Goal: Navigation & Orientation: Find specific page/section

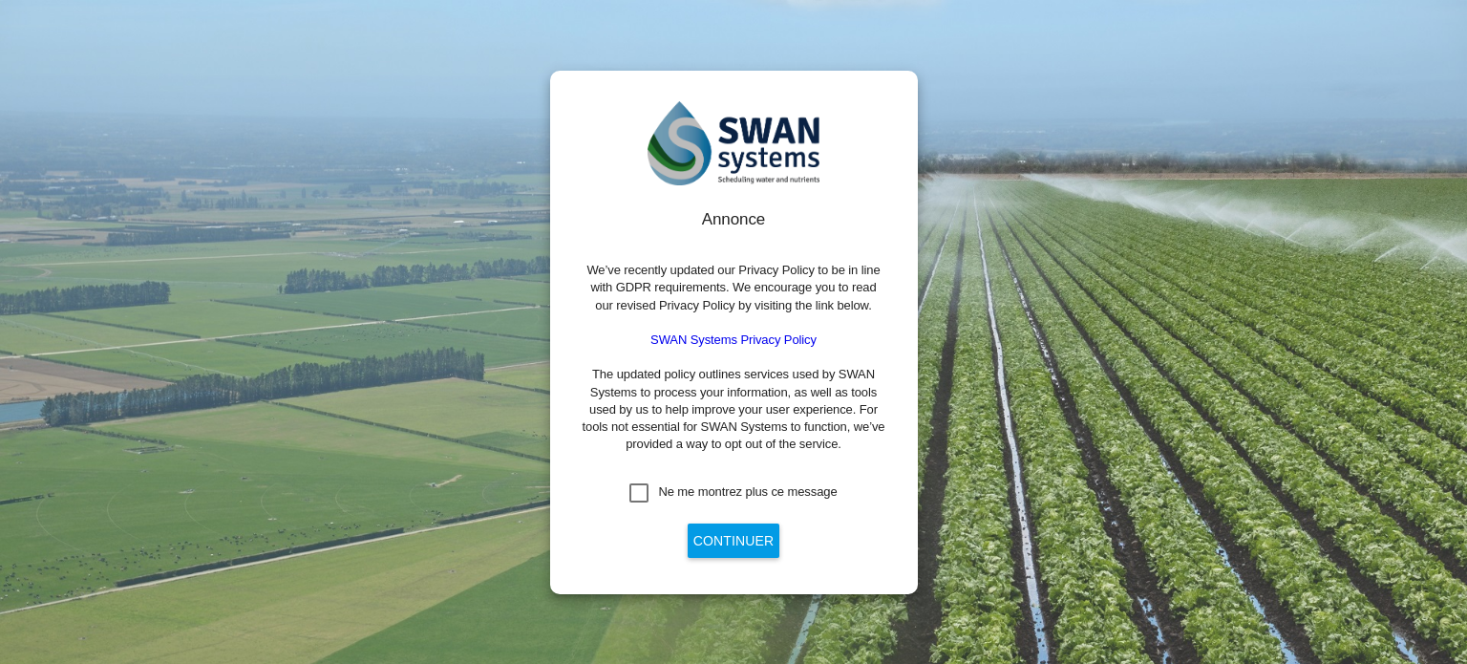
click at [640, 495] on div "Ne me montrez plus ce message" at bounding box center [638, 492] width 19 height 19
click at [709, 540] on button "Continuer" at bounding box center [734, 540] width 92 height 34
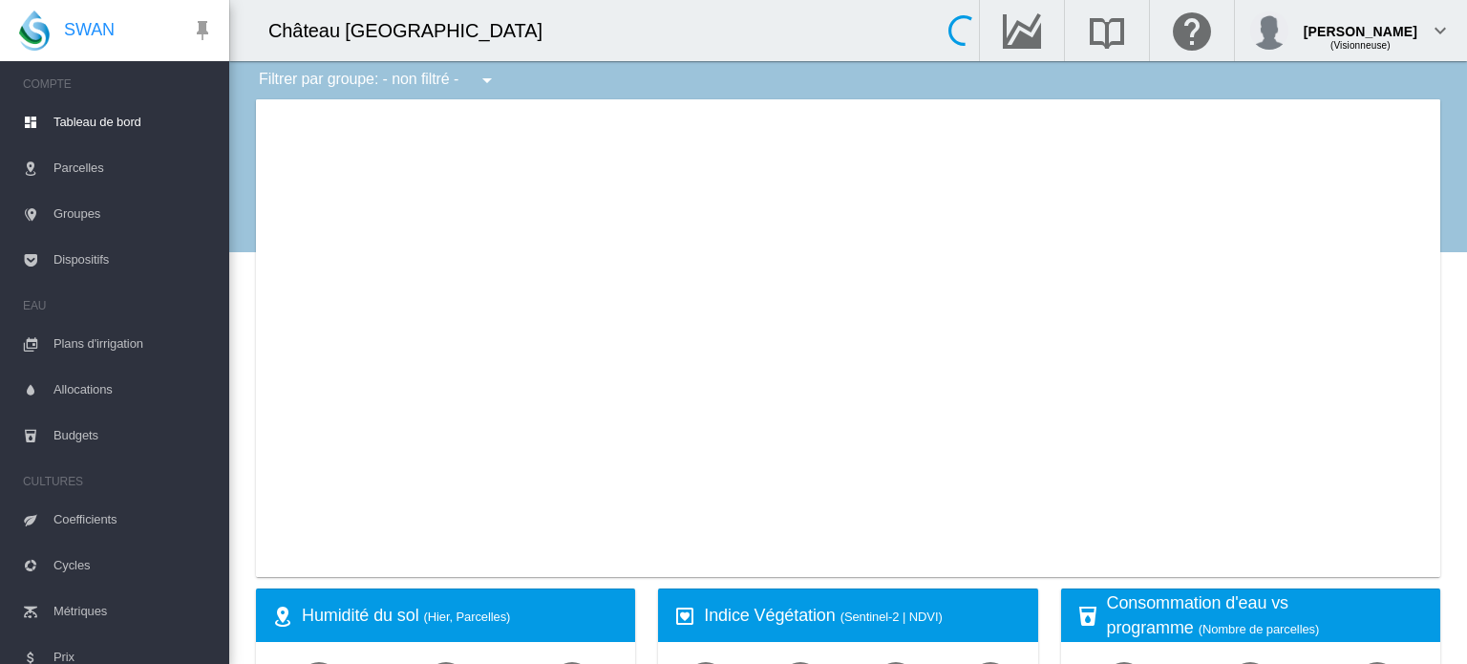
type input "**********"
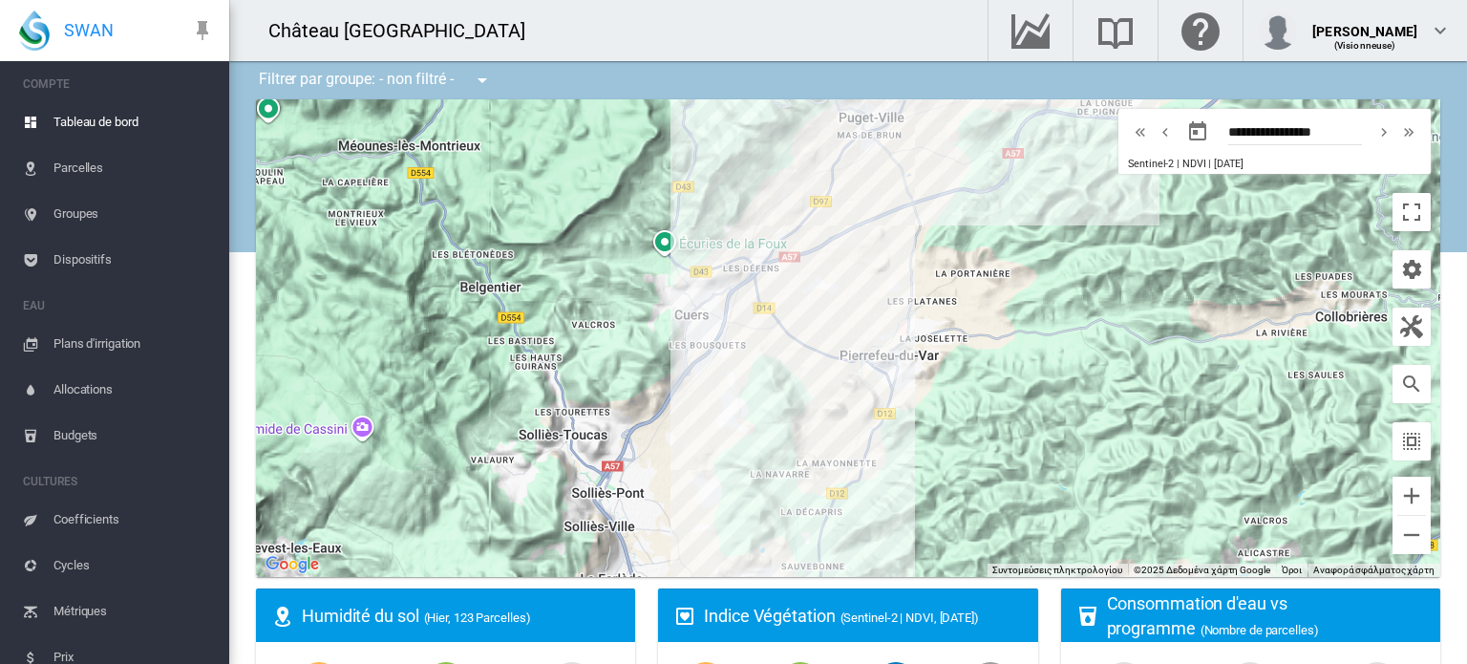
drag, startPoint x: 720, startPoint y: 298, endPoint x: 928, endPoint y: 333, distance: 211.1
click at [928, 333] on div at bounding box center [848, 337] width 1184 height 477
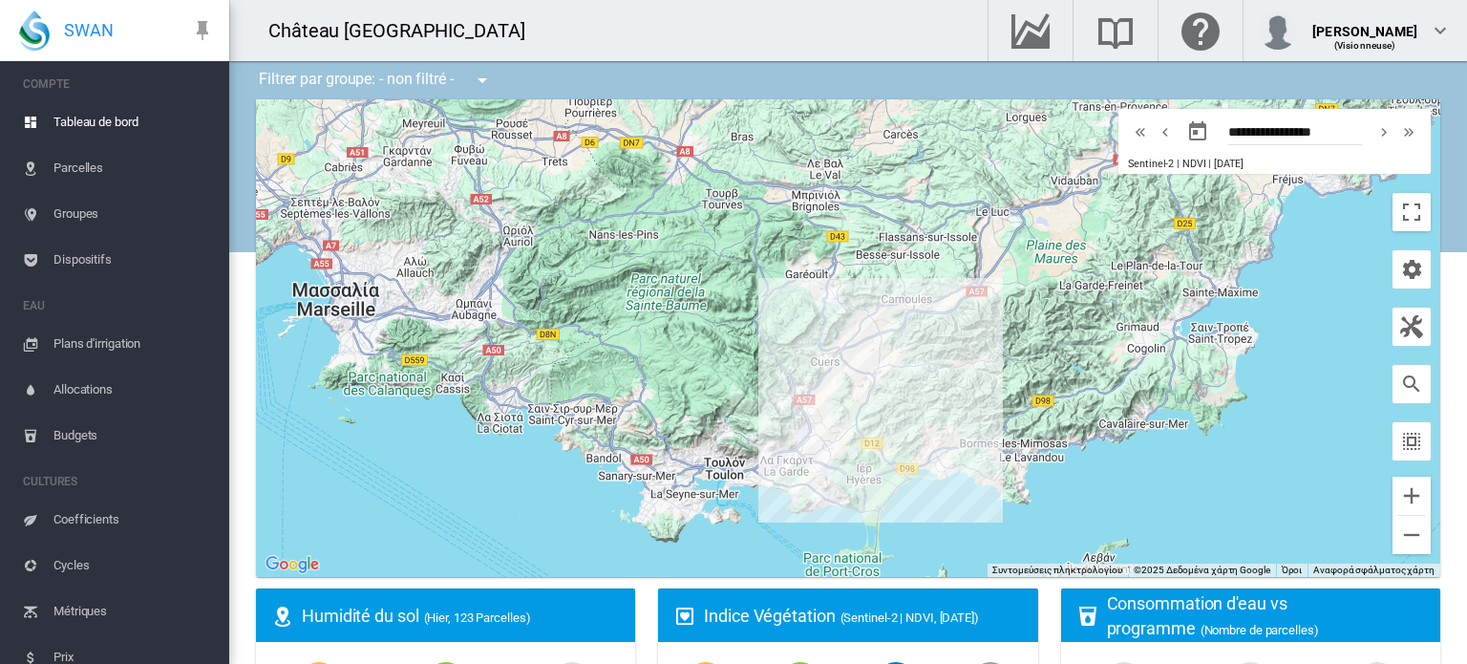
drag, startPoint x: 974, startPoint y: 341, endPoint x: 942, endPoint y: 383, distance: 52.5
click at [942, 383] on div at bounding box center [848, 337] width 1184 height 477
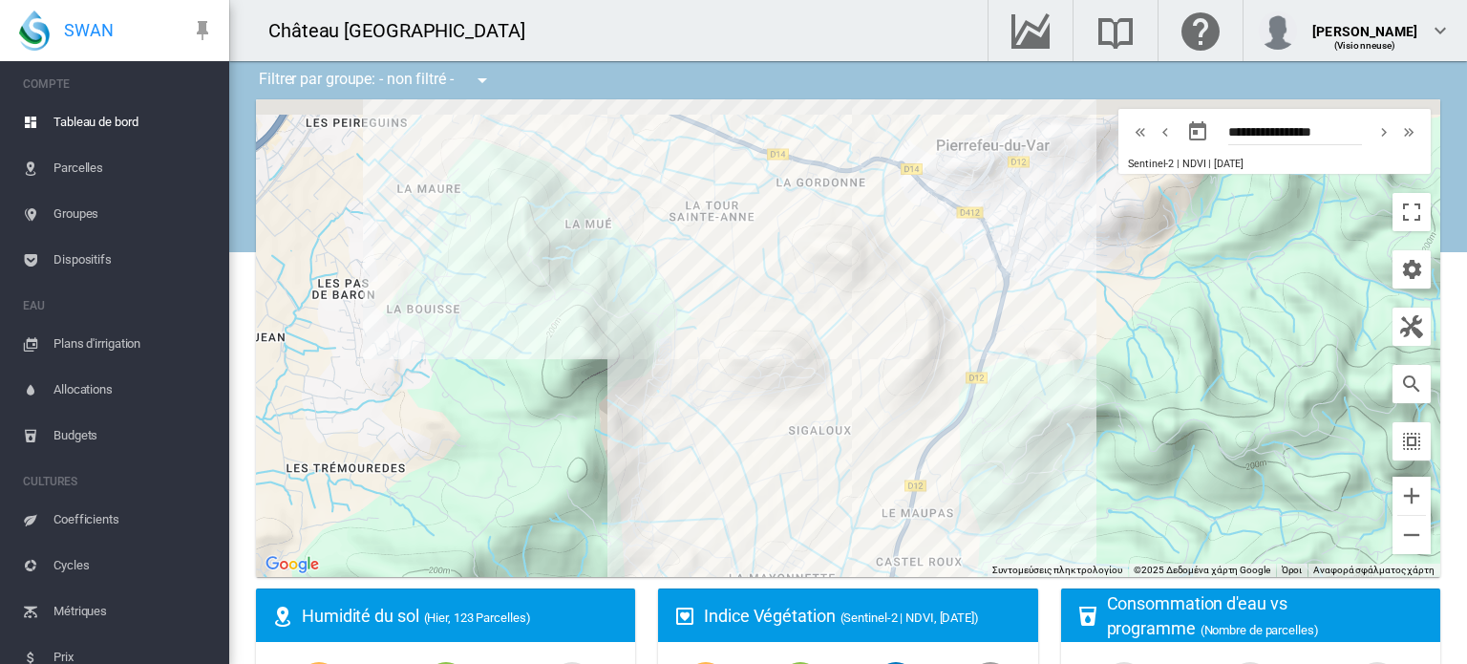
drag, startPoint x: 833, startPoint y: 292, endPoint x: 784, endPoint y: 396, distance: 114.9
click at [788, 394] on div at bounding box center [848, 337] width 1184 height 477
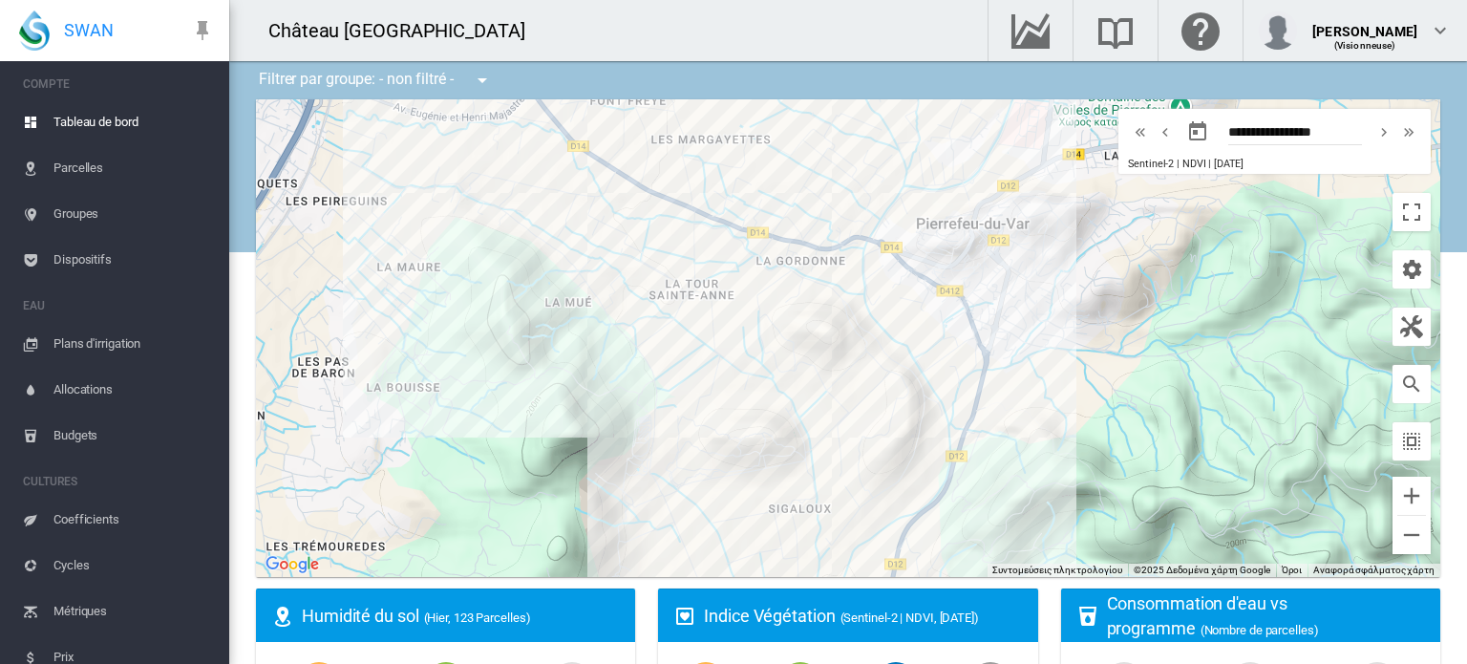
drag, startPoint x: 832, startPoint y: 300, endPoint x: 829, endPoint y: 350, distance: 50.7
click at [829, 350] on div at bounding box center [848, 337] width 1184 height 477
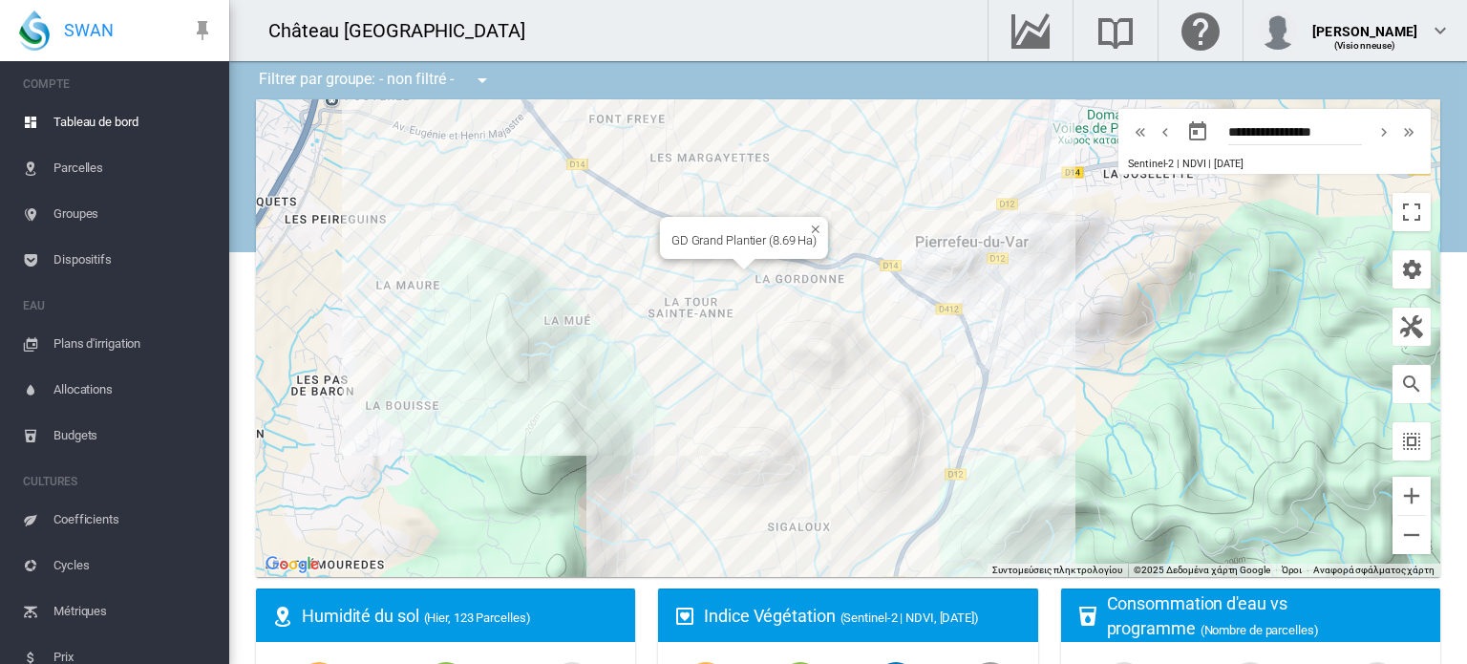
click at [718, 265] on div "GD Grand Plantier (8.69 Ha)" at bounding box center [848, 337] width 1184 height 477
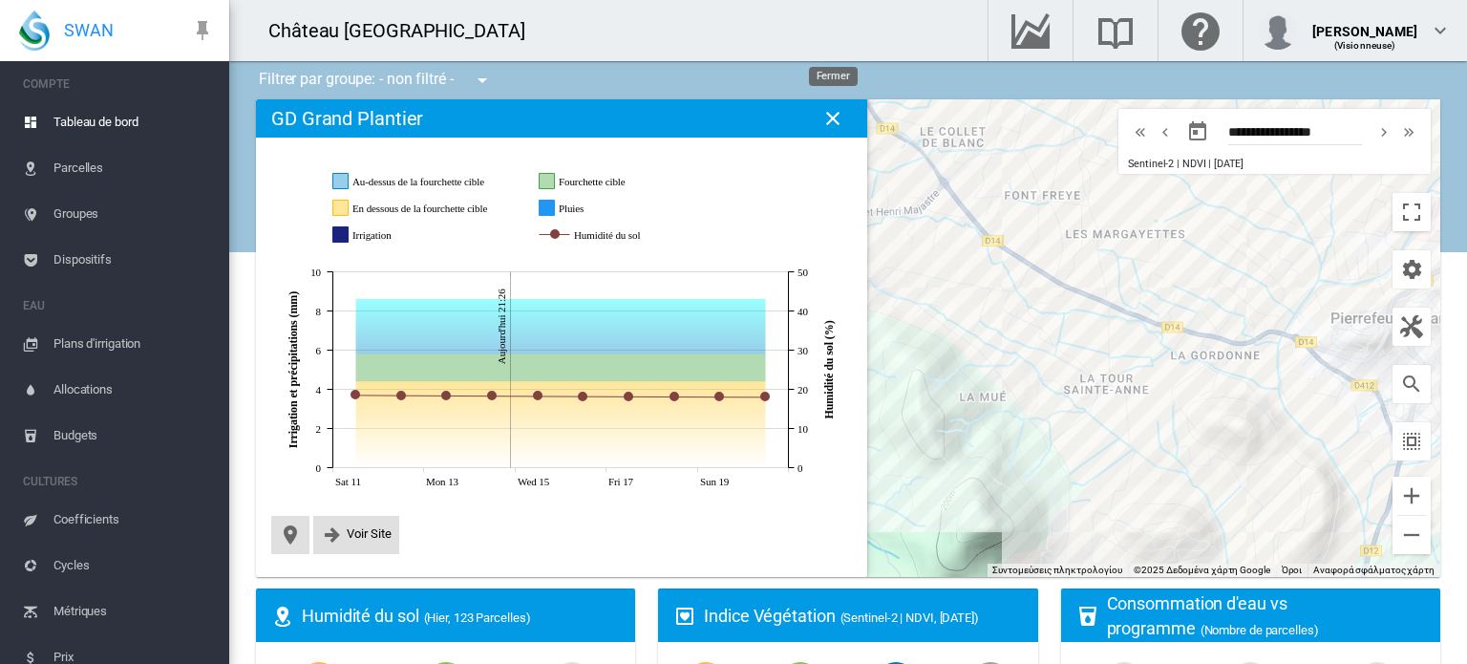
click at [822, 118] on md-icon "icon-close" at bounding box center [832, 118] width 23 height 23
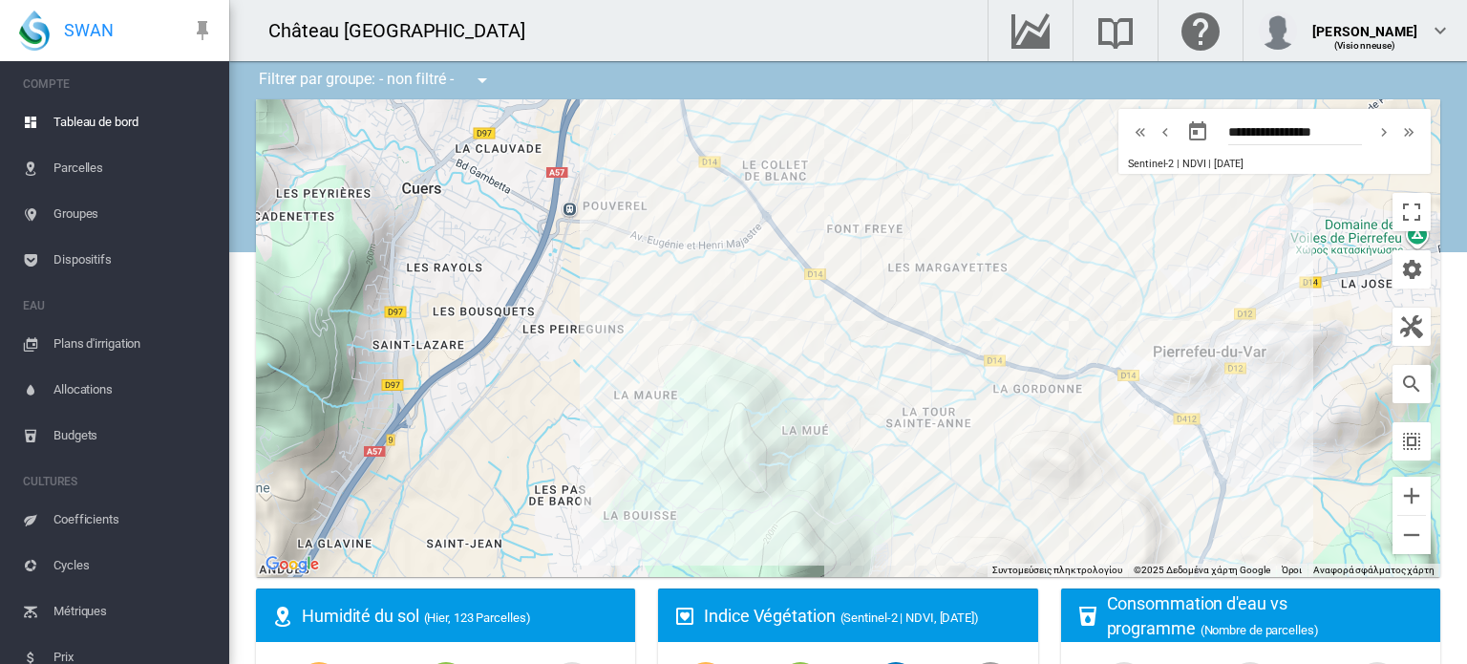
drag, startPoint x: 1096, startPoint y: 228, endPoint x: 899, endPoint y: 265, distance: 201.1
click at [907, 264] on div at bounding box center [848, 337] width 1184 height 477
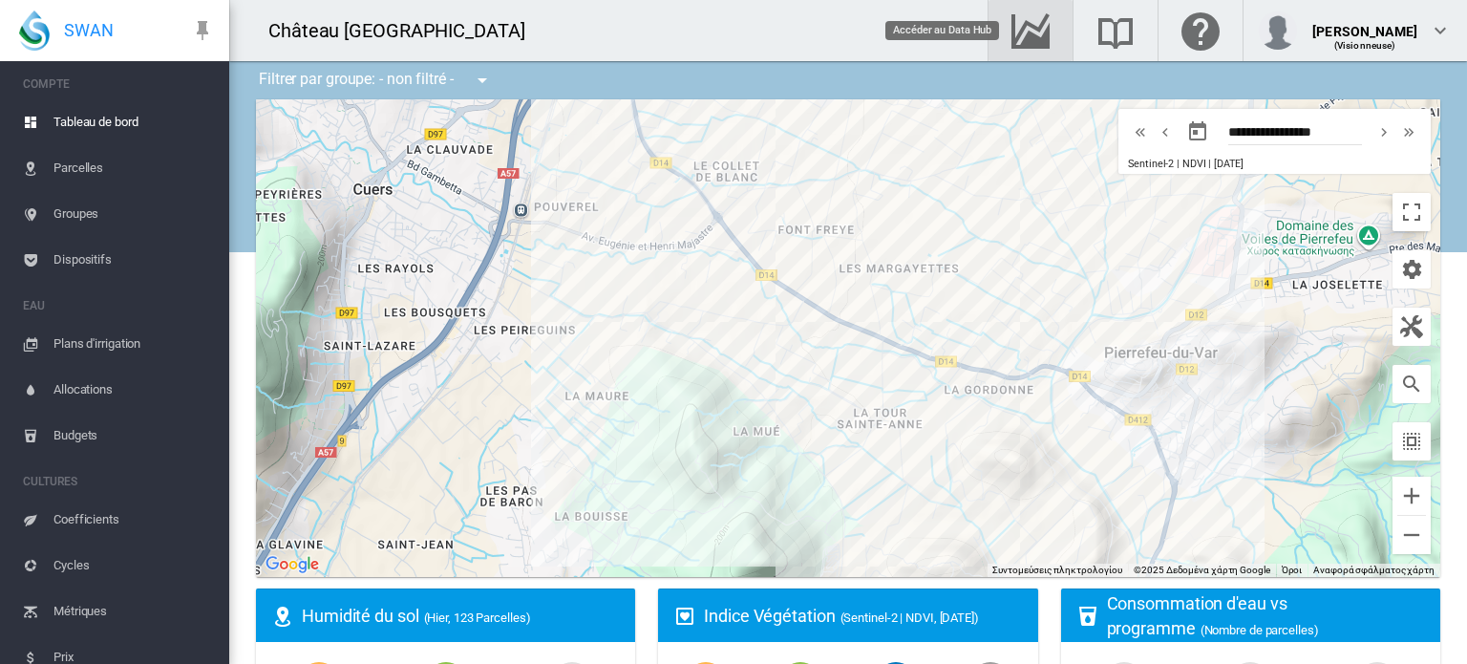
click at [1031, 41] on md-icon "Accéder au Data Hub" at bounding box center [1030, 30] width 46 height 23
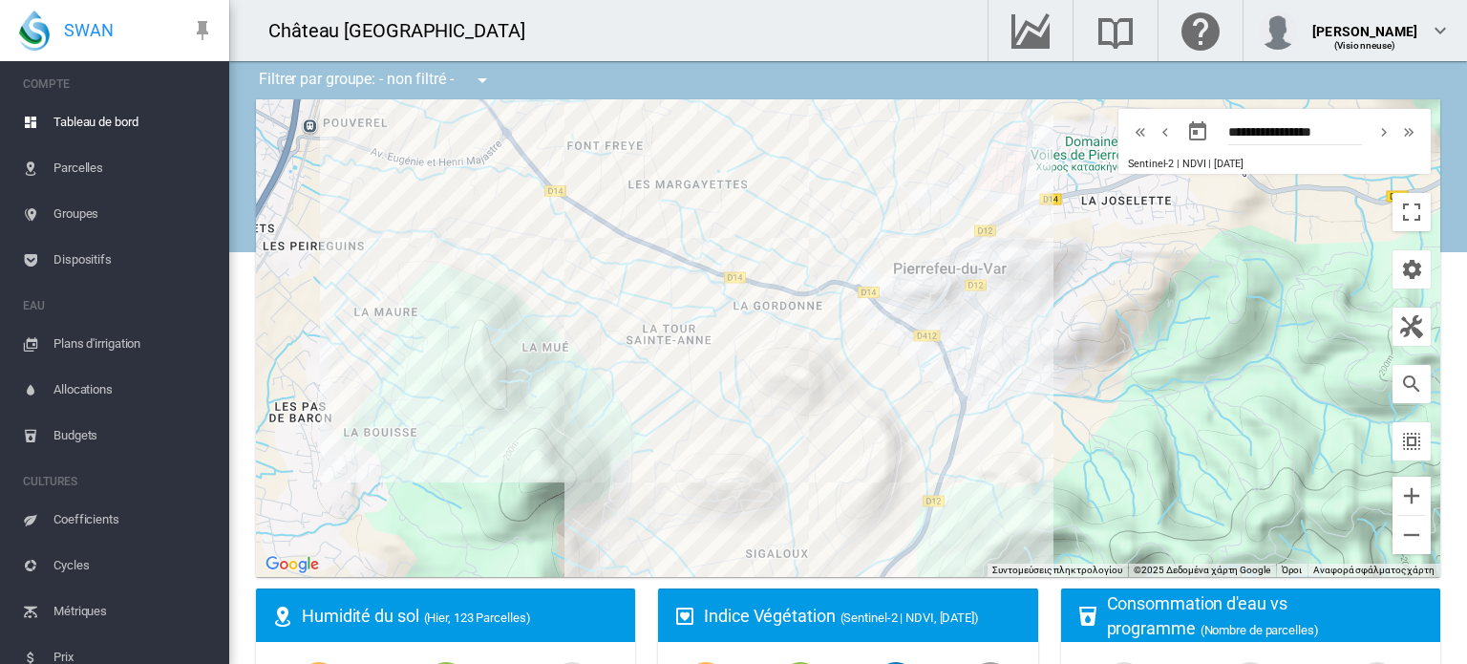
drag, startPoint x: 781, startPoint y: 321, endPoint x: 587, endPoint y: 228, distance: 214.8
click at [587, 228] on div at bounding box center [848, 337] width 1184 height 477
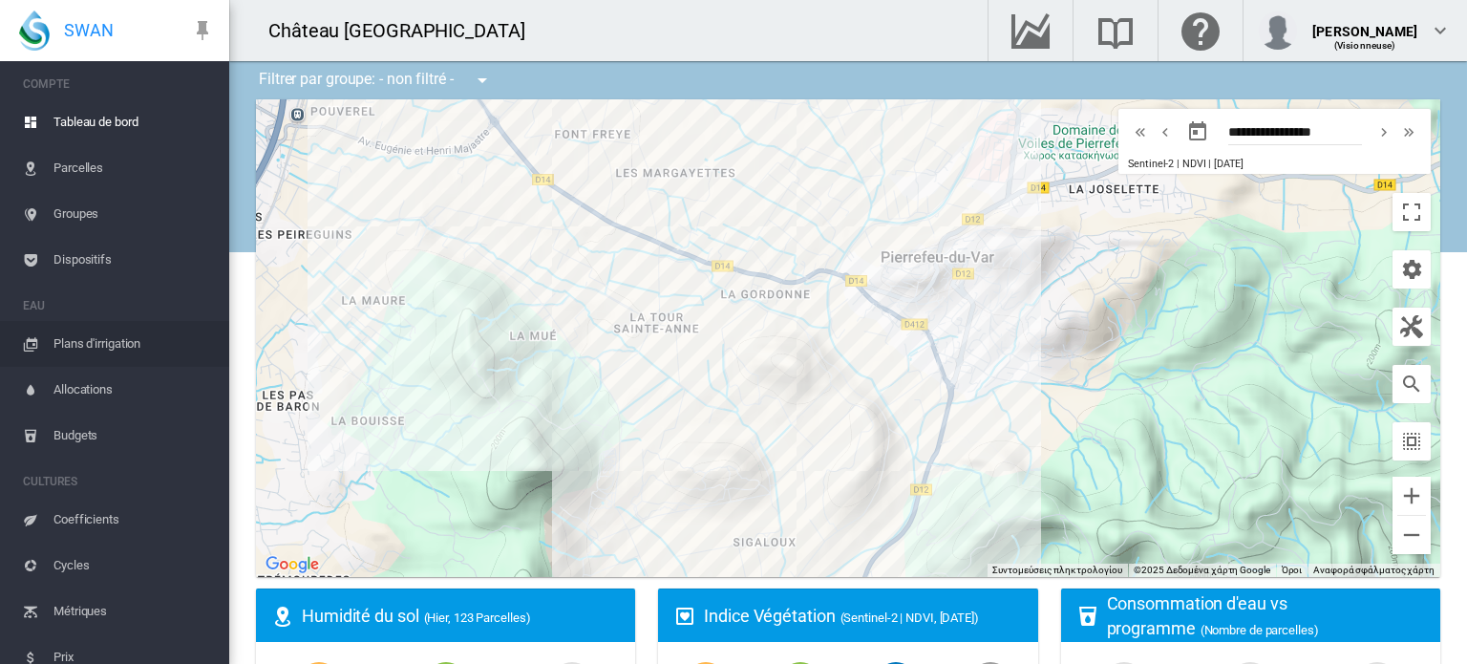
click at [146, 327] on span "Plans d'irrigation" at bounding box center [133, 344] width 160 height 46
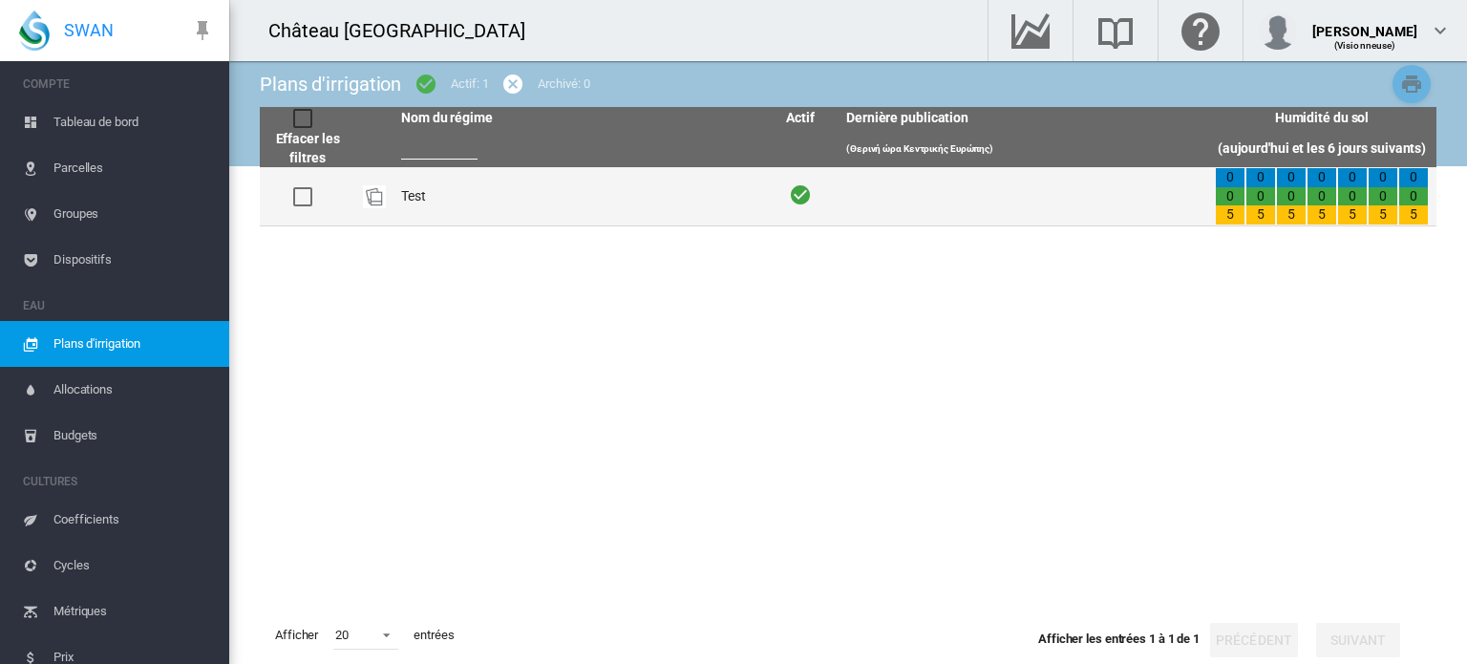
click at [591, 204] on td "Test" at bounding box center [577, 196] width 369 height 58
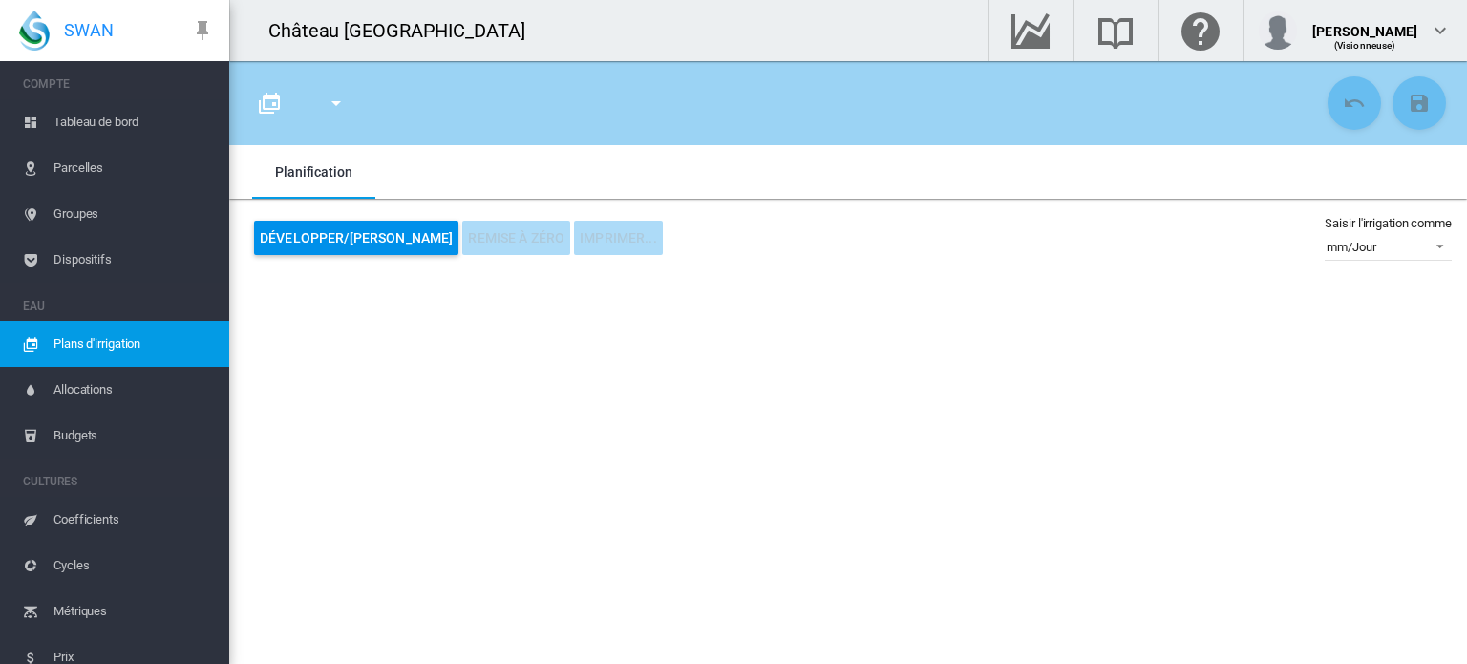
click at [146, 167] on span "Parcelles" at bounding box center [133, 168] width 160 height 46
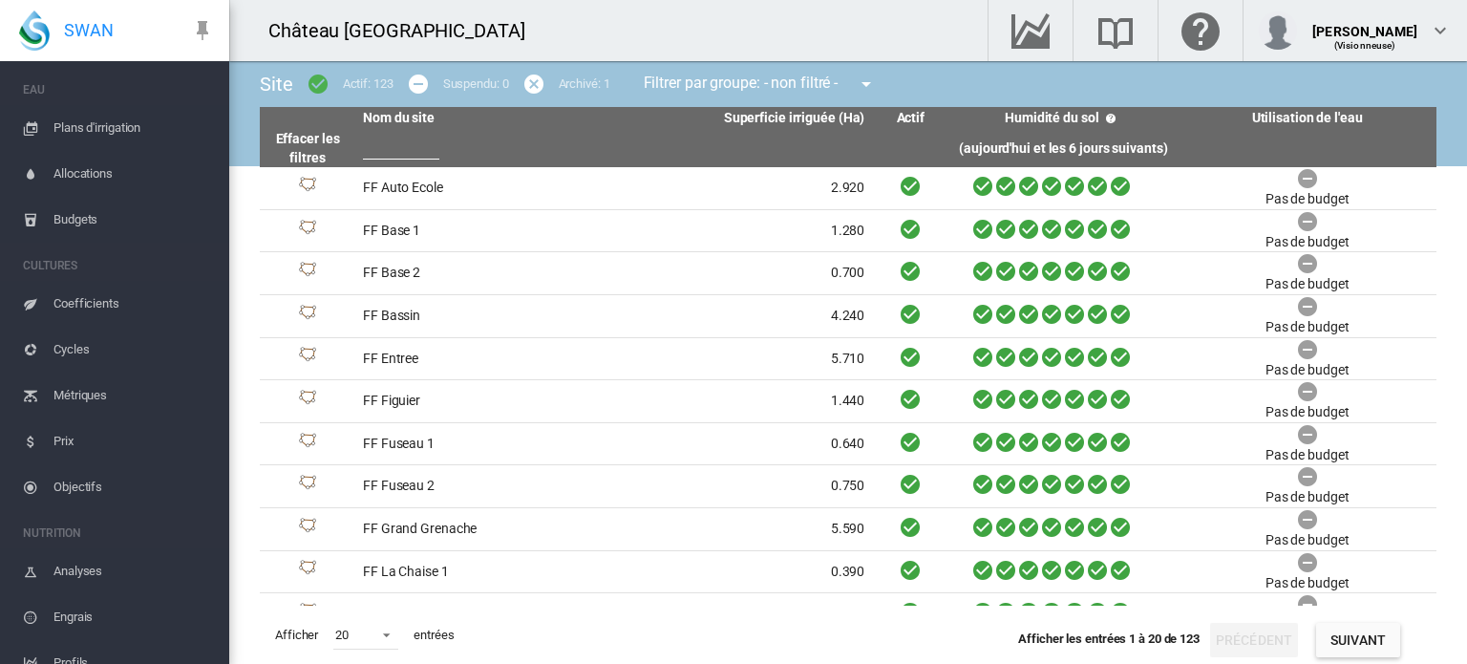
scroll to position [237, 0]
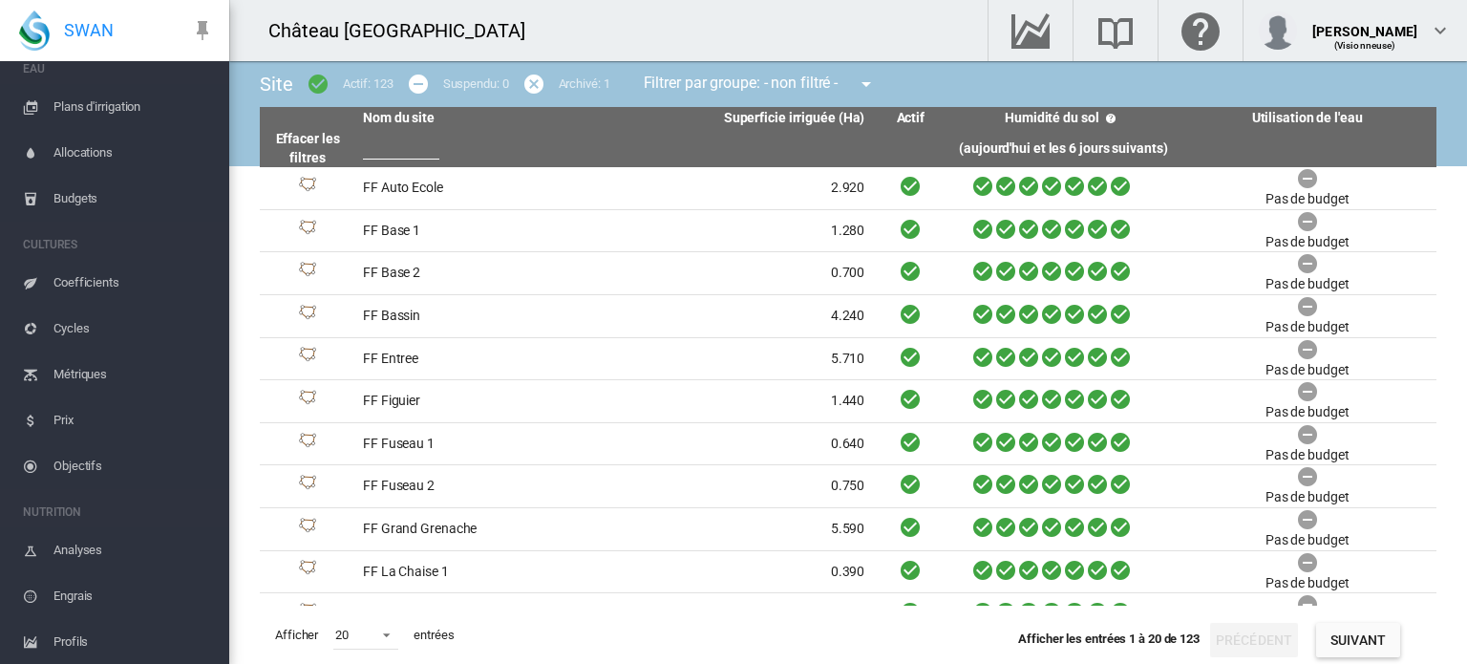
click at [774, 3] on div "Château [GEOGRAPHIC_DATA]" at bounding box center [593, 30] width 728 height 61
click at [910, 31] on div "Château [GEOGRAPHIC_DATA]" at bounding box center [593, 30] width 728 height 61
click at [645, 16] on div "Château [GEOGRAPHIC_DATA]" at bounding box center [593, 30] width 728 height 61
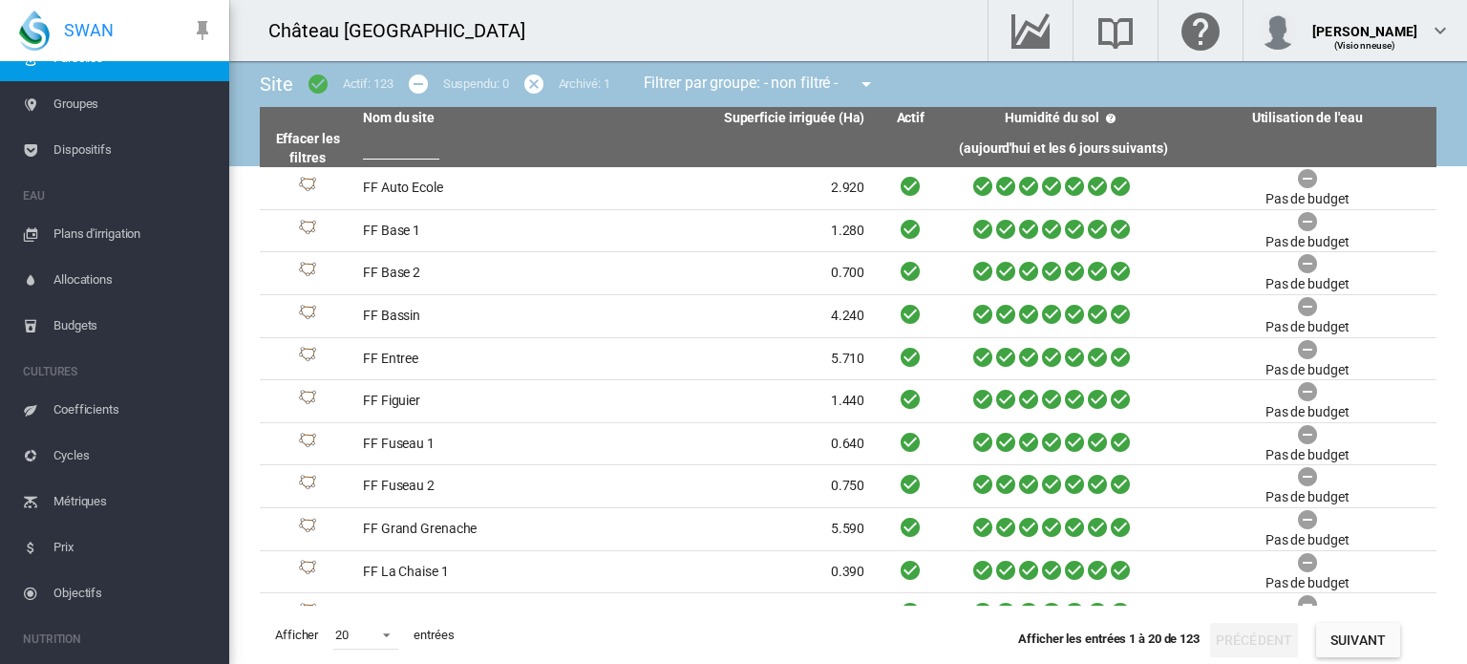
scroll to position [0, 0]
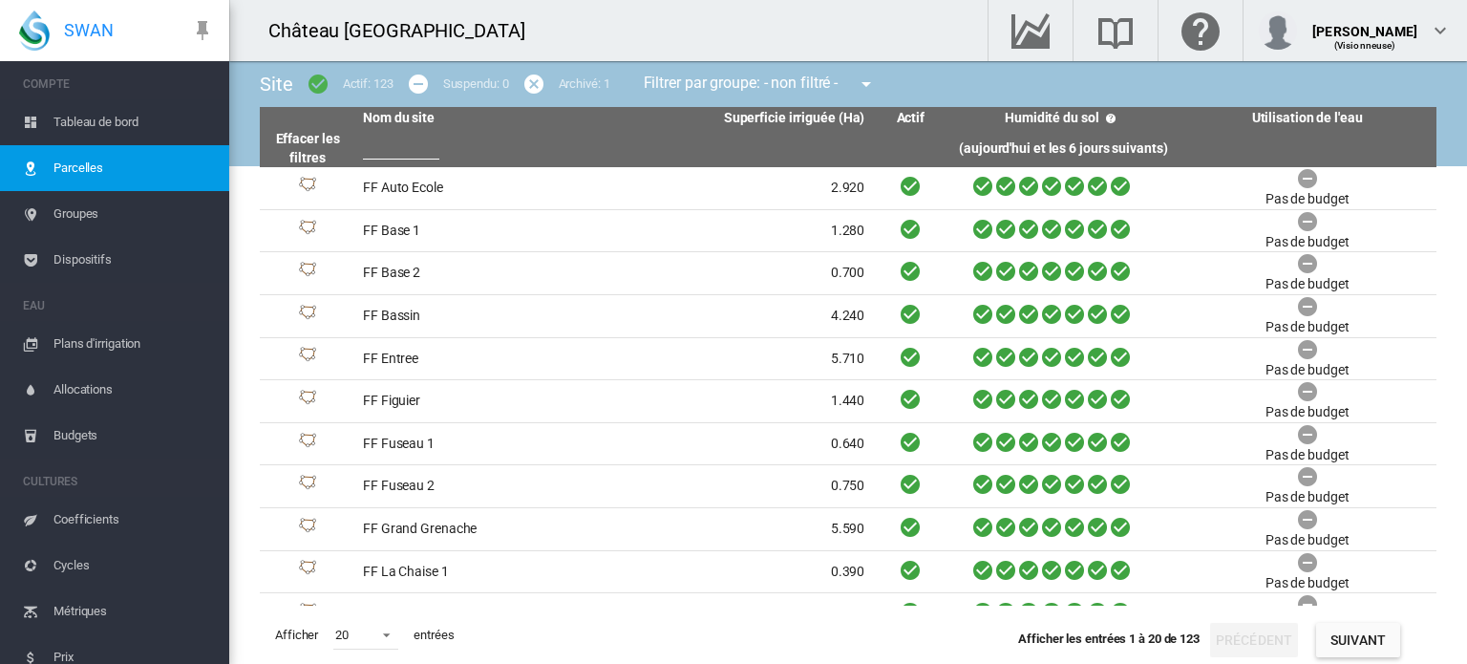
click at [160, 109] on span "Tableau de bord" at bounding box center [133, 122] width 160 height 46
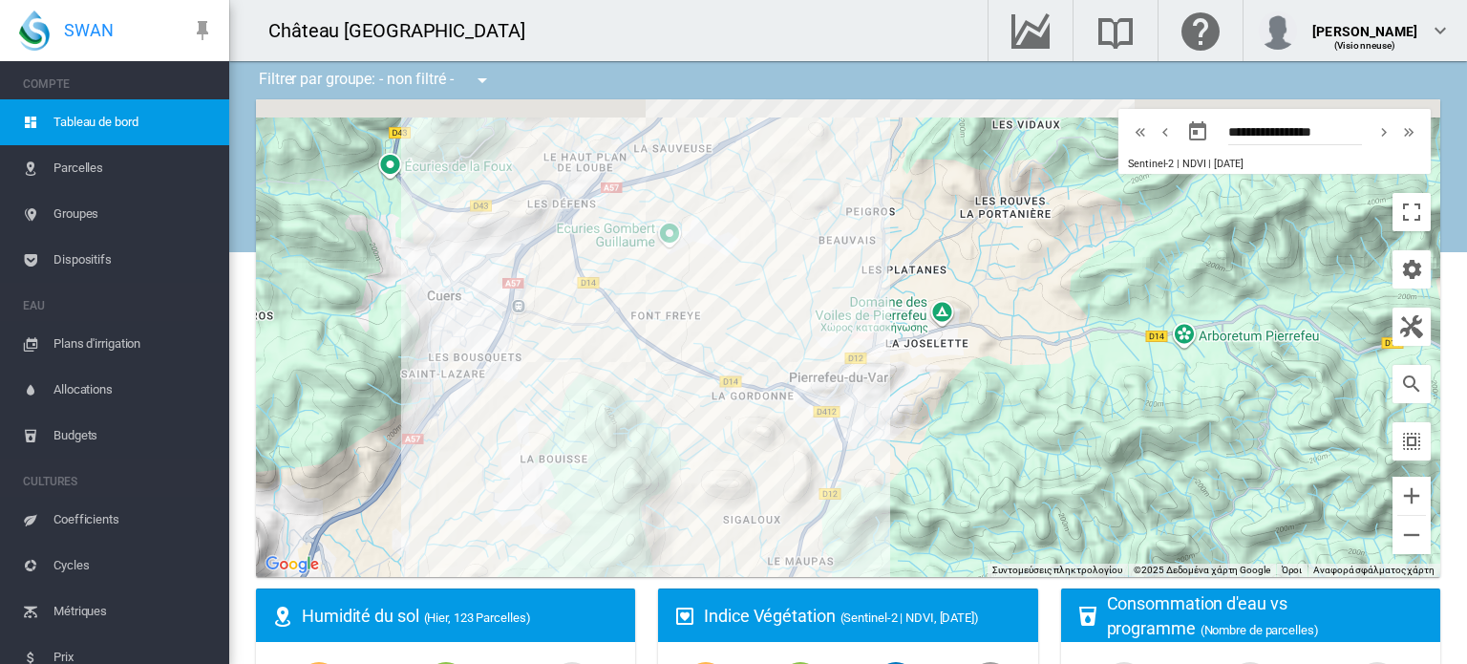
drag, startPoint x: 789, startPoint y: 198, endPoint x: 726, endPoint y: 291, distance: 112.8
click at [726, 291] on div at bounding box center [848, 337] width 1184 height 477
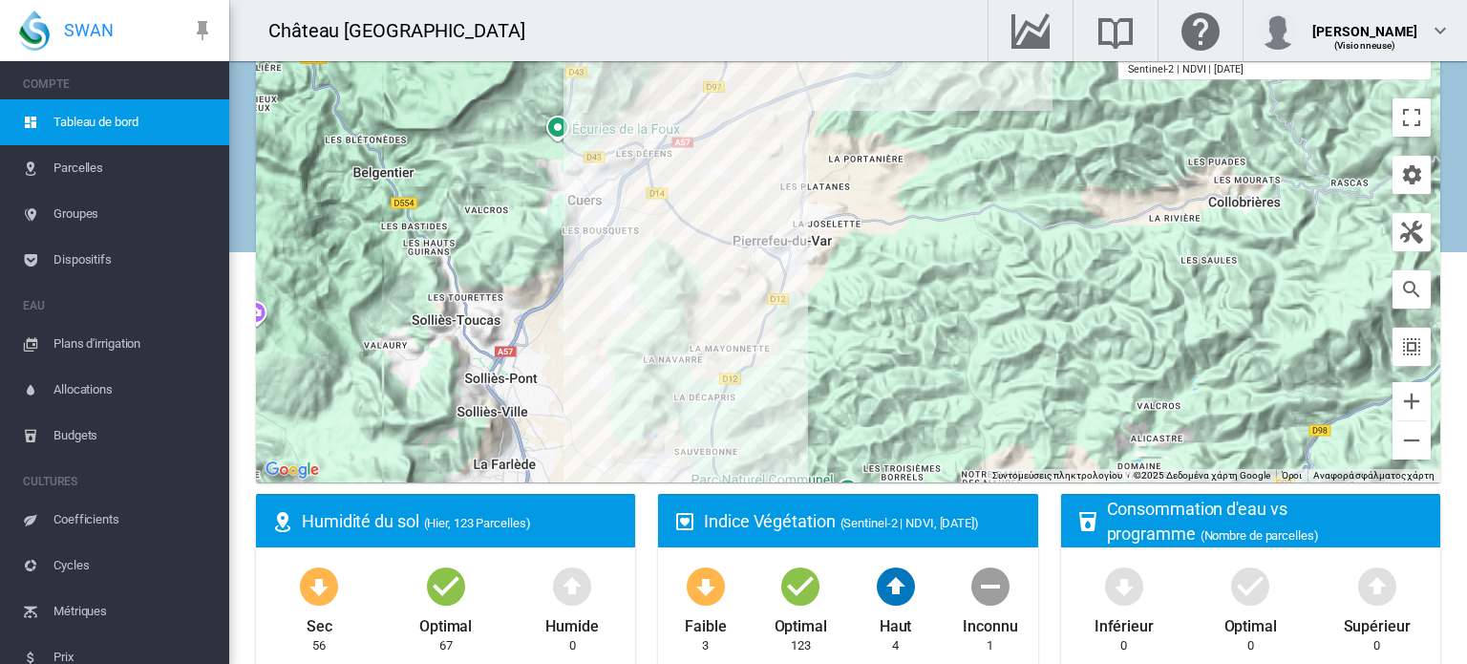
scroll to position [191, 0]
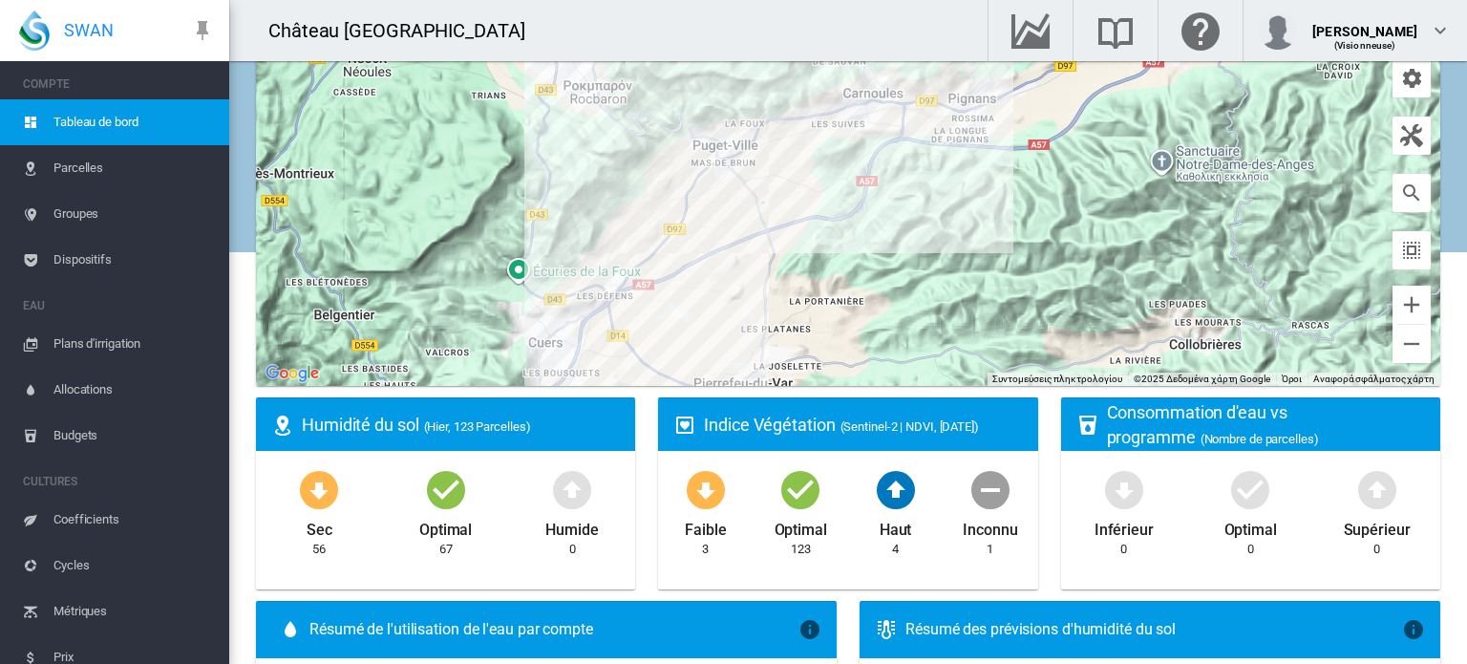
drag, startPoint x: 801, startPoint y: 195, endPoint x: 764, endPoint y: 316, distance: 126.9
click at [762, 347] on div at bounding box center [848, 146] width 1184 height 477
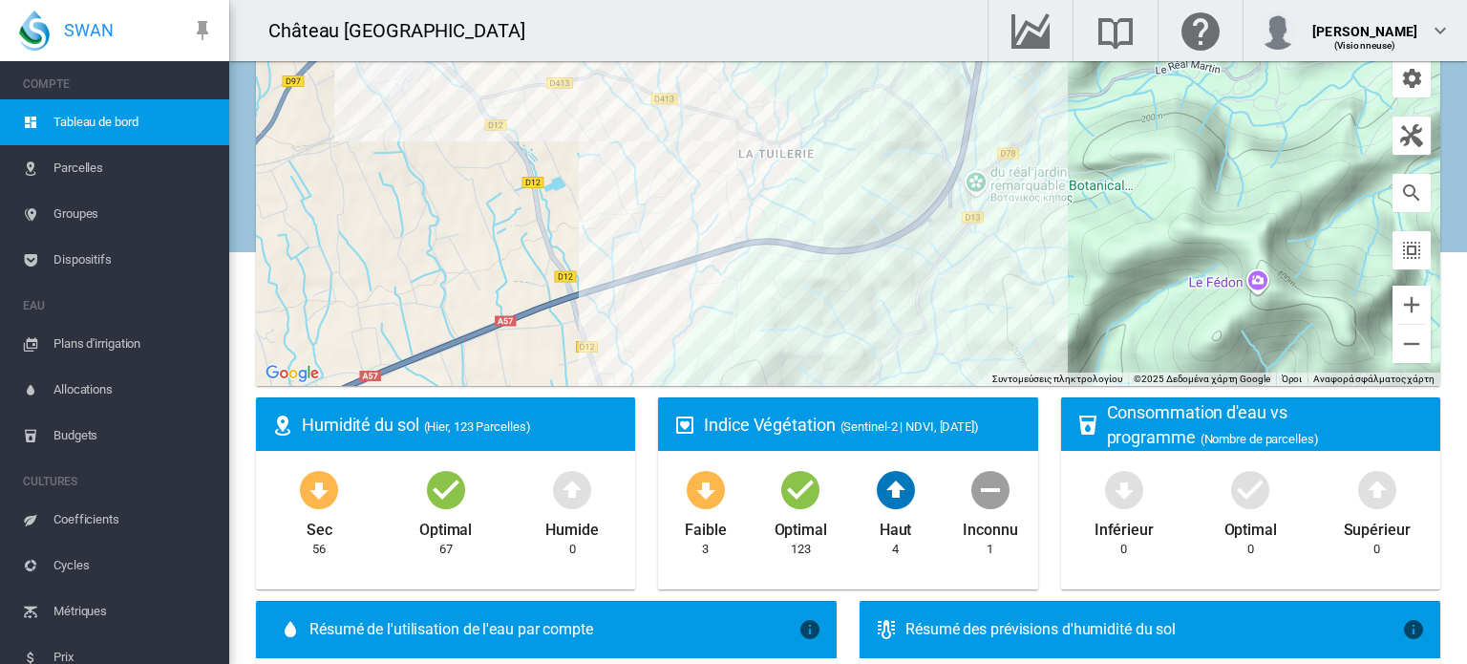
drag, startPoint x: 797, startPoint y: 166, endPoint x: 1035, endPoint y: 145, distance: 238.7
click at [1028, 154] on div at bounding box center [848, 146] width 1184 height 477
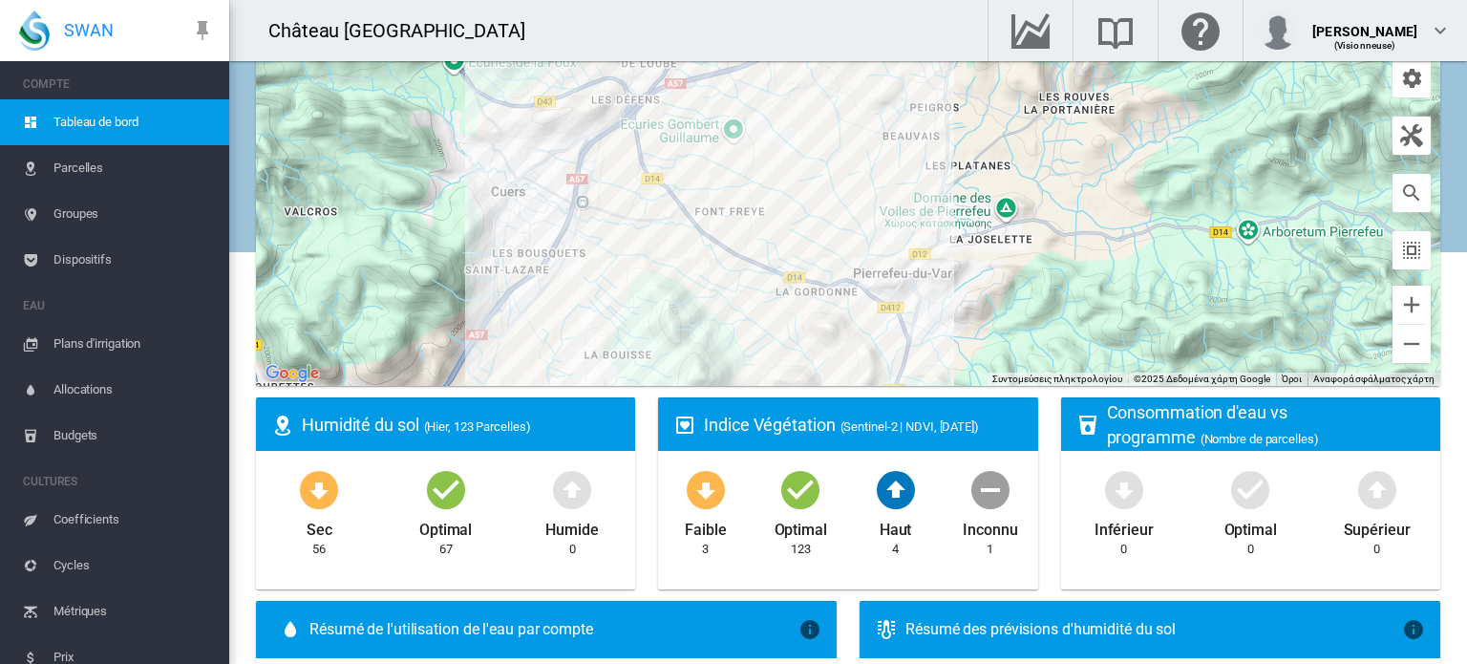
drag, startPoint x: 667, startPoint y: 321, endPoint x: 879, endPoint y: 81, distance: 320.0
click at [878, 86] on div at bounding box center [848, 146] width 1184 height 477
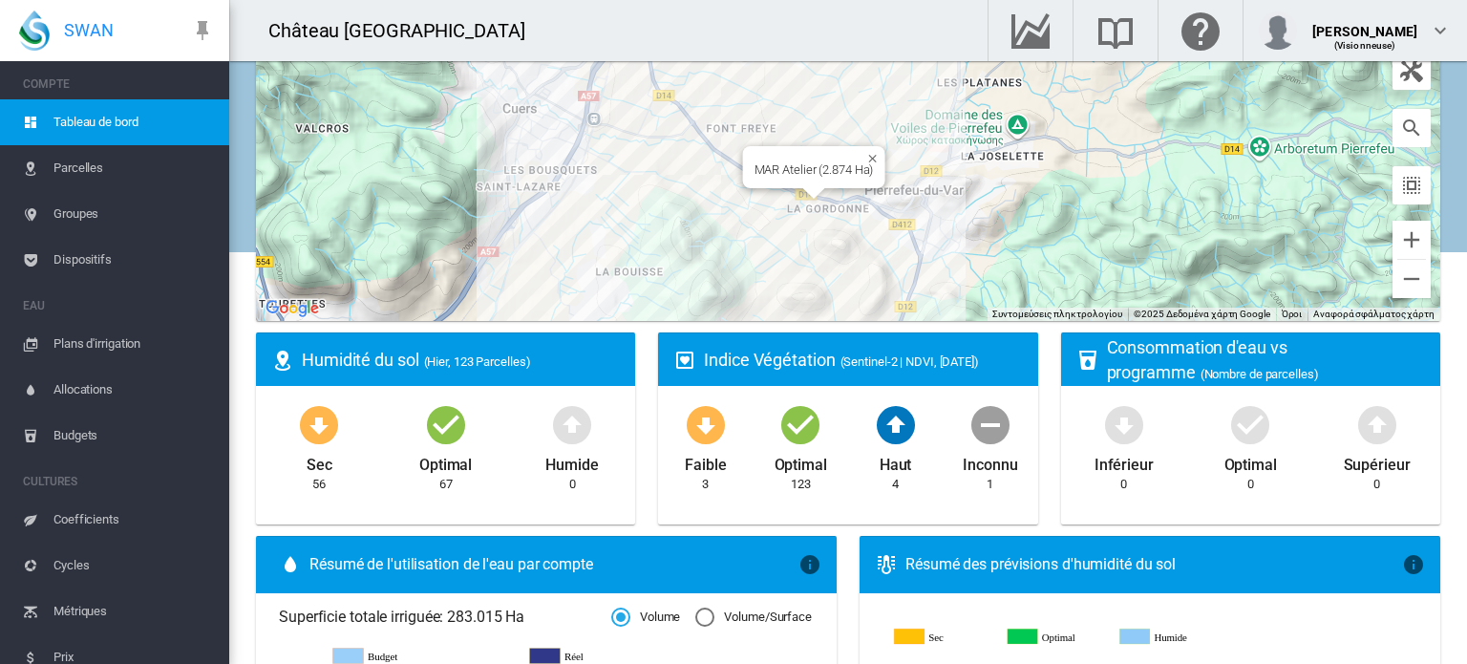
scroll to position [286, 0]
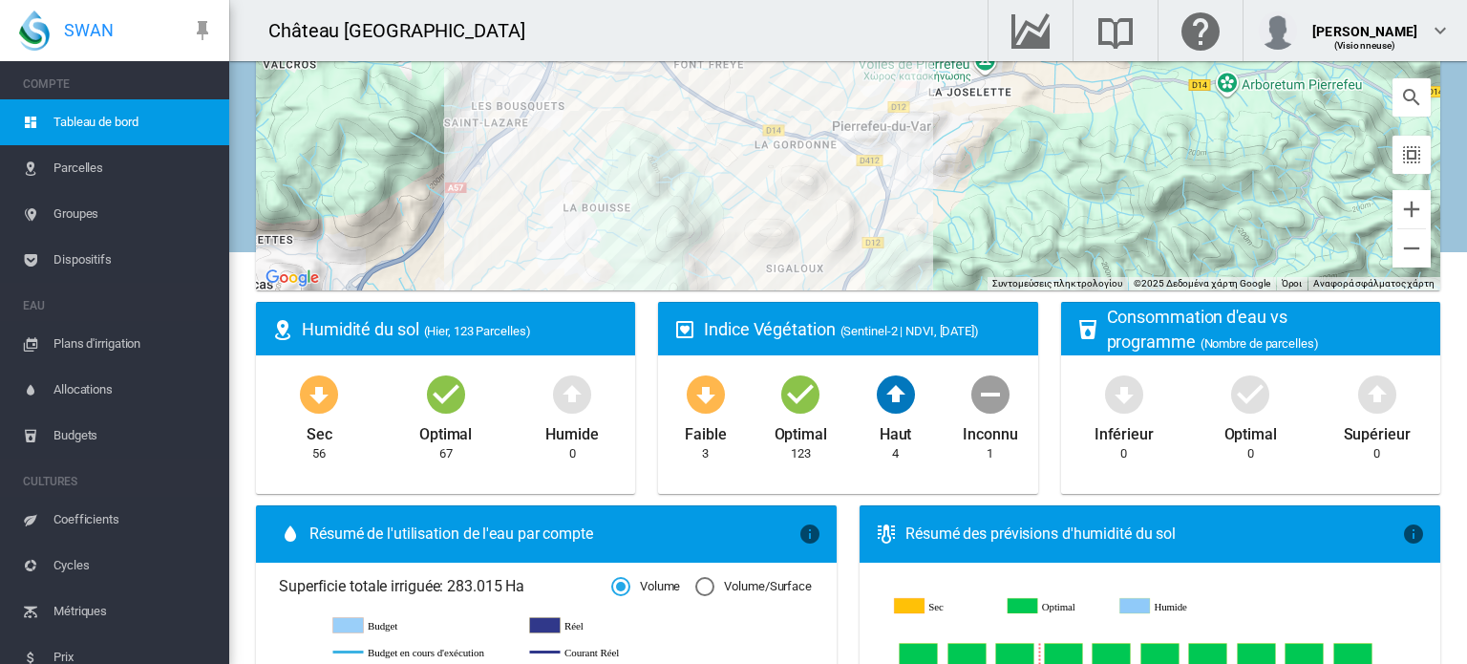
drag, startPoint x: 952, startPoint y: 161, endPoint x: 894, endPoint y: 187, distance: 63.7
click at [902, 181] on div at bounding box center [848, 51] width 1184 height 477
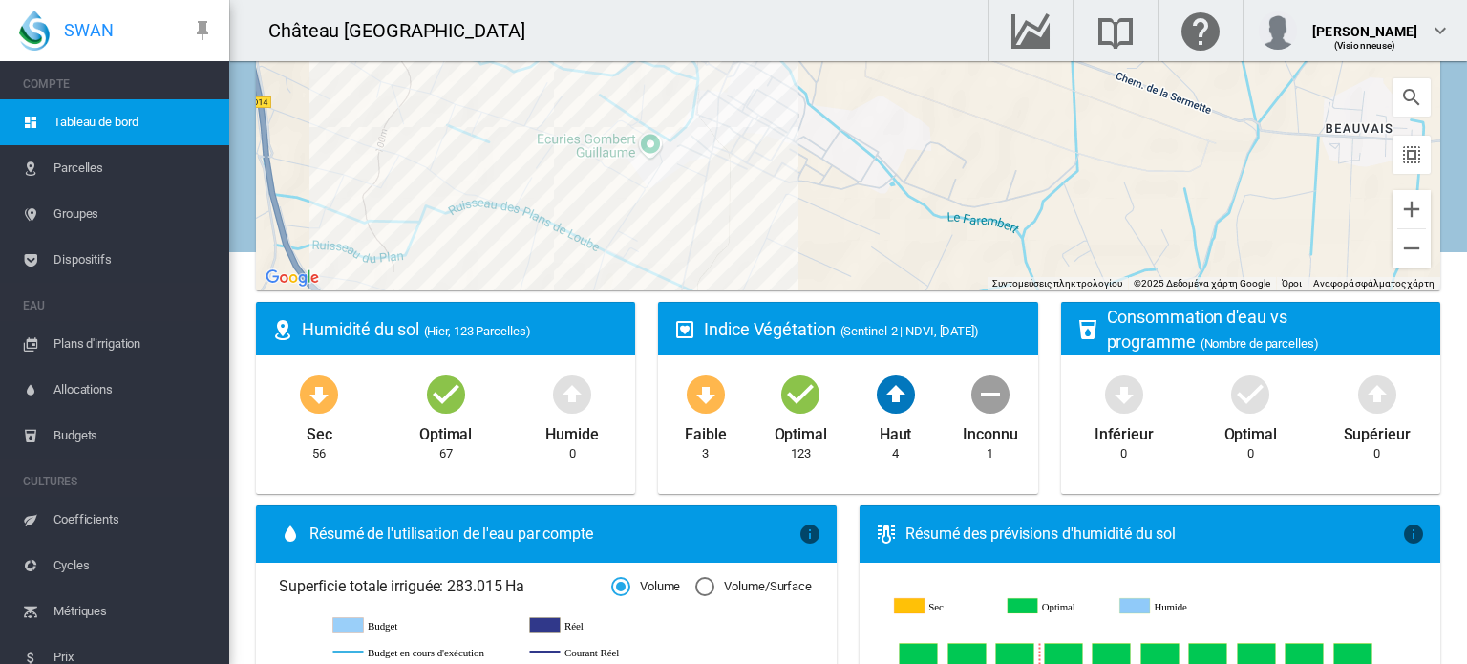
drag, startPoint x: 751, startPoint y: 285, endPoint x: 763, endPoint y: 376, distance: 92.4
click at [642, 146] on div at bounding box center [848, 51] width 1184 height 477
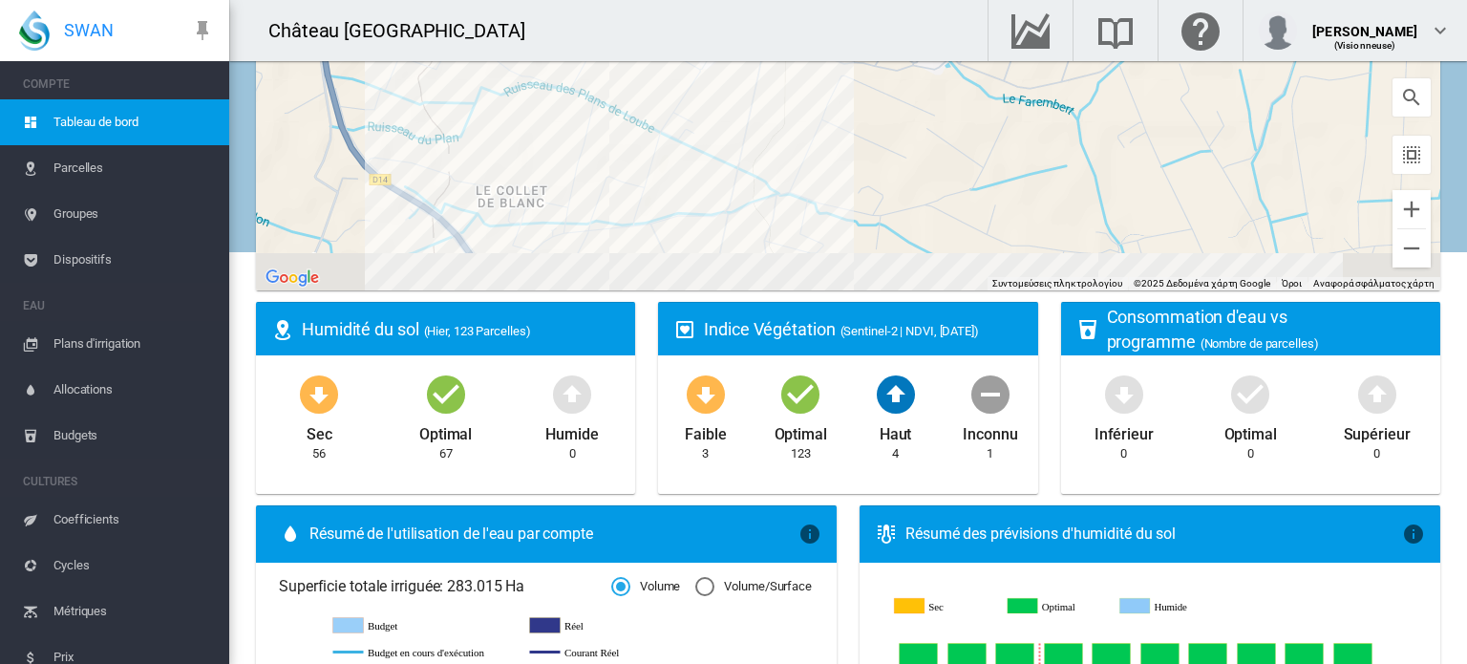
drag, startPoint x: 952, startPoint y: 197, endPoint x: 932, endPoint y: 59, distance: 139.0
click at [956, 79] on div "Ecuries [PERSON_NAME] Ecuries [PERSON_NAME] [STREET_ADDRESS] Γαλλία Προβολή στο…" at bounding box center [848, 51] width 1184 height 477
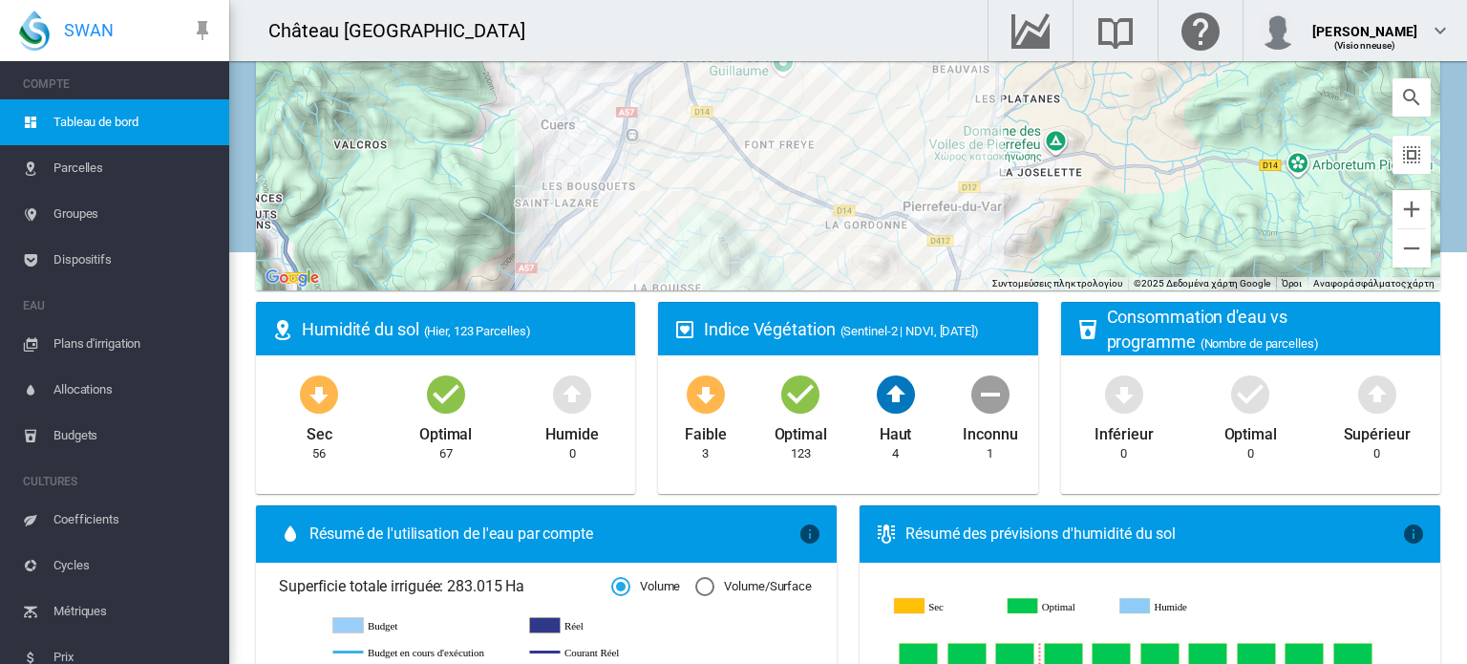
drag, startPoint x: 848, startPoint y: 157, endPoint x: 760, endPoint y: 87, distance: 112.1
click at [760, 87] on div at bounding box center [848, 51] width 1184 height 477
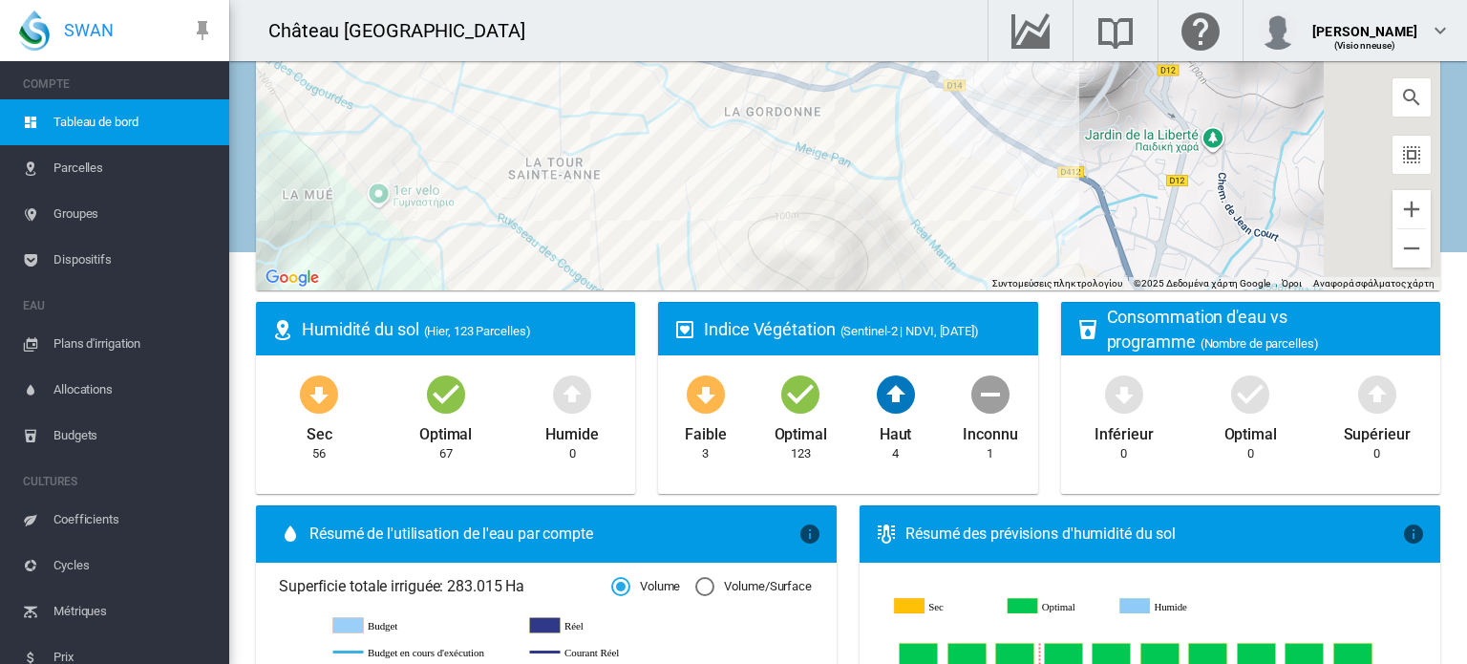
drag, startPoint x: 920, startPoint y: 152, endPoint x: 779, endPoint y: 180, distance: 143.3
click at [792, 198] on div at bounding box center [848, 51] width 1184 height 477
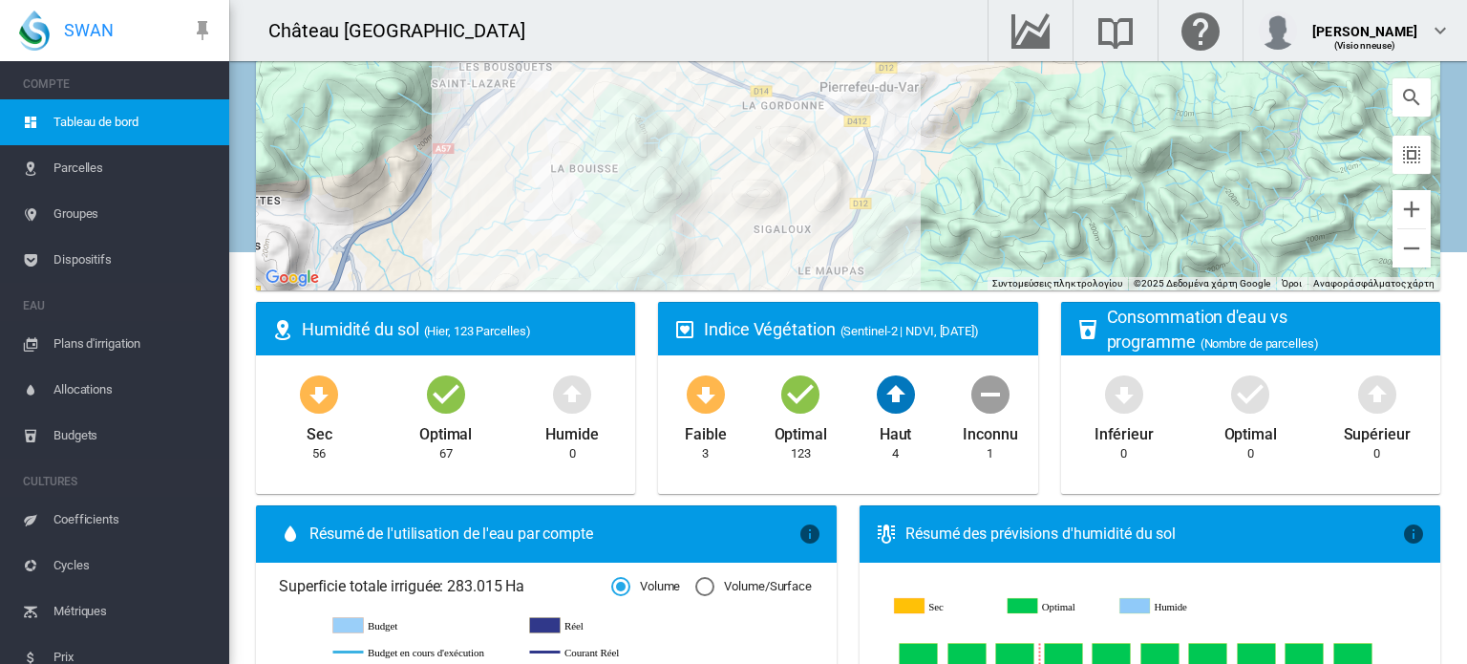
drag, startPoint x: 966, startPoint y: 175, endPoint x: 930, endPoint y: 83, distance: 98.6
click at [931, 84] on div at bounding box center [848, 51] width 1184 height 477
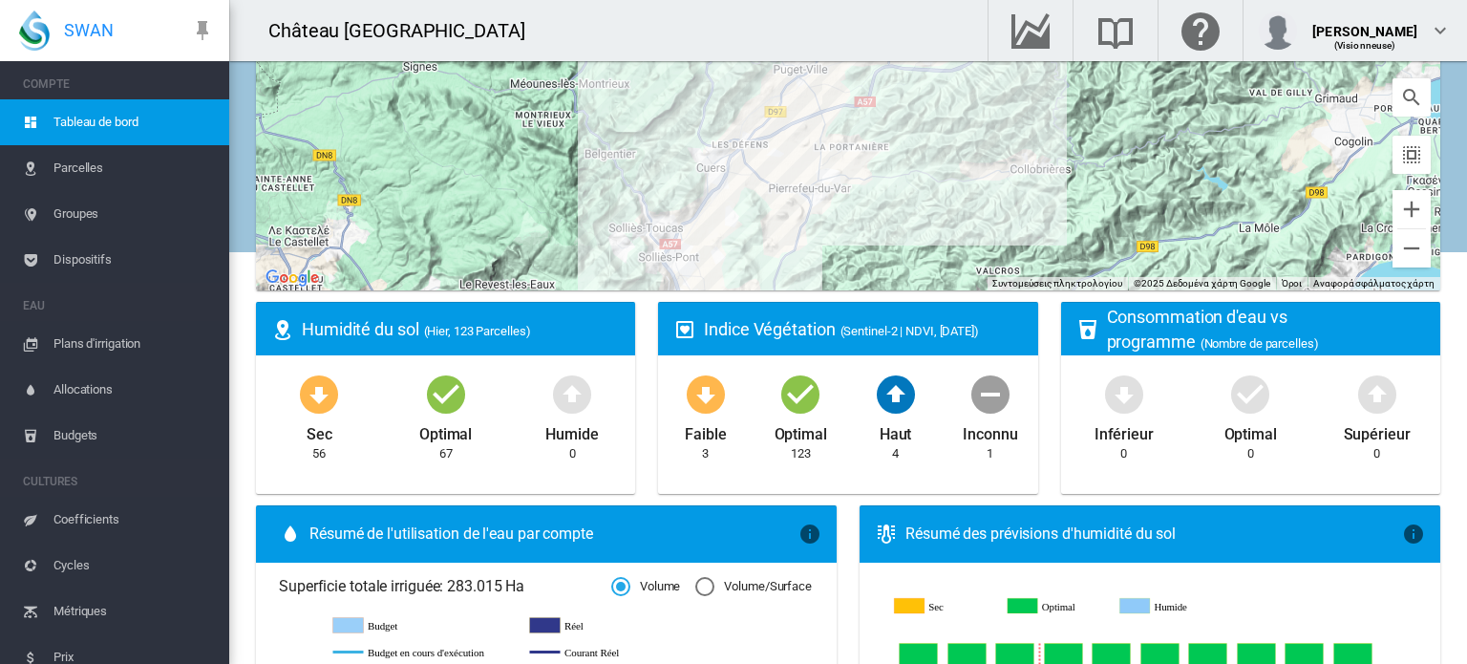
drag, startPoint x: 861, startPoint y: 120, endPoint x: 855, endPoint y: 179, distance: 58.6
click at [867, 182] on div at bounding box center [848, 51] width 1184 height 477
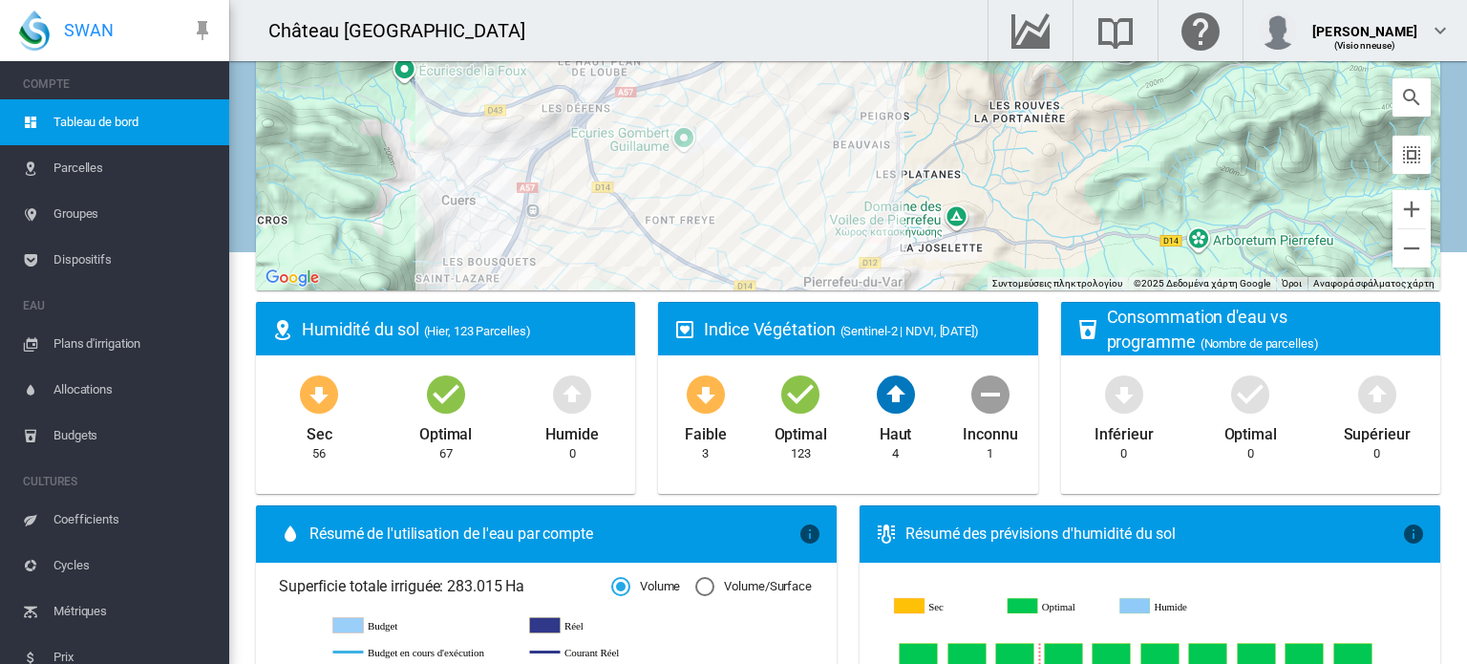
drag, startPoint x: 807, startPoint y: 98, endPoint x: 802, endPoint y: 30, distance: 68.9
click at [802, 39] on div "Château [GEOGRAPHIC_DATA] Aide Envoyer un courriel à l'équipe d'assistance SWAN" at bounding box center [848, 332] width 1238 height 664
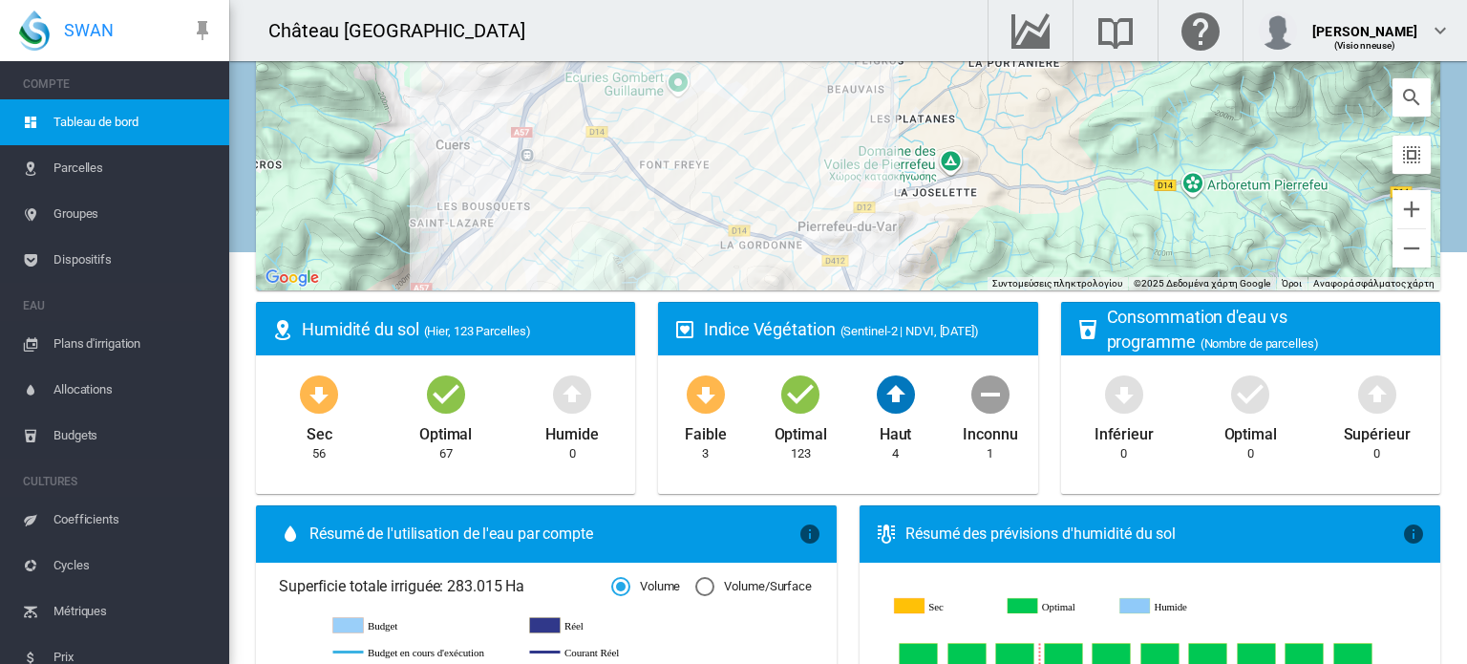
drag, startPoint x: 851, startPoint y: 151, endPoint x: 848, endPoint y: 30, distance: 121.3
click at [849, 33] on div "Château [GEOGRAPHIC_DATA] Aide Envoyer un courriel à l'équipe d'assistance SWAN" at bounding box center [848, 332] width 1238 height 664
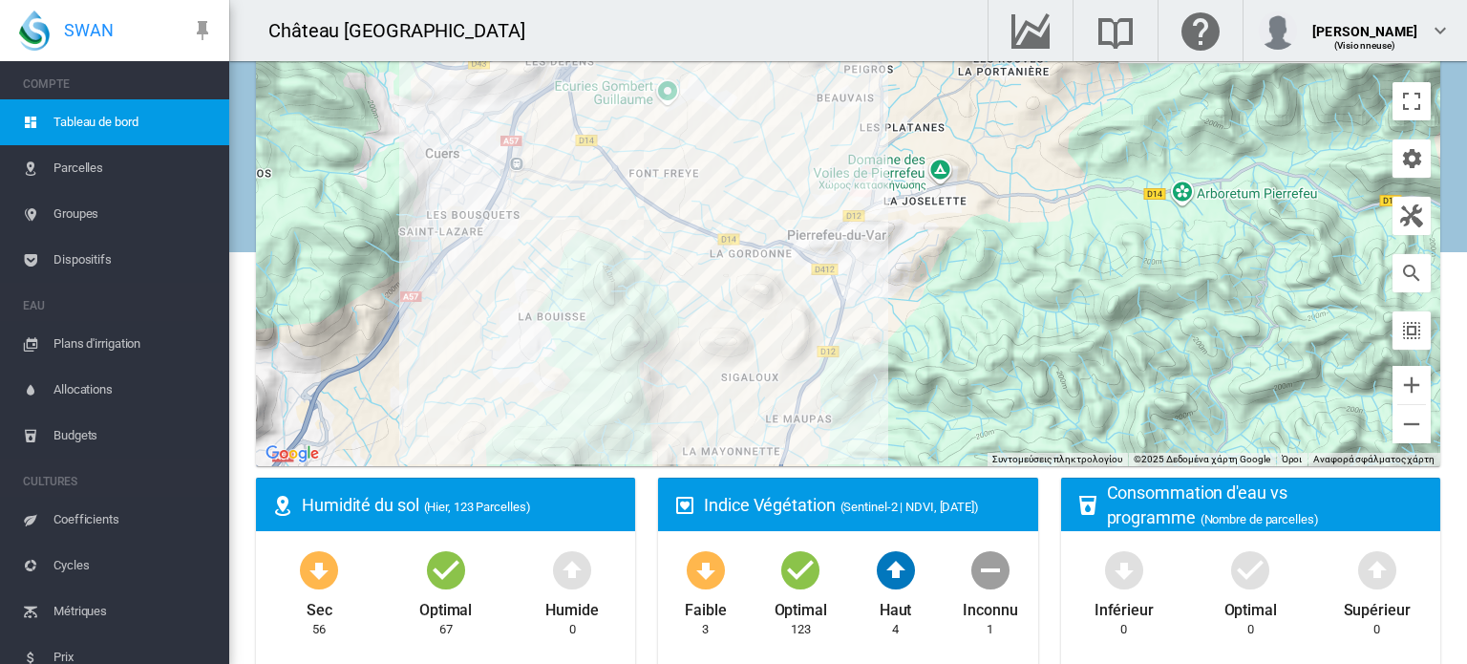
scroll to position [0, 0]
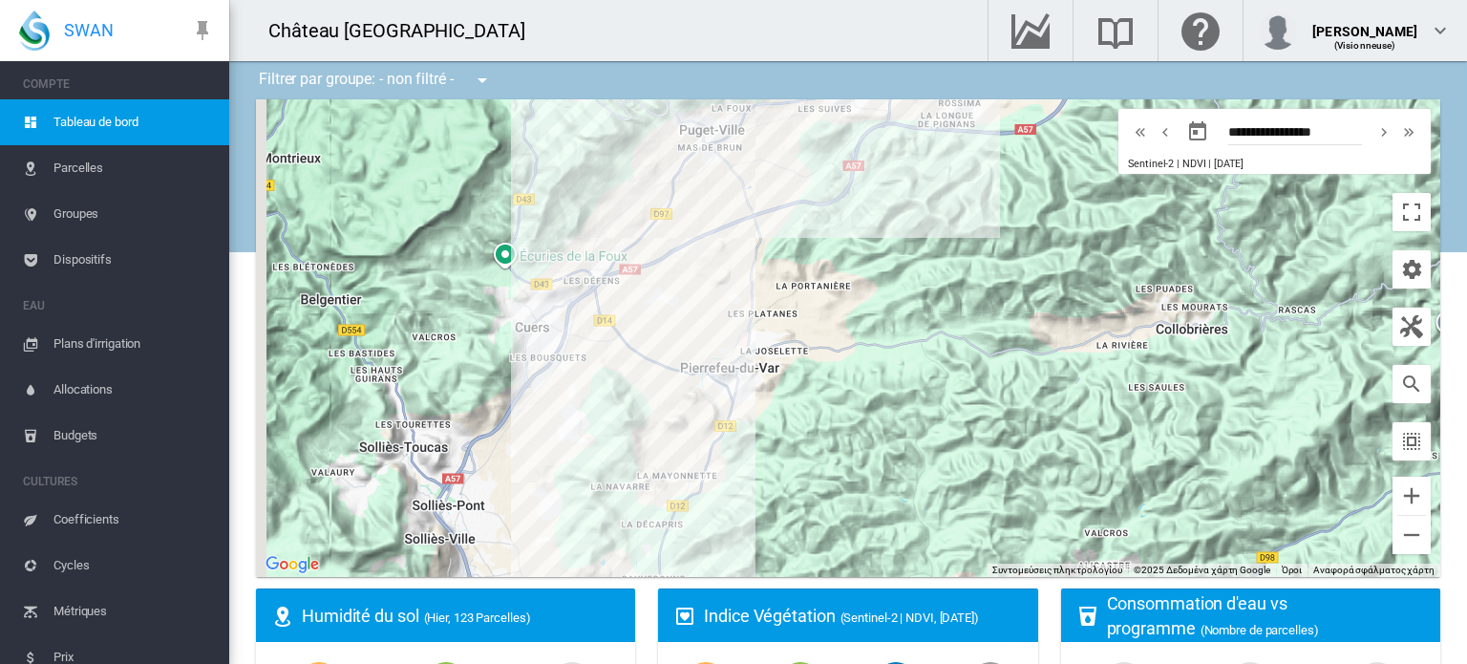
drag, startPoint x: 734, startPoint y: 434, endPoint x: 861, endPoint y: 380, distance: 138.2
click at [848, 382] on div at bounding box center [848, 337] width 1184 height 477
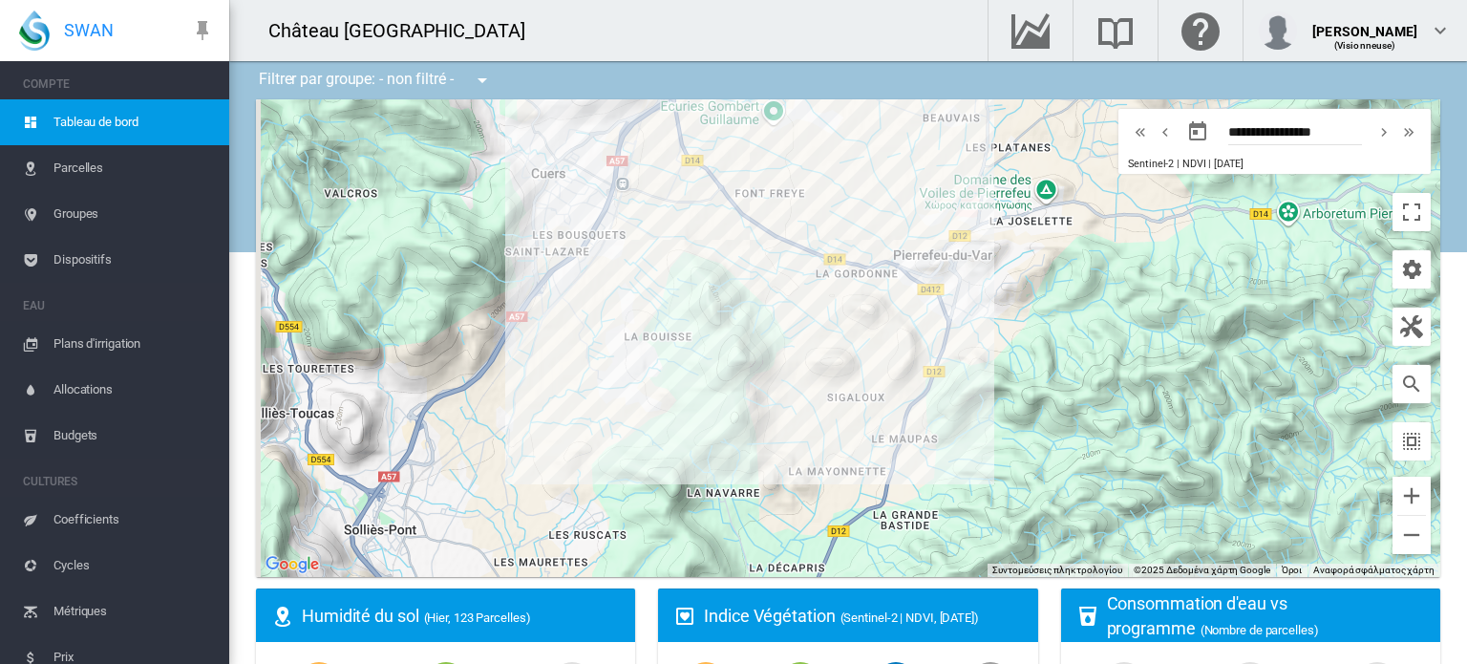
drag, startPoint x: 806, startPoint y: 442, endPoint x: 790, endPoint y: 197, distance: 245.9
click at [793, 212] on div at bounding box center [848, 337] width 1184 height 477
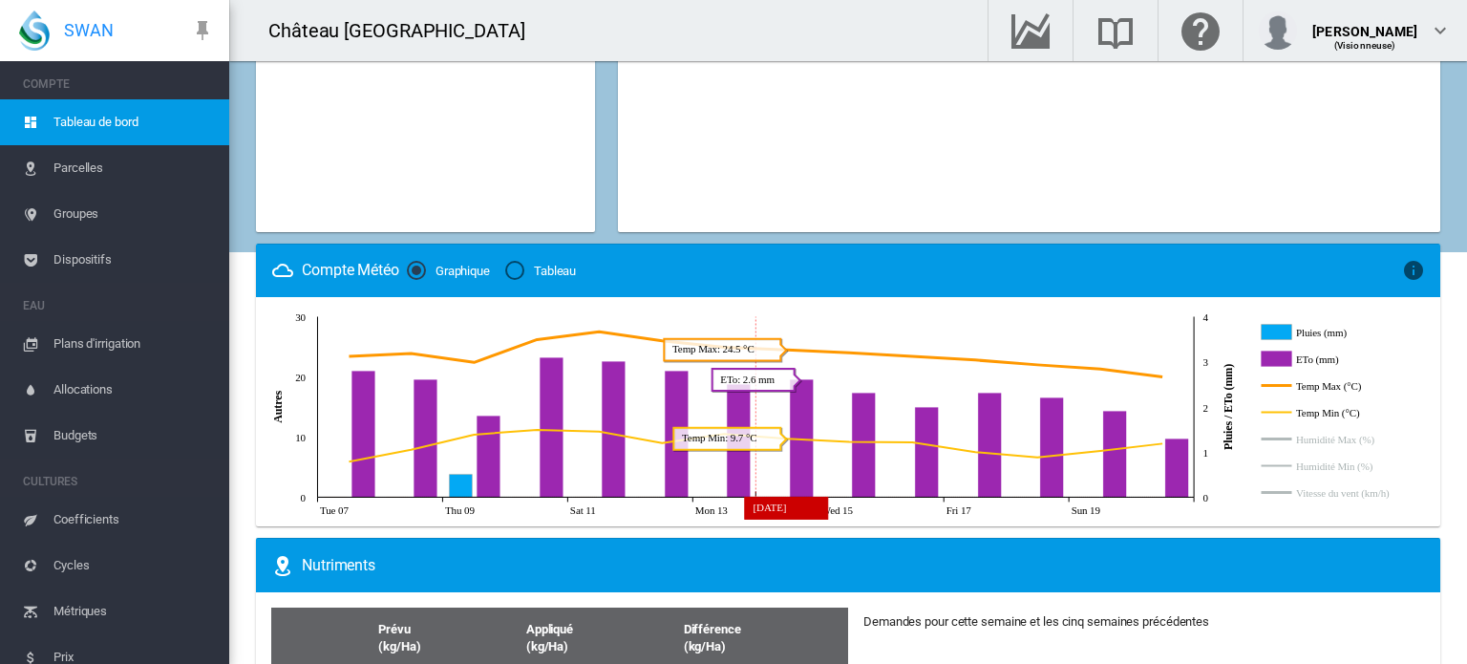
scroll to position [1528, 0]
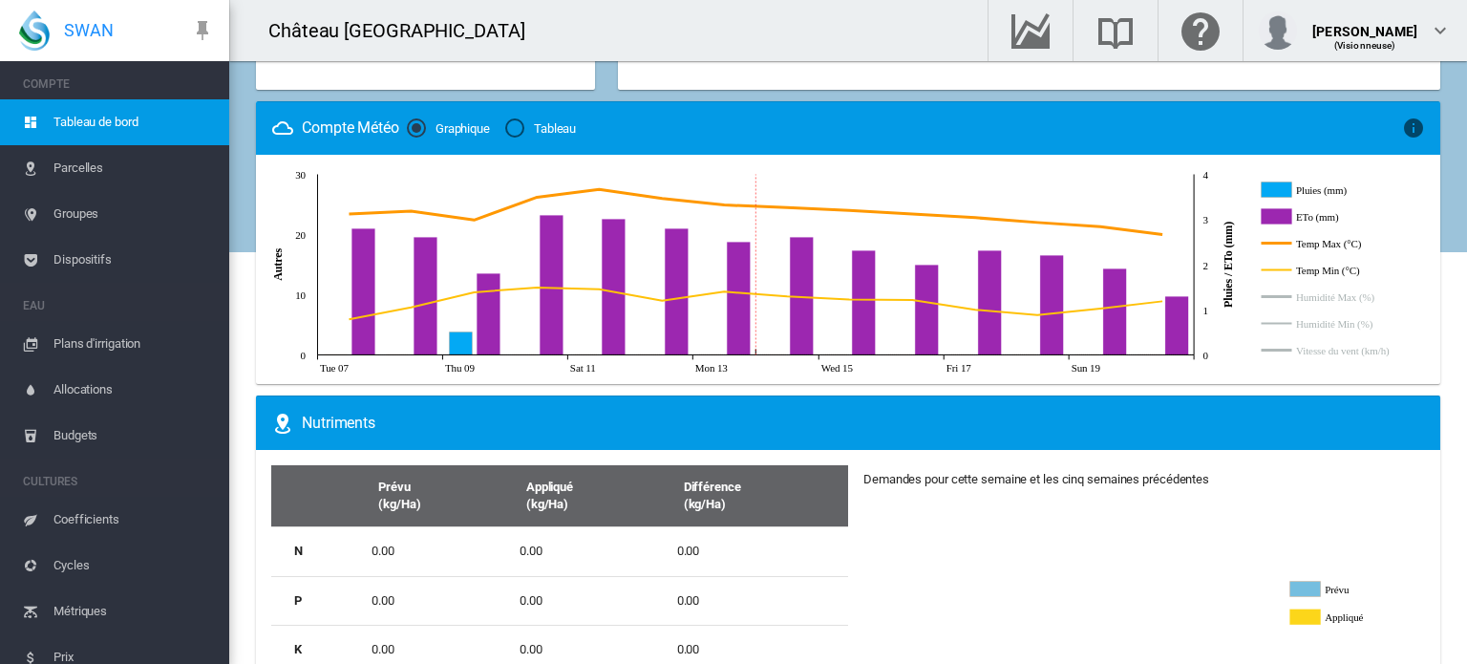
click at [1273, 221] on icon "ETo (mm)" at bounding box center [1276, 215] width 31 height 15
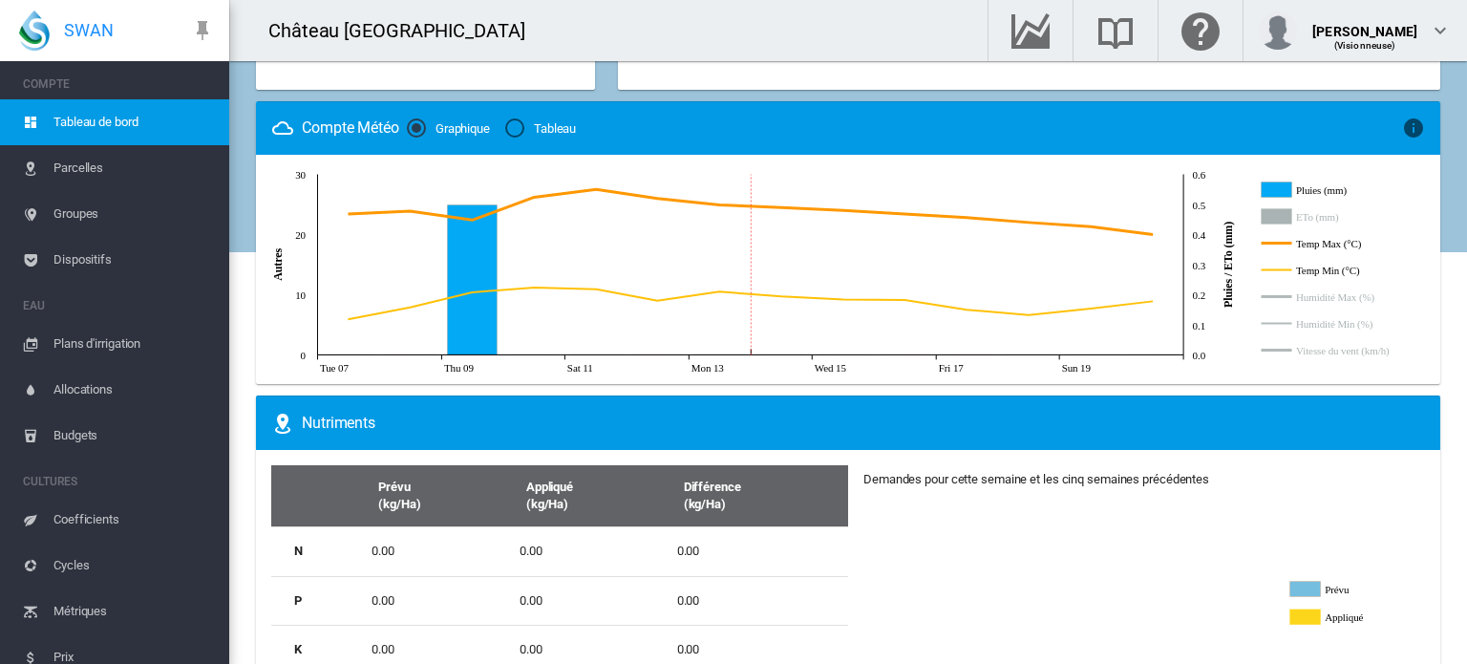
click at [1273, 221] on icon "ETo (mm)" at bounding box center [1276, 215] width 31 height 15
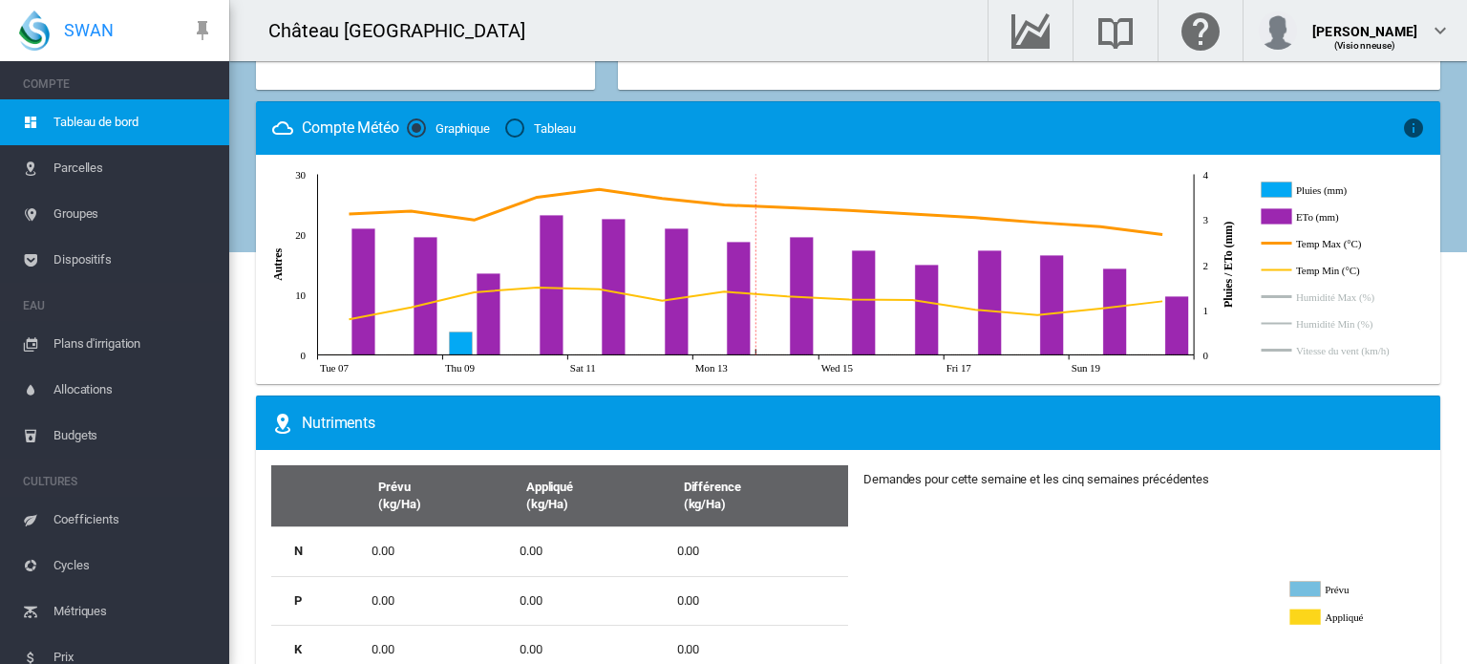
click at [1273, 220] on icon "ETo (mm)" at bounding box center [1276, 215] width 31 height 15
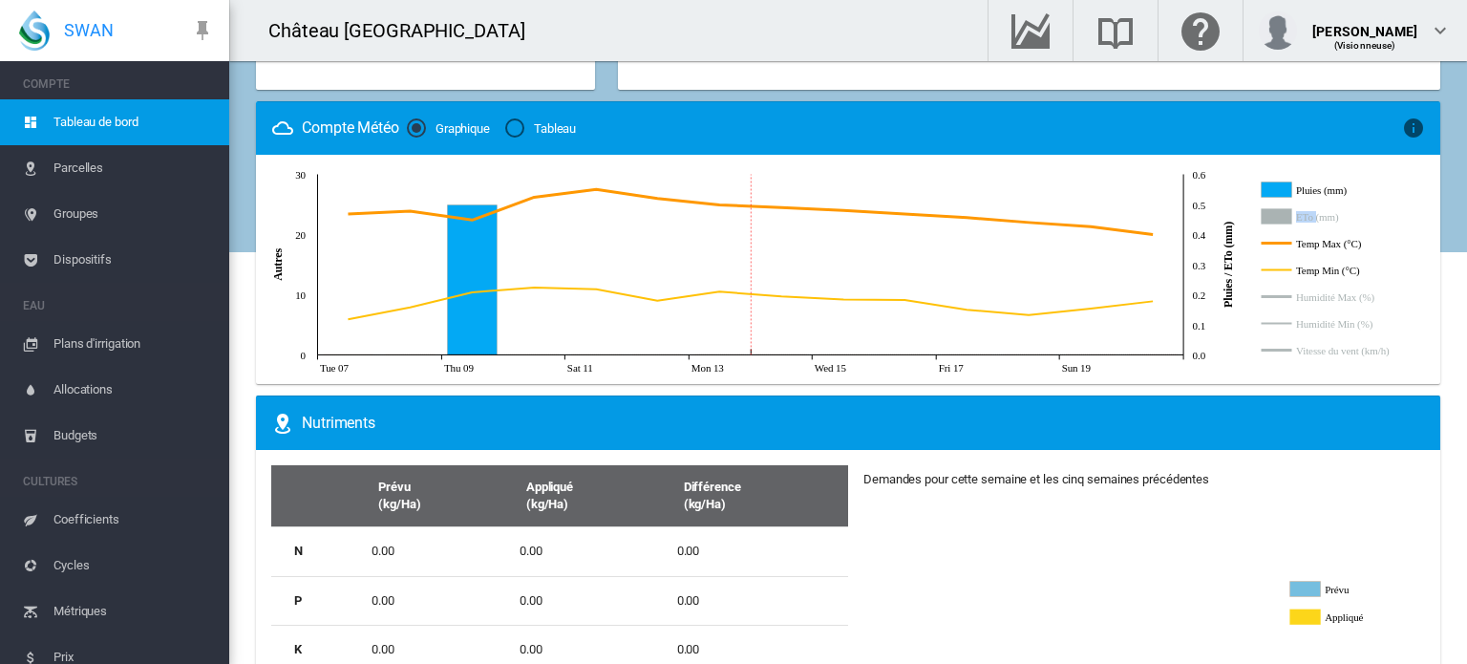
click at [1273, 220] on icon "ETo (mm)" at bounding box center [1276, 215] width 31 height 15
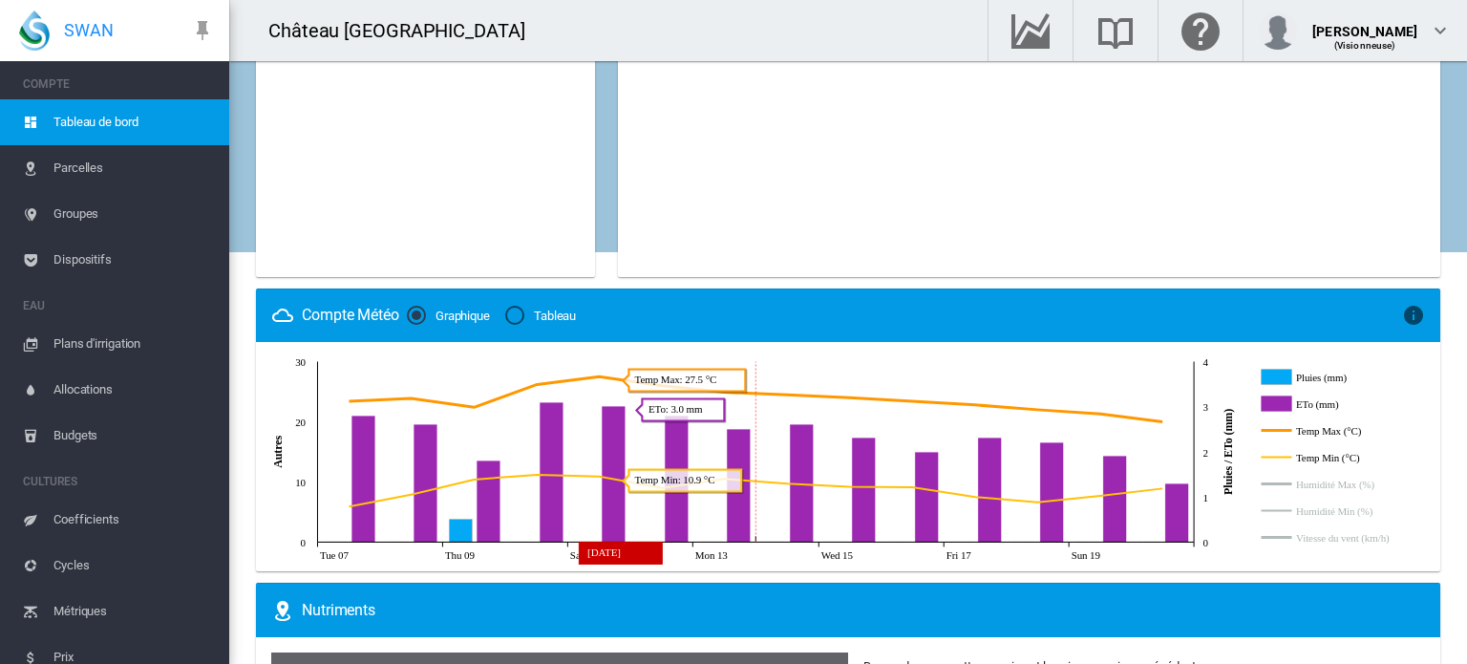
scroll to position [1054, 0]
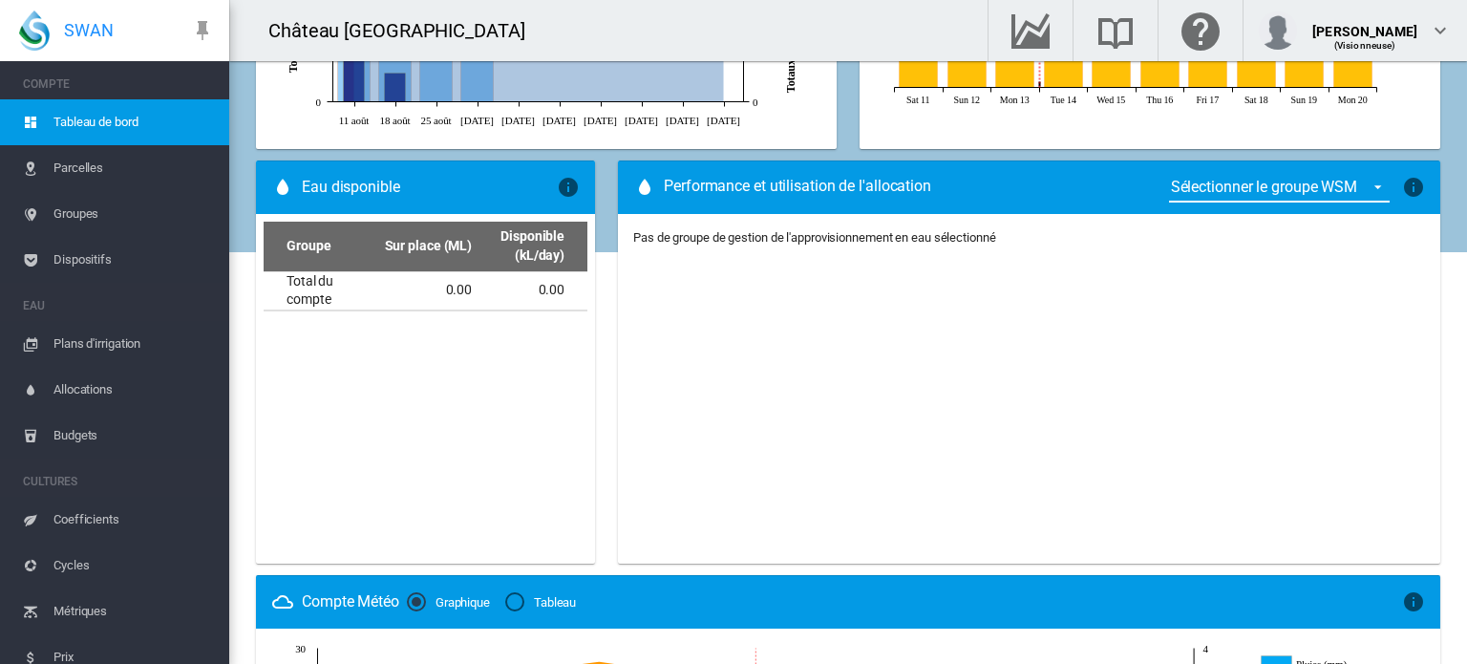
click at [61, 522] on span "Coefficients" at bounding box center [133, 520] width 160 height 46
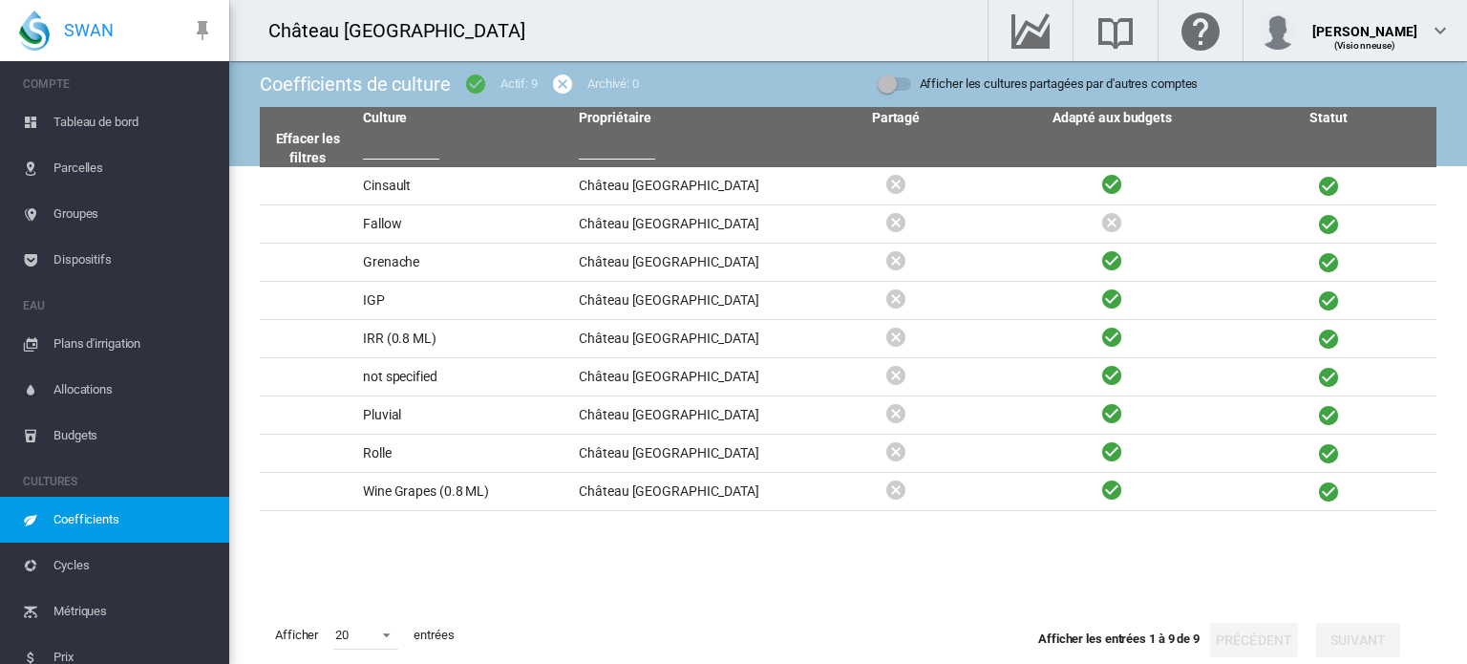
click at [84, 110] on span "Tableau de bord" at bounding box center [133, 122] width 160 height 46
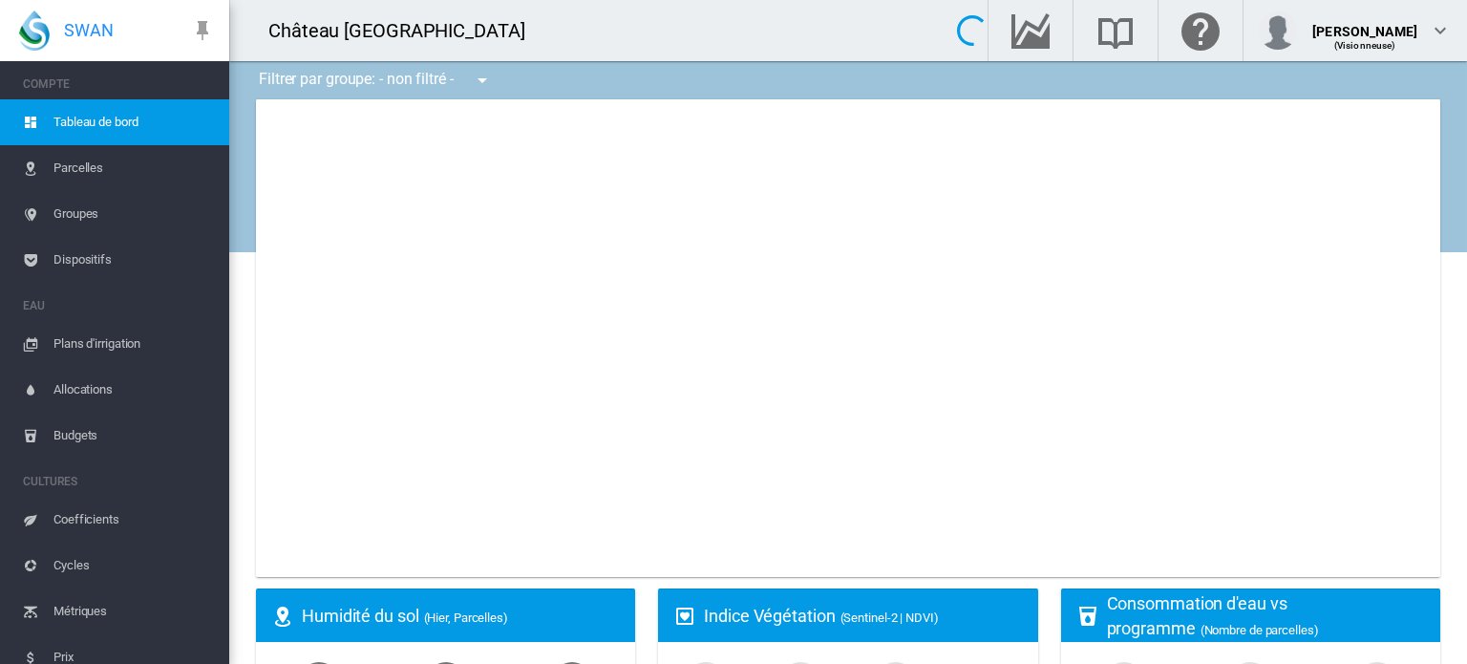
scroll to position [91, 0]
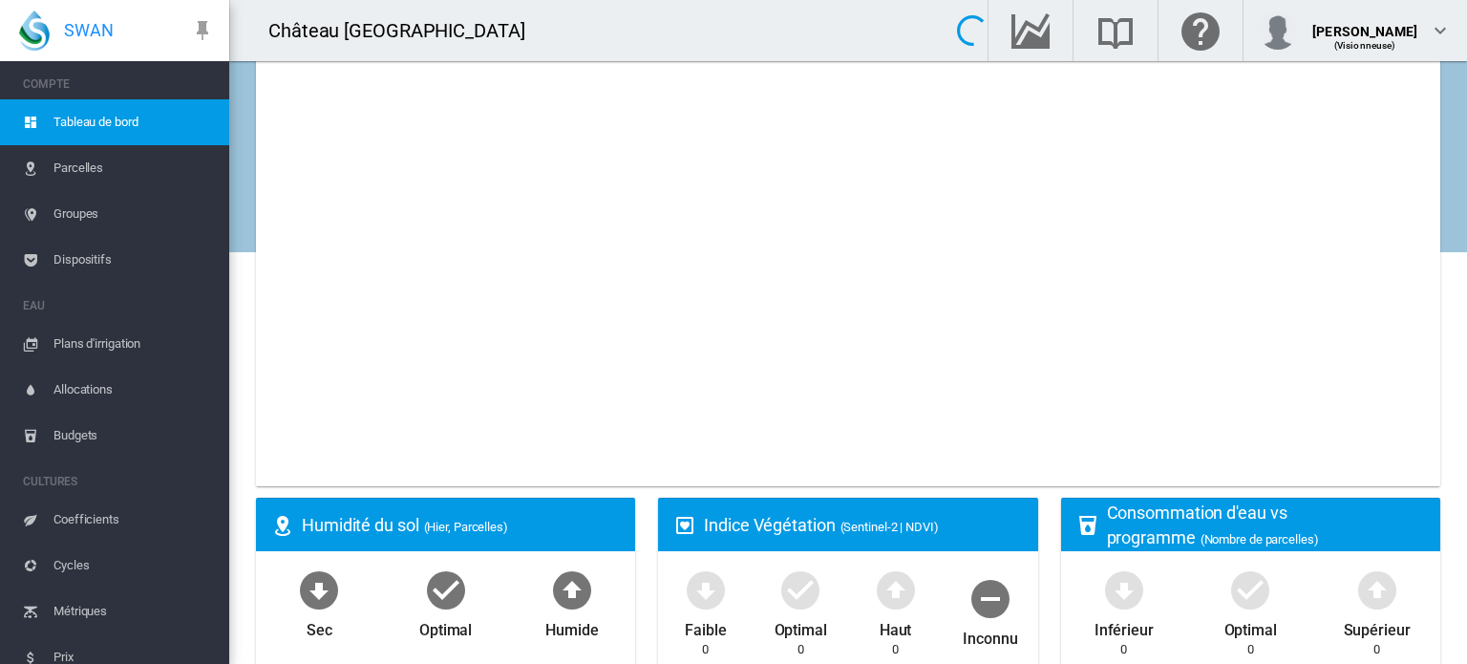
type input "**********"
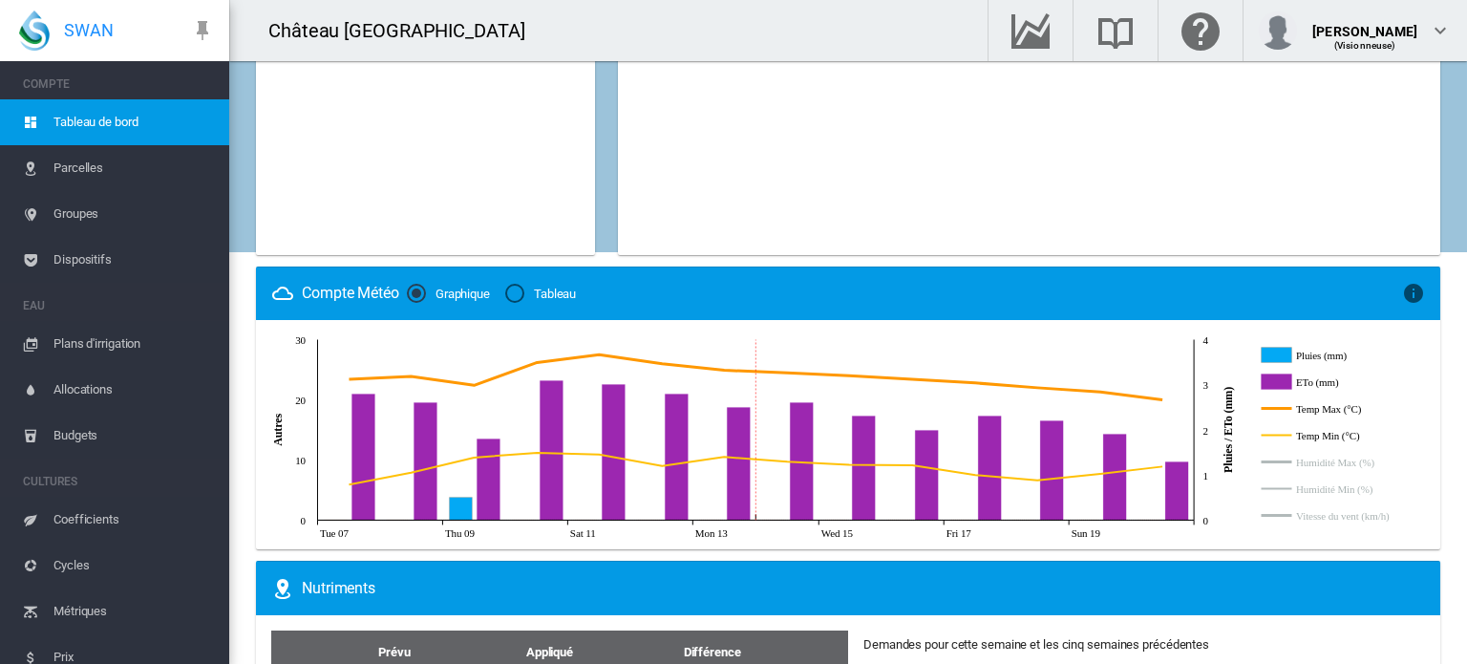
scroll to position [1341, 0]
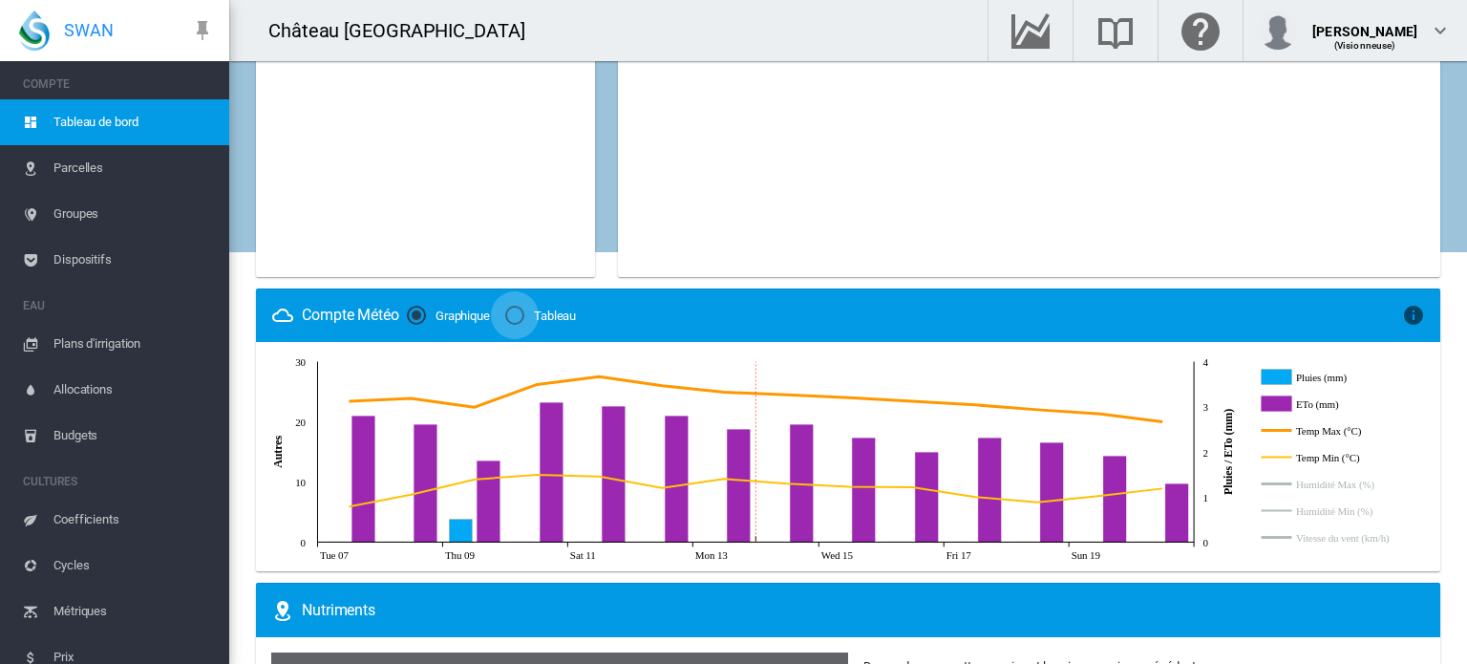
click at [518, 317] on div "Tableau" at bounding box center [514, 315] width 19 height 19
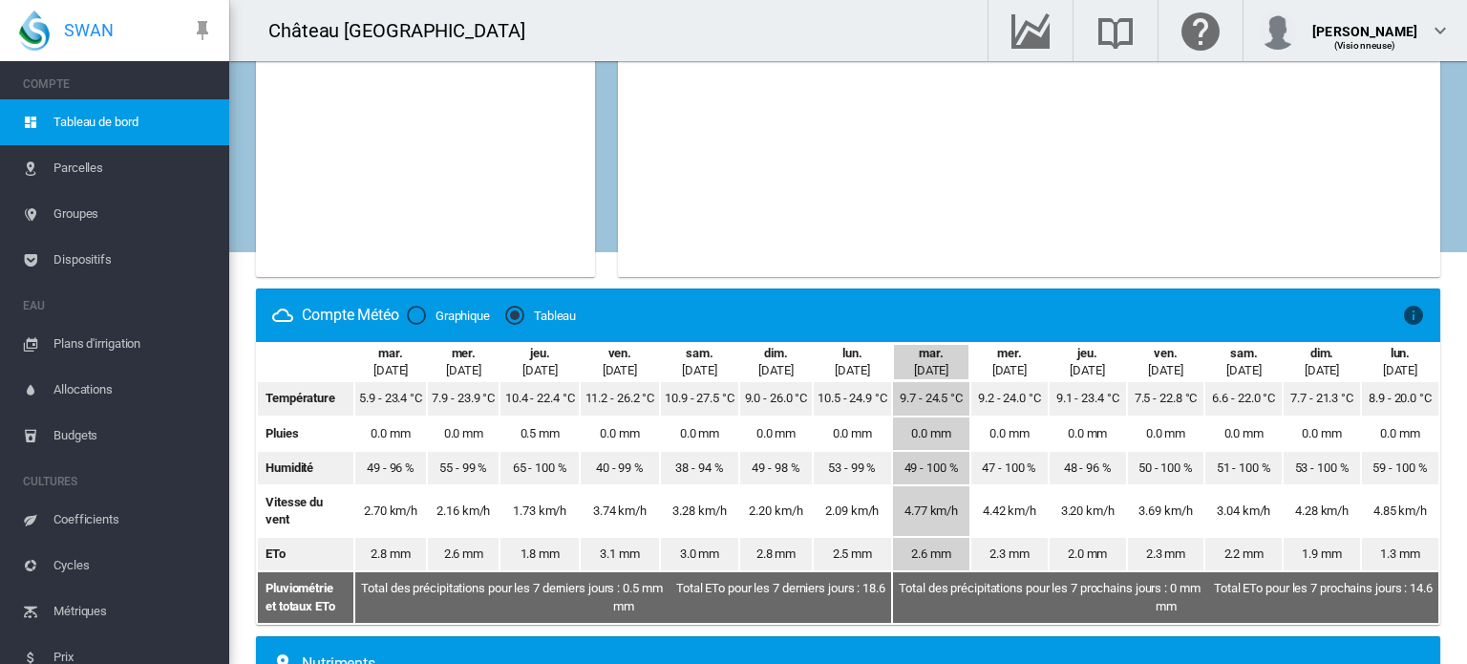
click at [413, 316] on div "Graphique" at bounding box center [416, 315] width 19 height 19
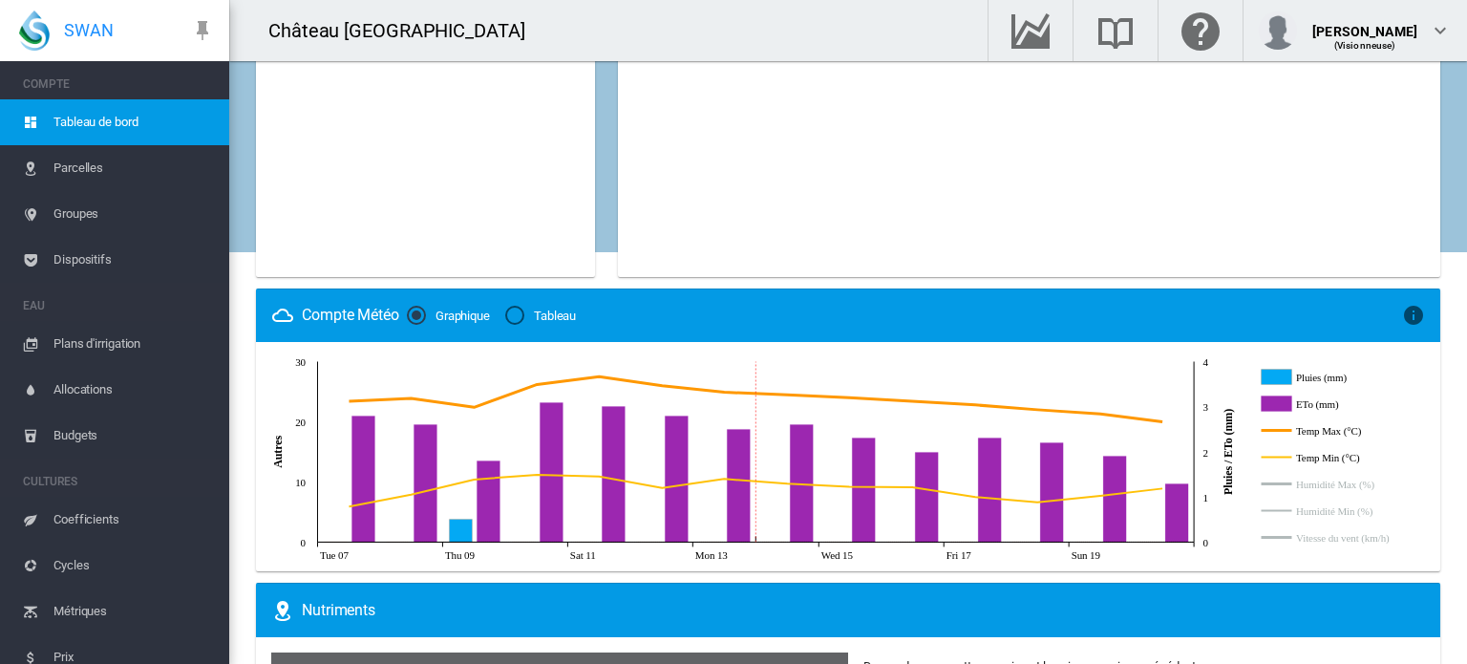
click at [519, 301] on div "Compte Météo Graphique [GEOGRAPHIC_DATA] × Prévisions météorologiques et observ…" at bounding box center [848, 314] width 1184 height 53
click at [524, 312] on div "Tableau" at bounding box center [514, 315] width 19 height 19
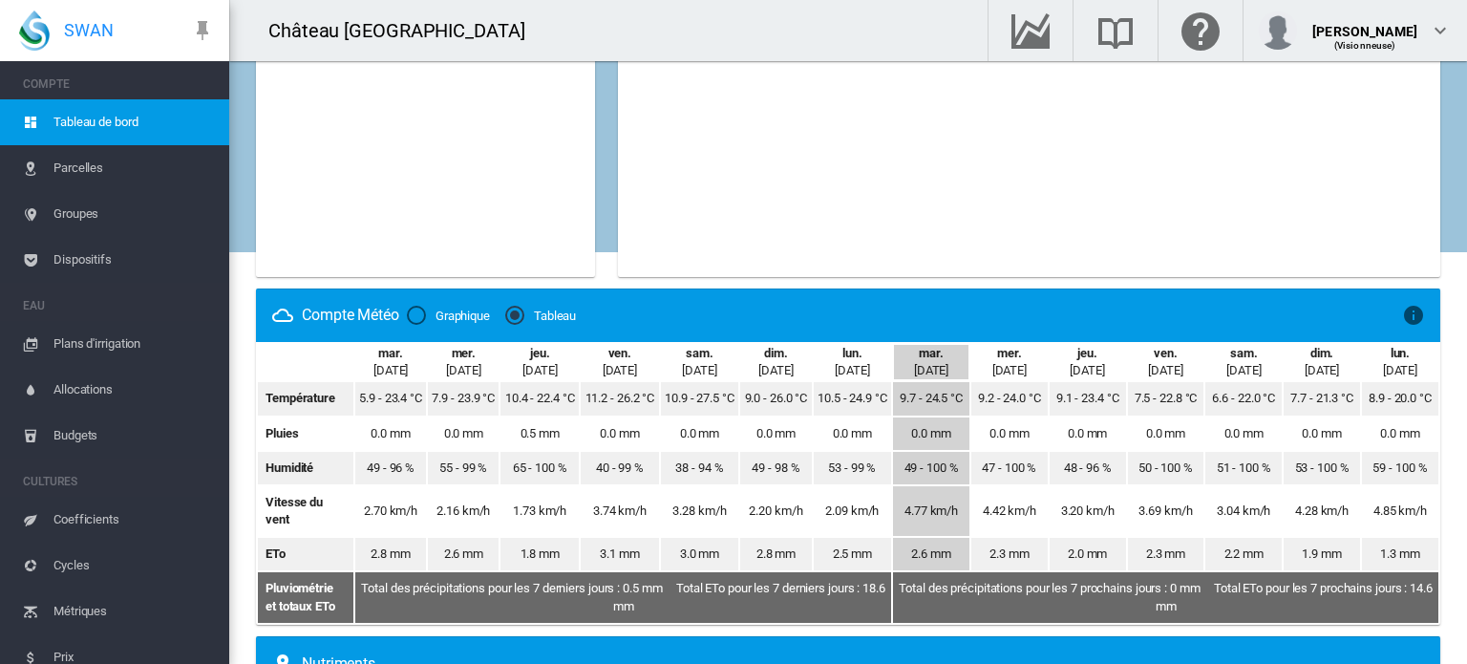
click at [1414, 322] on div "Compte Météo Graphique [GEOGRAPHIC_DATA] × Prévisions météorologiques et observ…" at bounding box center [848, 314] width 1184 height 53
click at [1406, 312] on md-icon "icon-information" at bounding box center [1413, 315] width 23 height 23
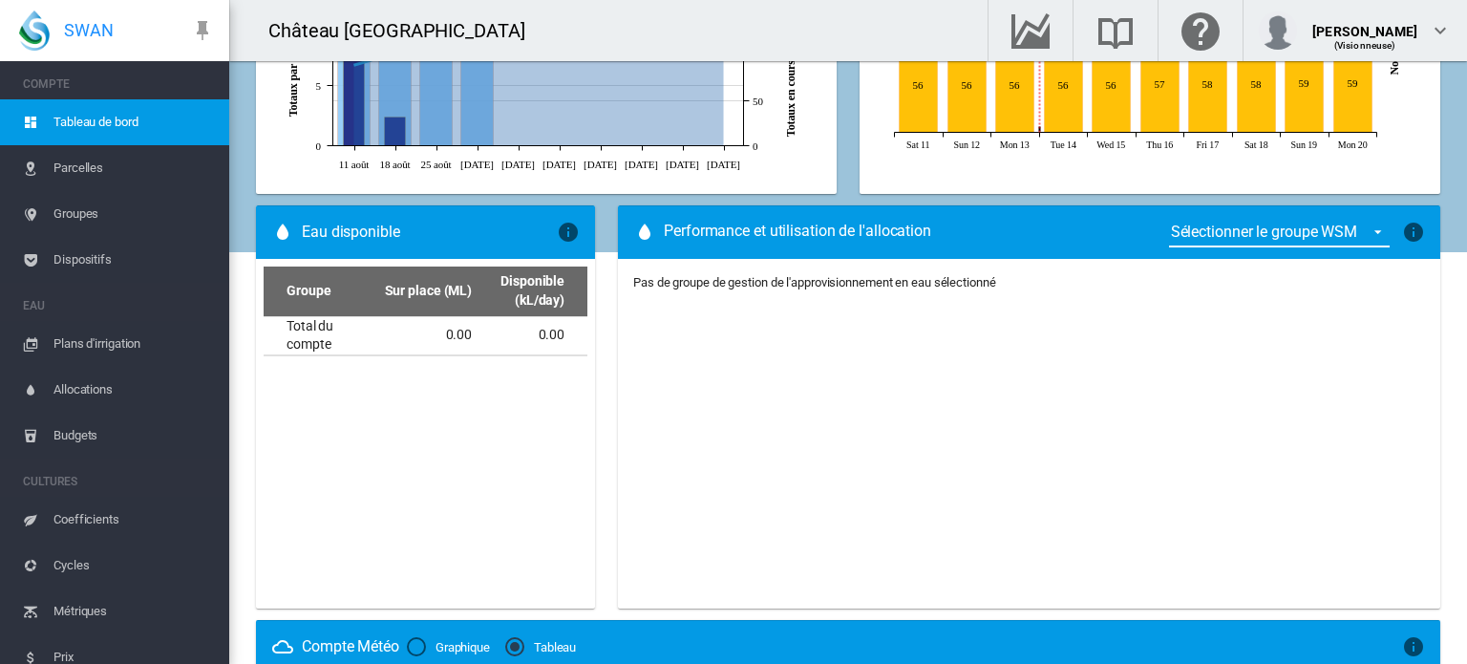
scroll to position [723, 0]
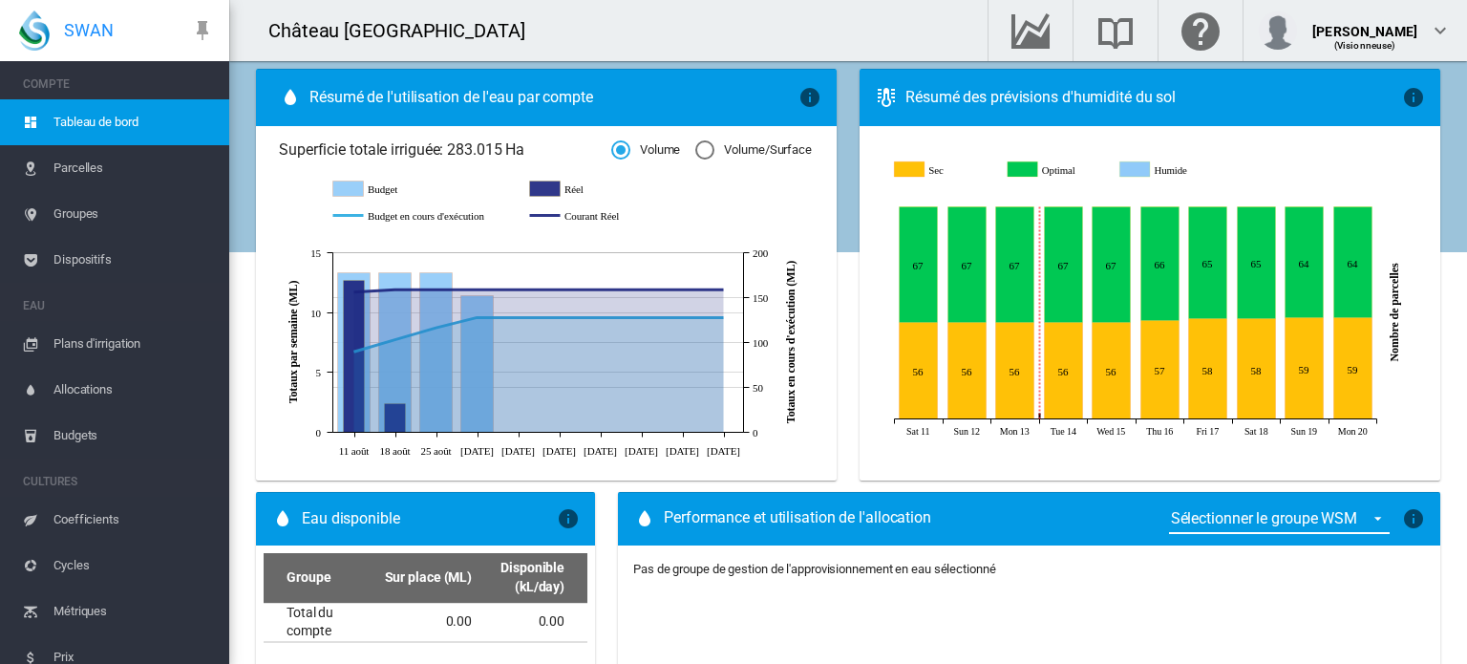
click at [713, 144] on md-radio-button "Volume/Surface" at bounding box center [753, 150] width 116 height 18
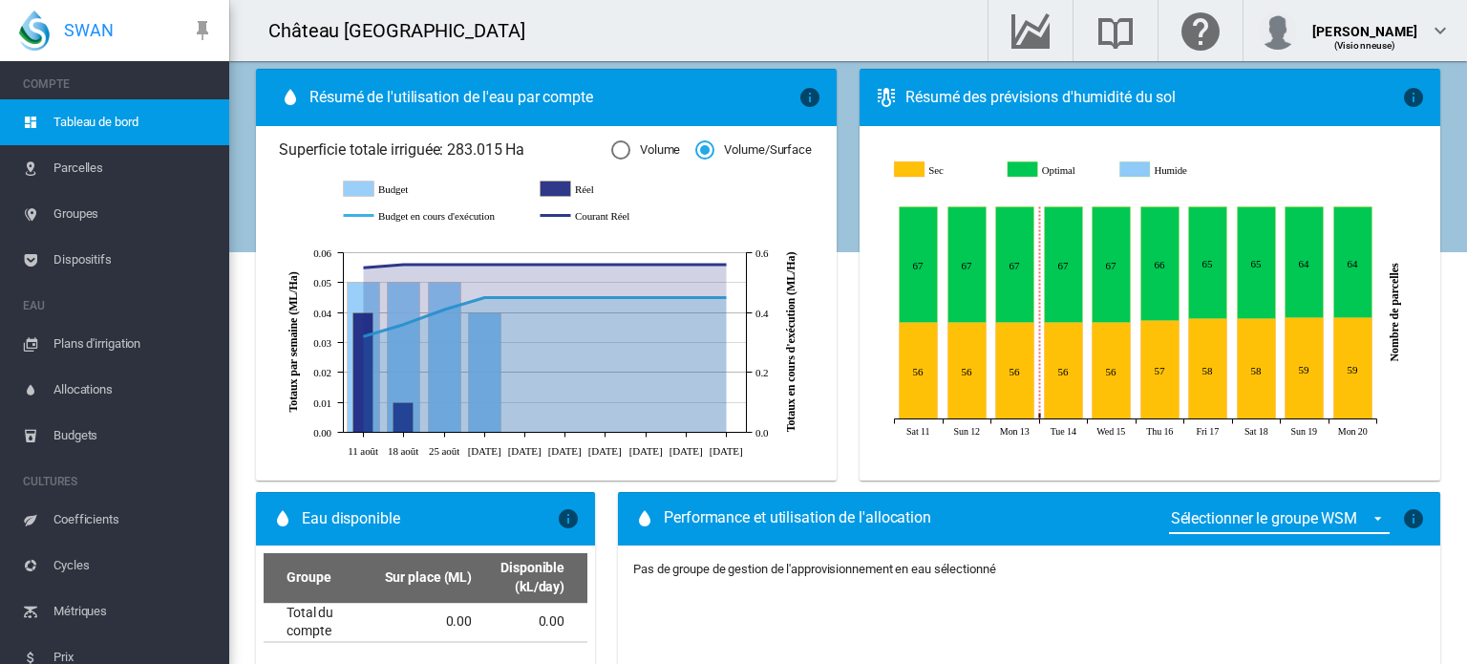
click at [713, 144] on md-radio-button "Volume/Surface" at bounding box center [753, 150] width 116 height 18
click at [611, 154] on div "Volume" at bounding box center [620, 149] width 19 height 19
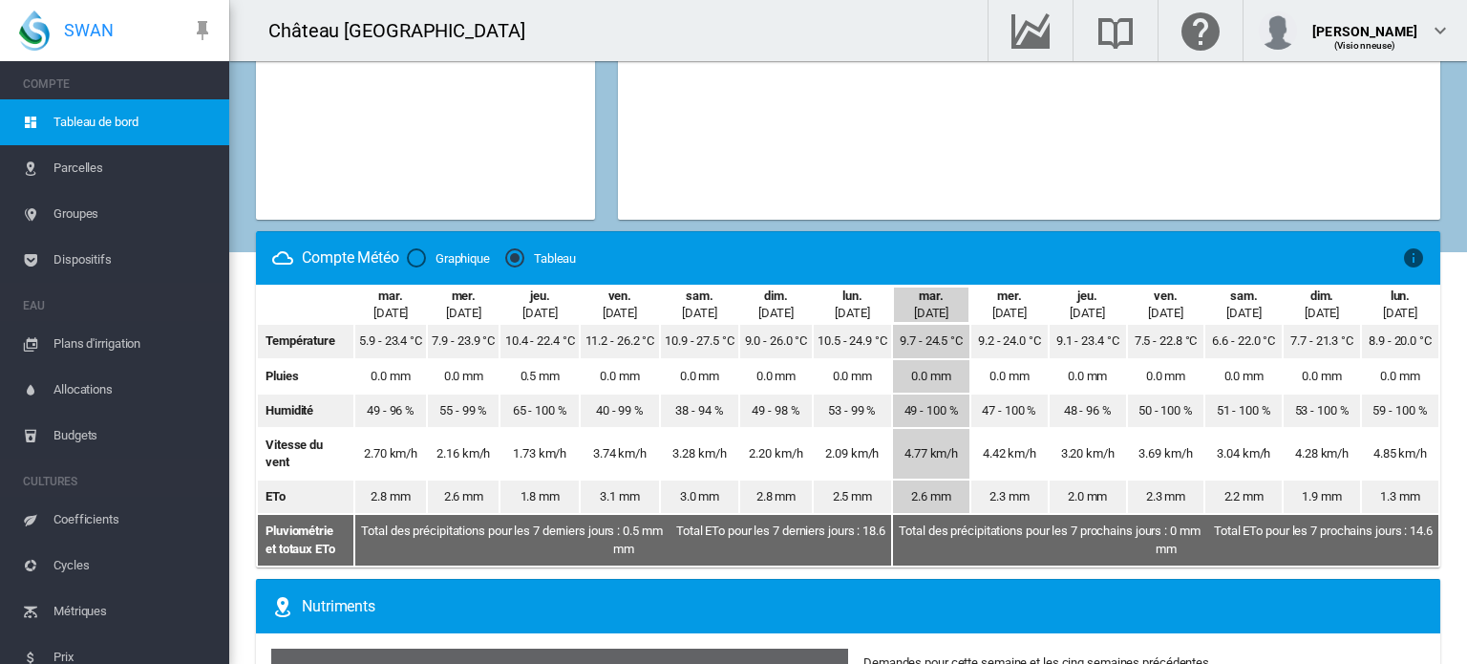
scroll to position [1391, 0]
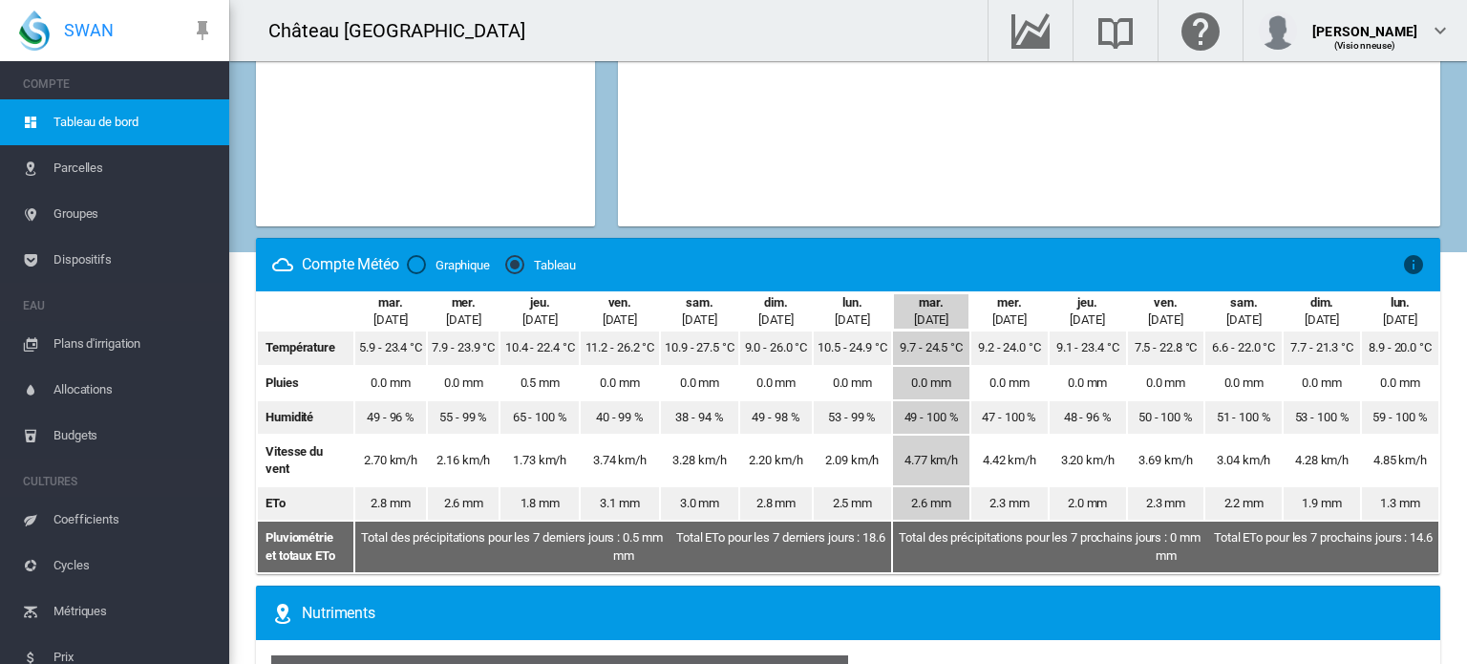
click at [417, 265] on div "Graphique" at bounding box center [416, 264] width 19 height 19
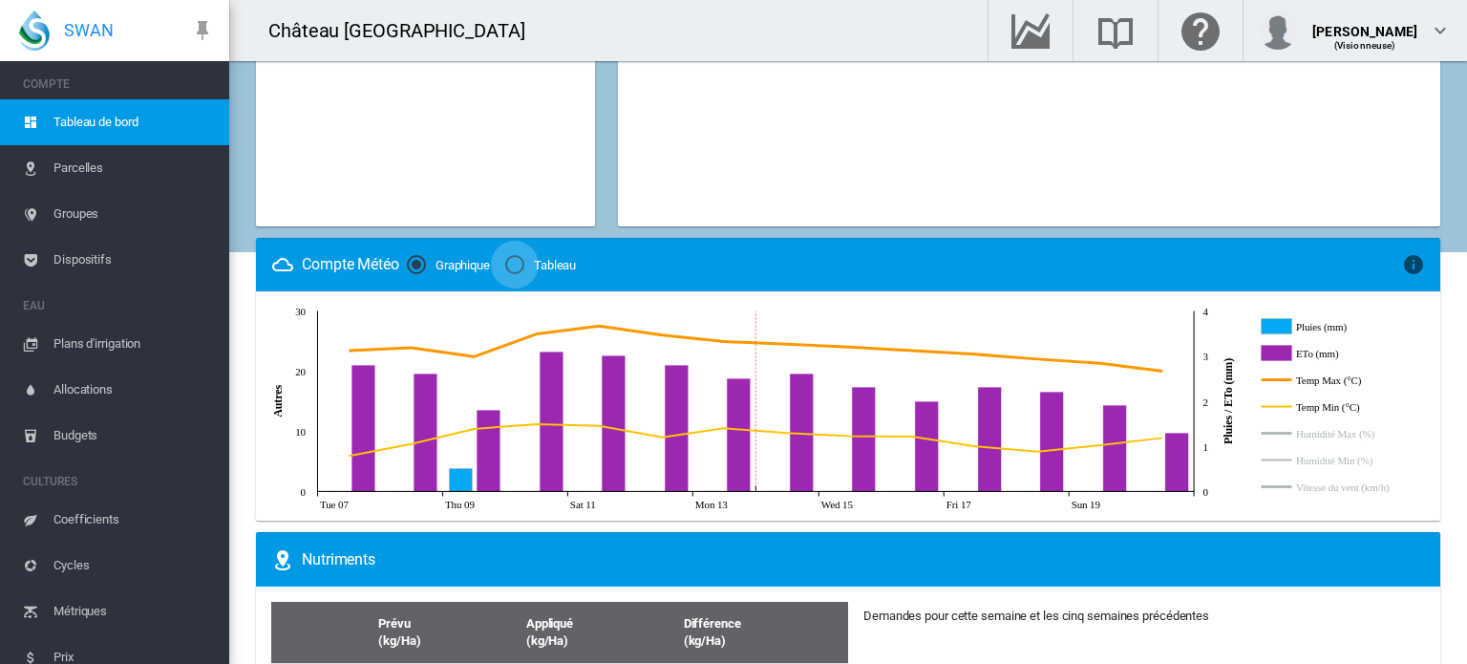
click at [519, 261] on div "Tableau" at bounding box center [514, 264] width 19 height 19
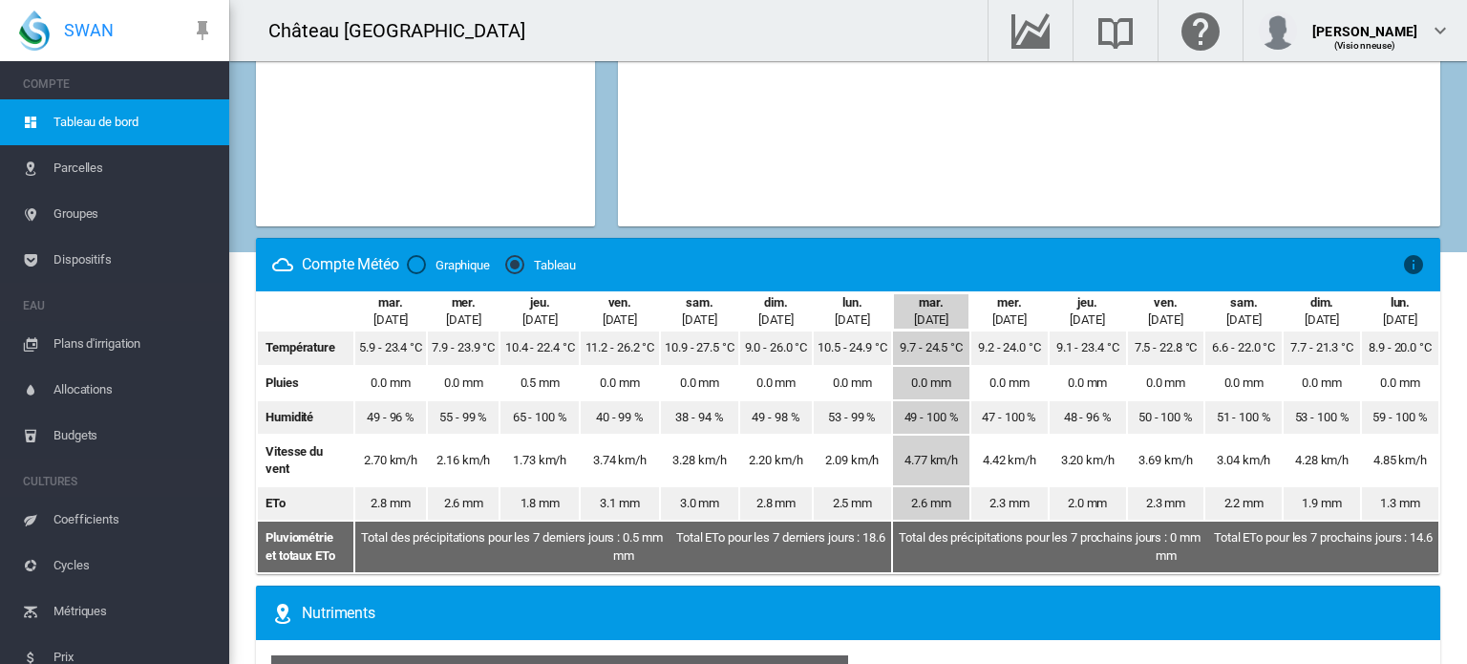
click at [423, 259] on div "Graphique" at bounding box center [416, 264] width 19 height 19
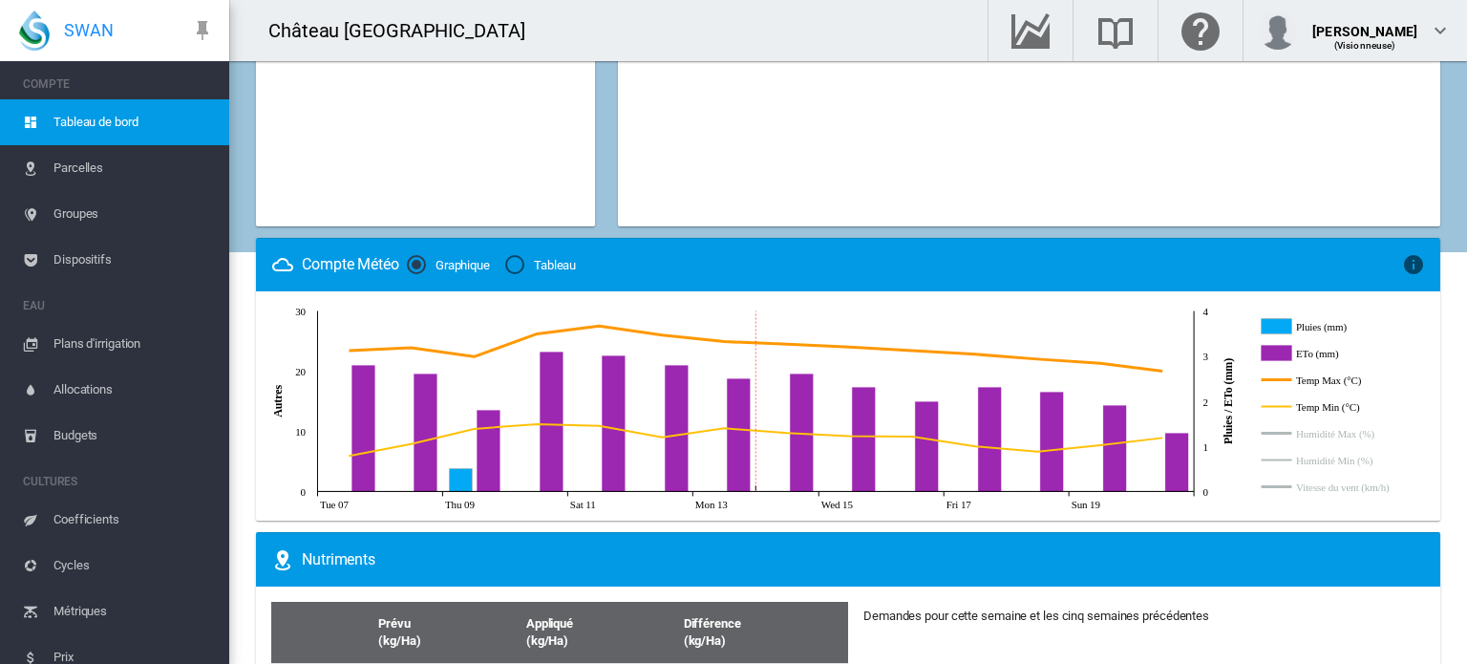
click at [516, 266] on div "Tableau" at bounding box center [514, 264] width 19 height 19
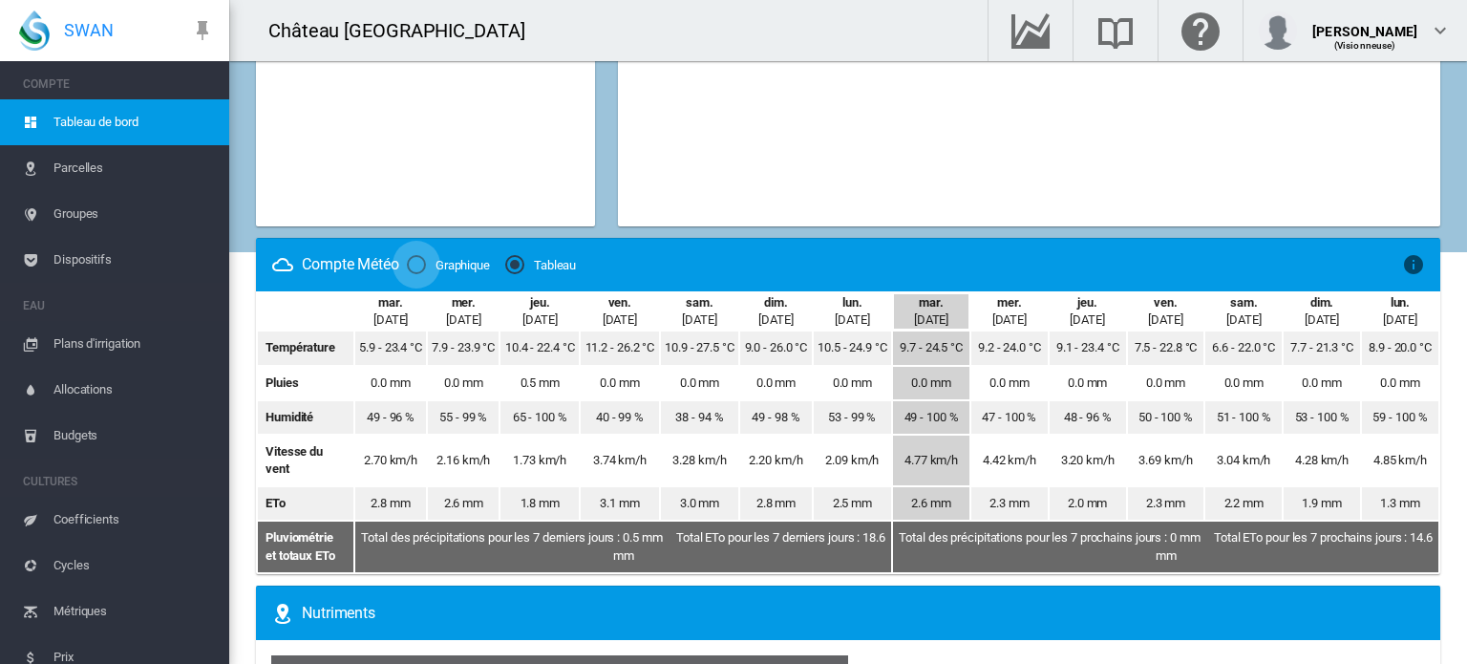
click at [416, 264] on div "Graphique" at bounding box center [416, 264] width 19 height 19
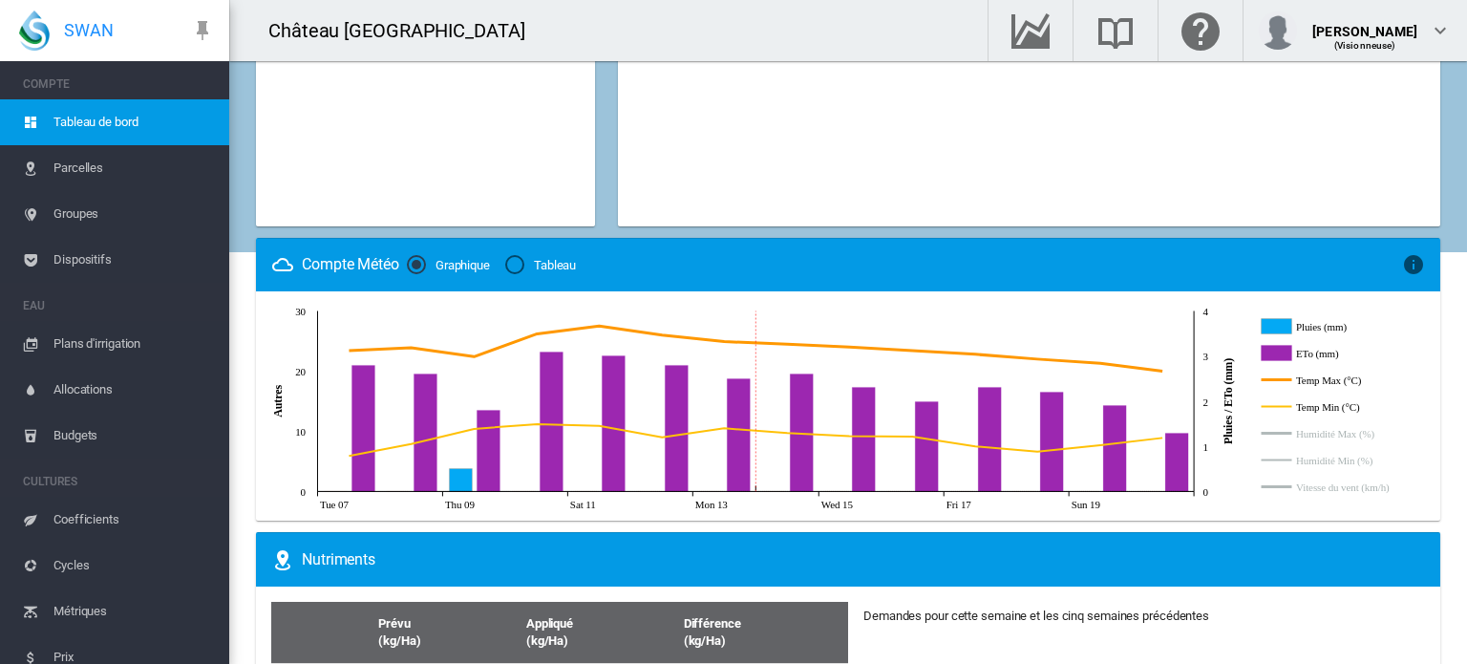
click at [519, 269] on div "Tableau" at bounding box center [514, 264] width 19 height 19
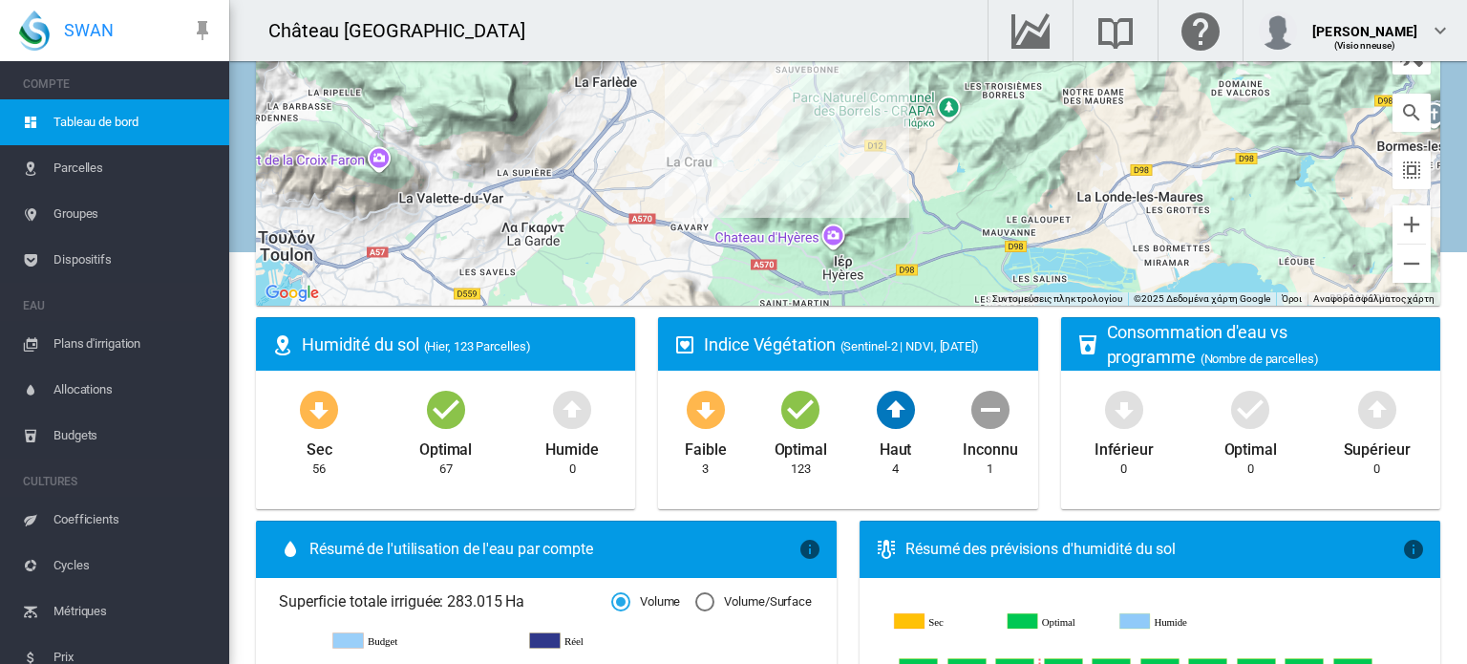
scroll to position [54, 0]
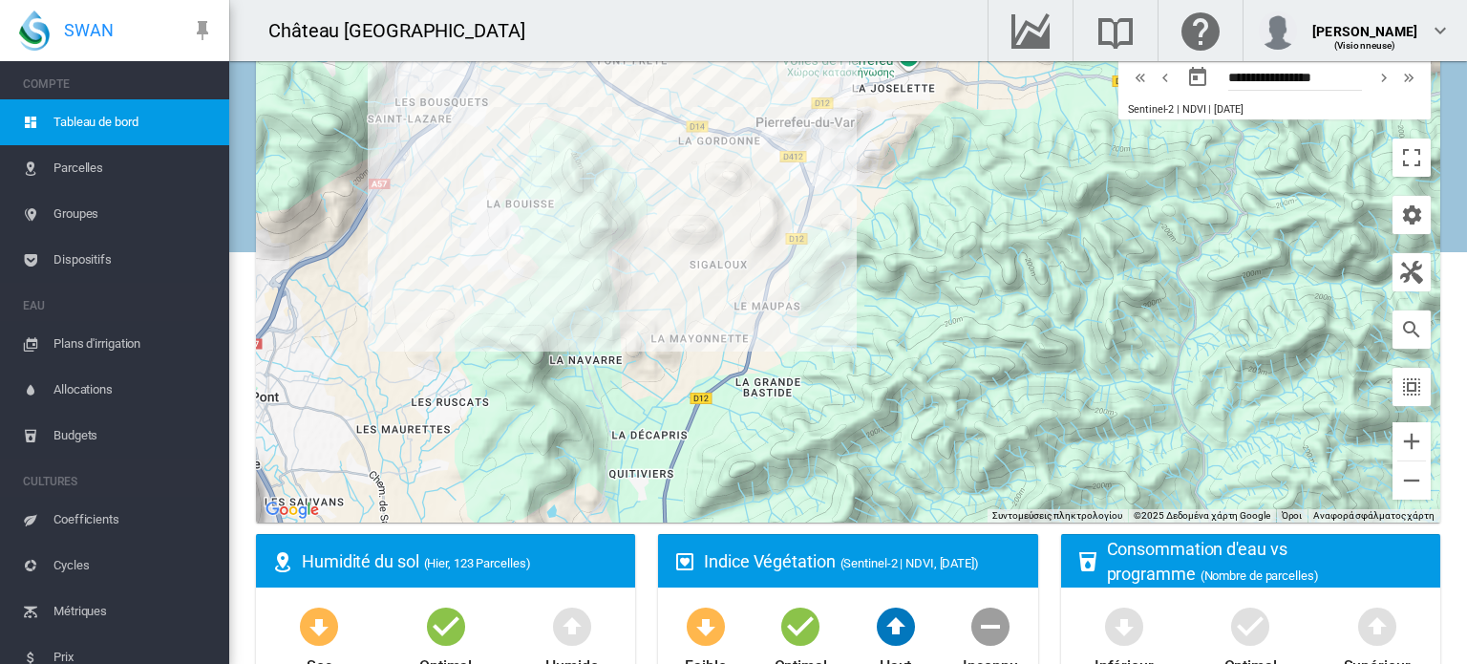
drag, startPoint x: 916, startPoint y: 167, endPoint x: 927, endPoint y: 293, distance: 126.6
click at [927, 293] on div at bounding box center [848, 283] width 1184 height 477
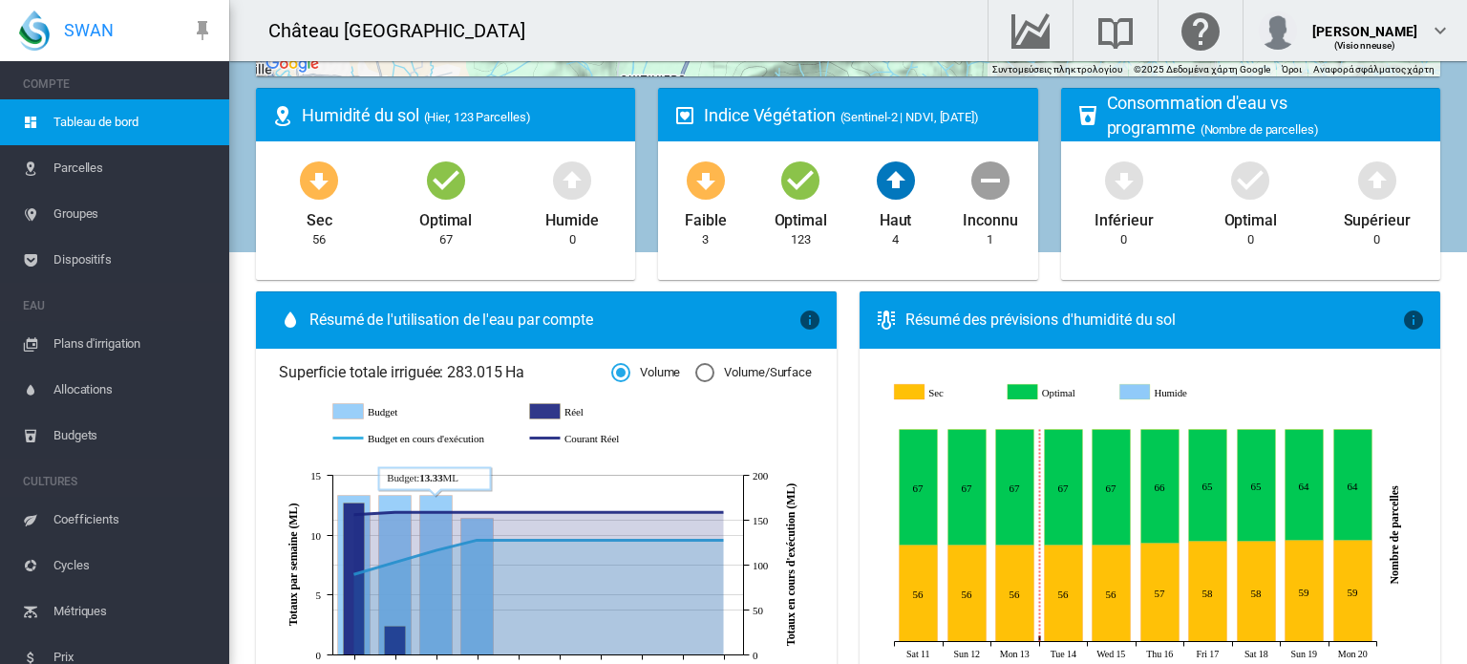
scroll to position [341, 0]
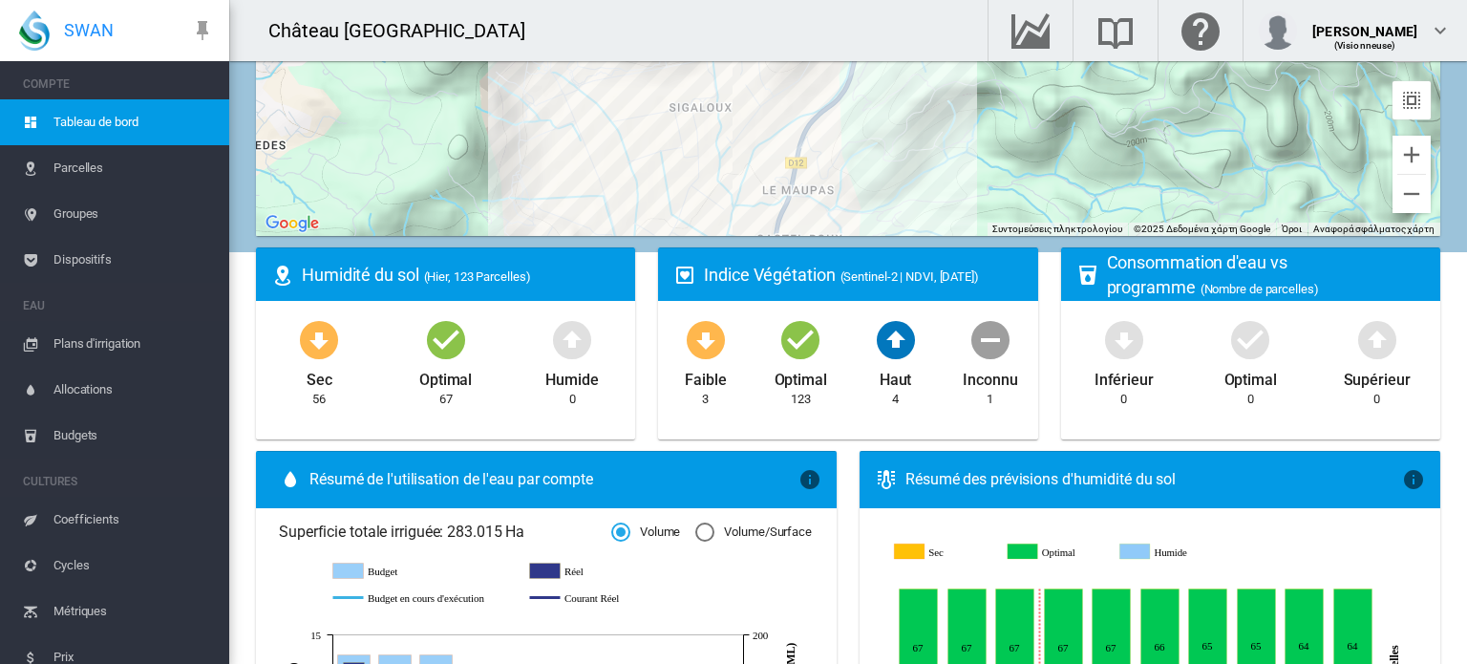
drag, startPoint x: 814, startPoint y: 124, endPoint x: 936, endPoint y: 366, distance: 270.7
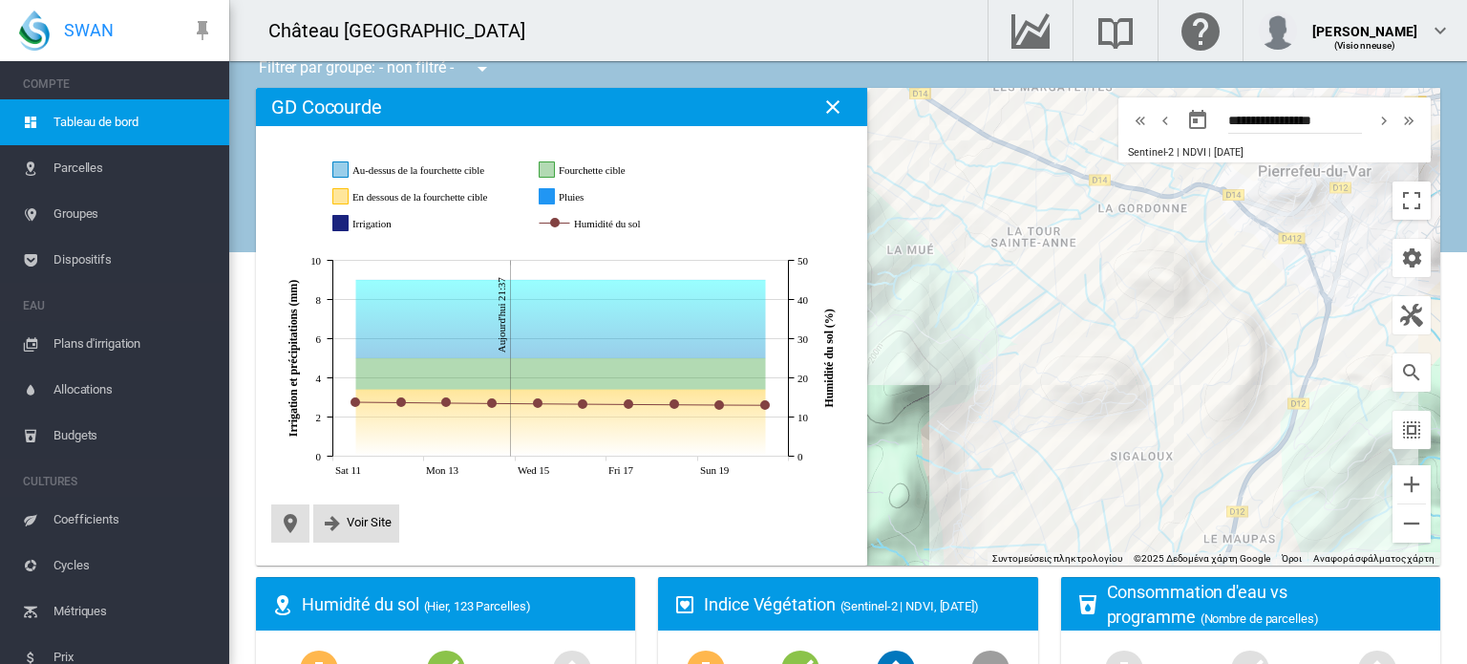
scroll to position [0, 0]
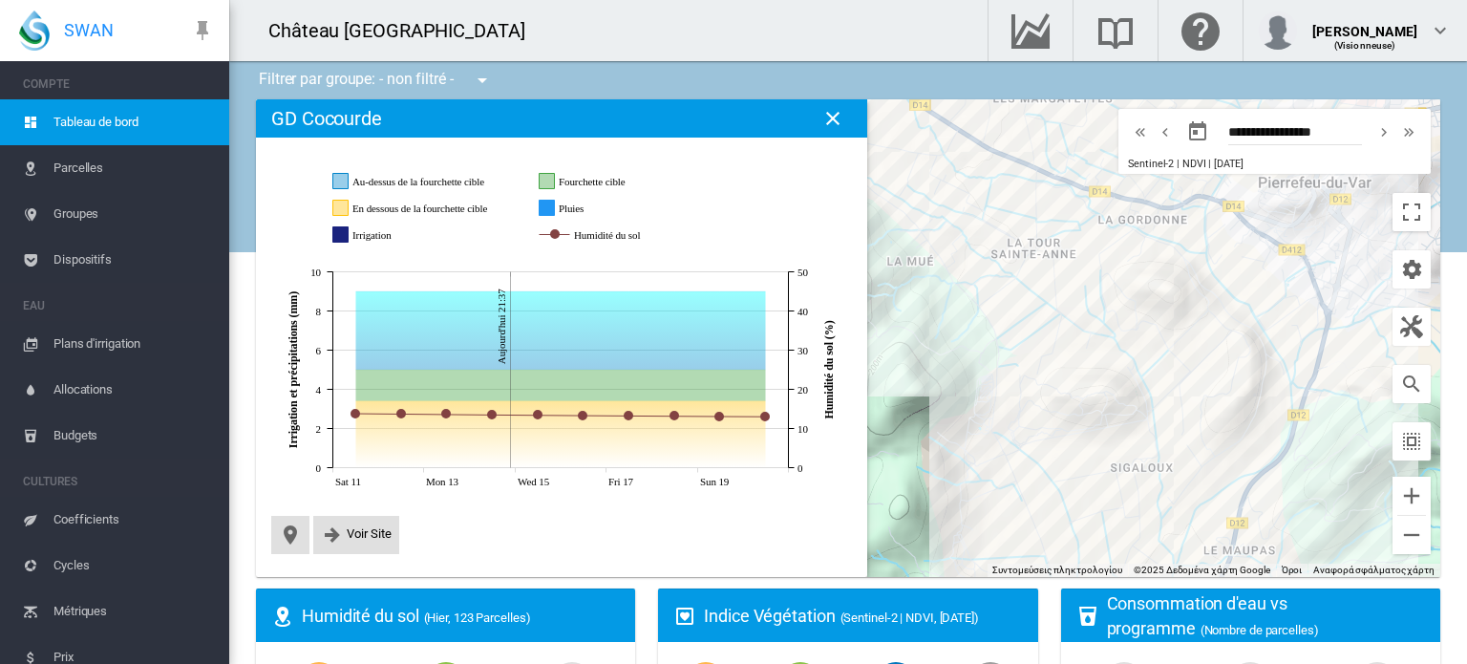
click at [566, 205] on rect "Pluies" at bounding box center [639, 208] width 171 height 17
click at [374, 540] on span "Voir Site" at bounding box center [369, 533] width 45 height 14
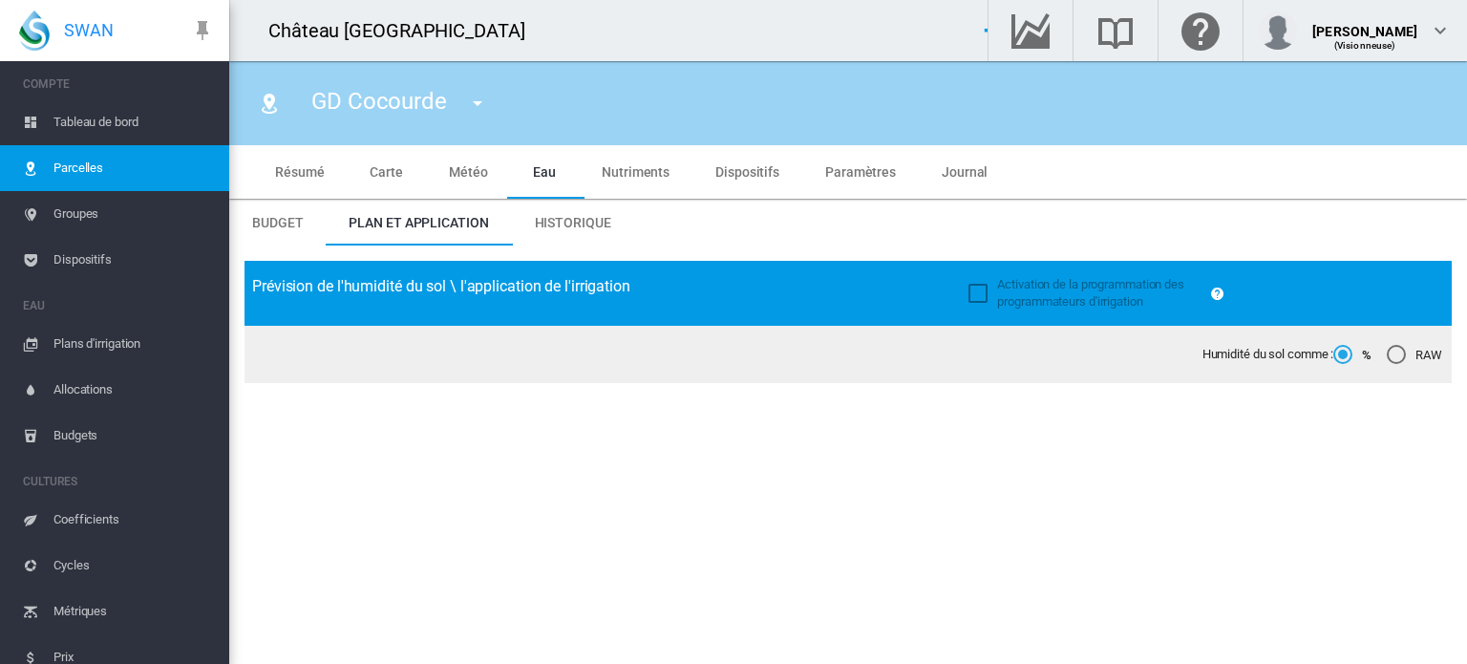
type input "**********"
type input "*****"
type input "********"
type input "*******"
type input "**"
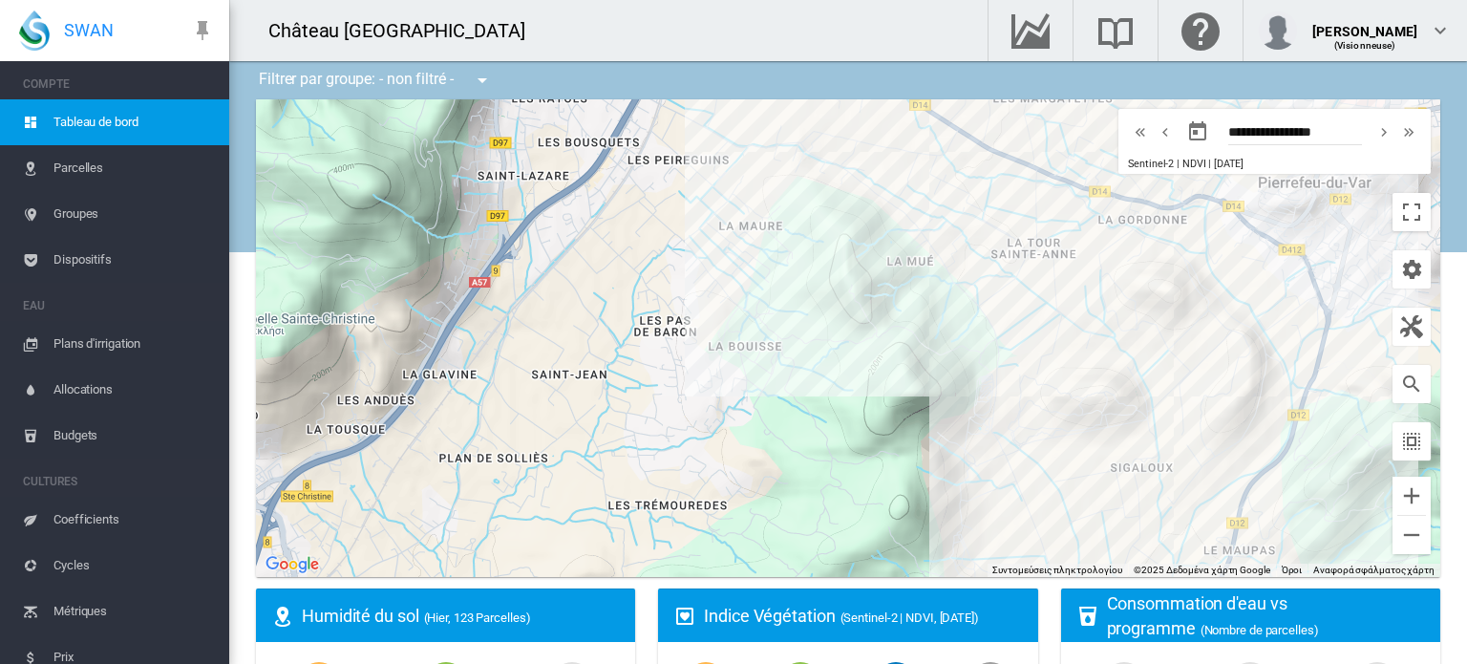
click at [115, 389] on span "Allocations" at bounding box center [133, 390] width 160 height 46
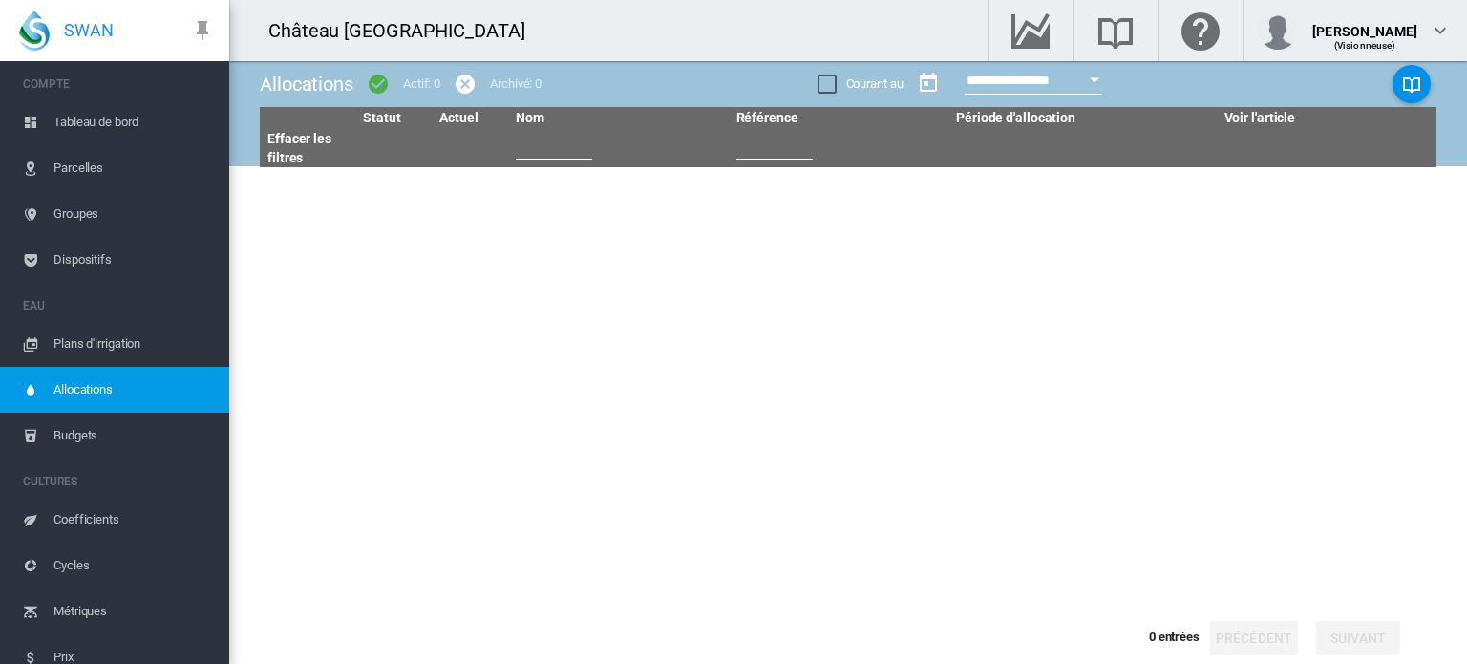
click at [970, 86] on input "**********" at bounding box center [1033, 80] width 138 height 29
click at [1073, 74] on input "**********" at bounding box center [1033, 80] width 138 height 29
click at [1111, 80] on button "Open calendar" at bounding box center [1094, 80] width 34 height 34
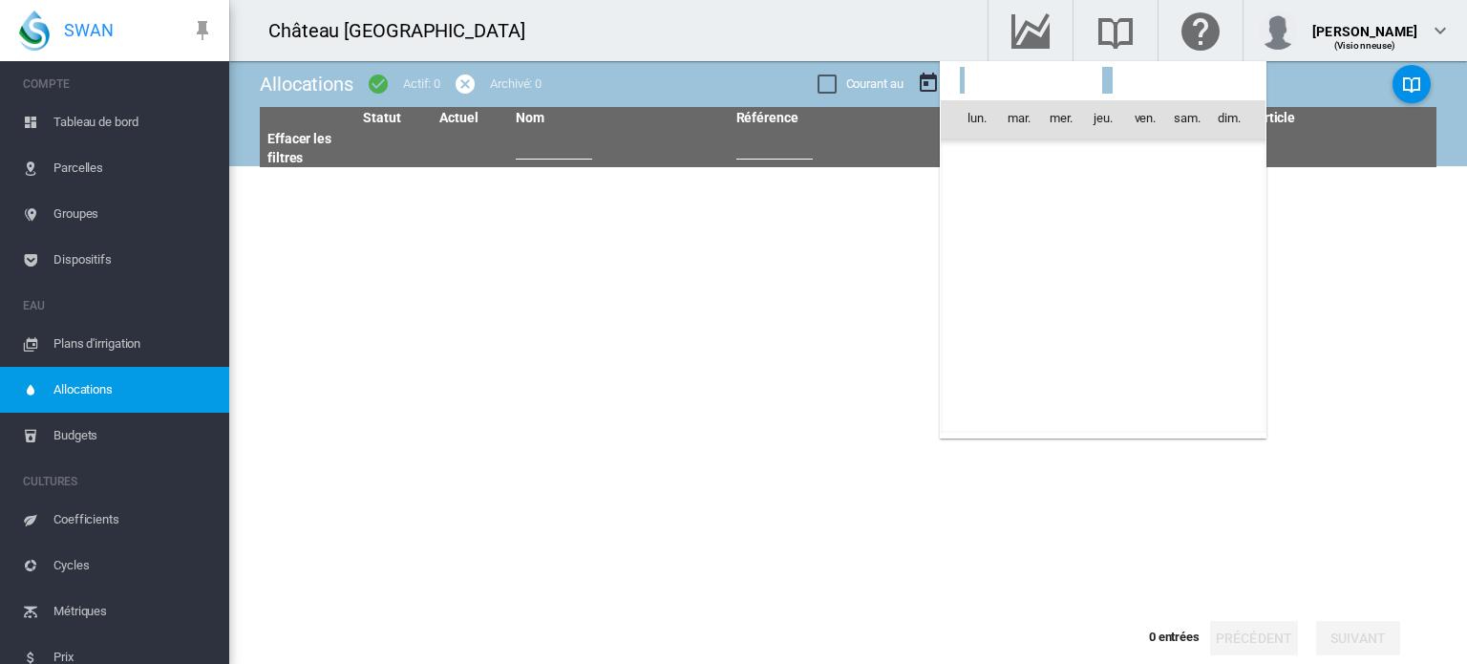
scroll to position [442566, 0]
click at [984, 282] on span "13" at bounding box center [977, 287] width 38 height 38
type input "**********"
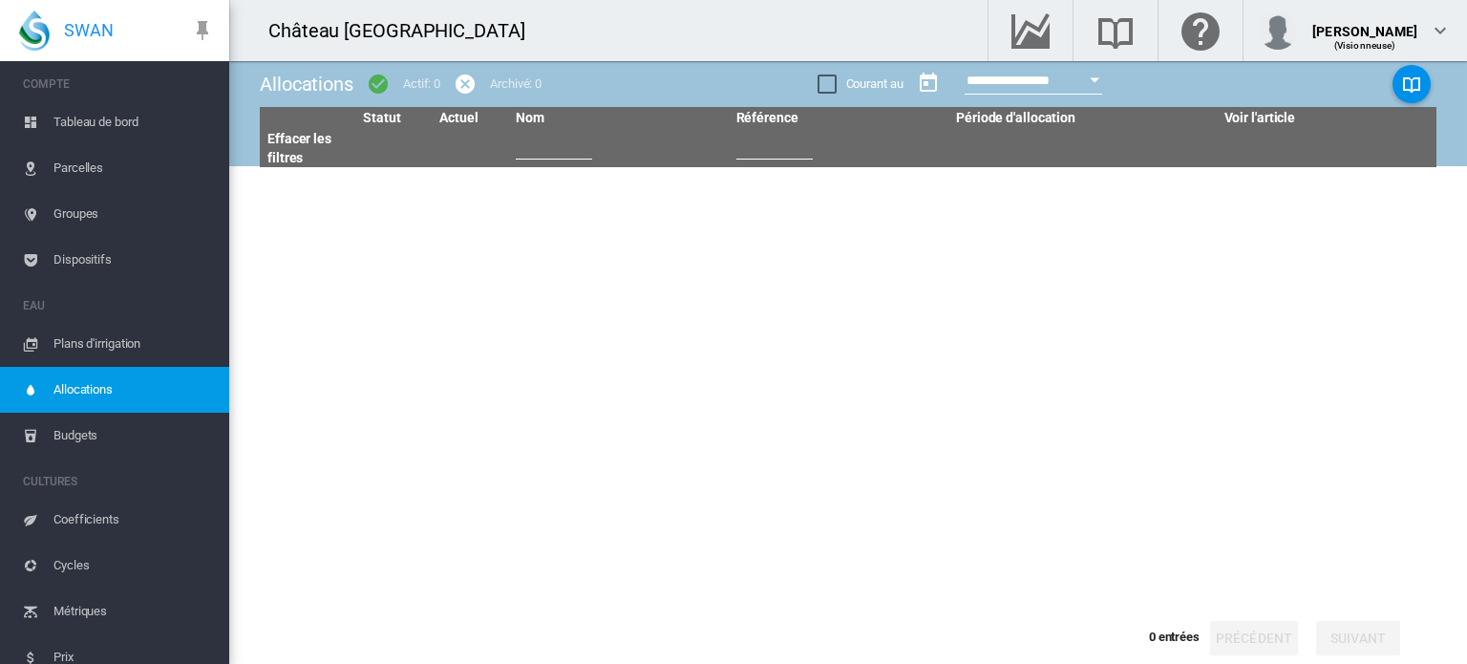
click at [1185, 335] on tbody at bounding box center [848, 386] width 1176 height 438
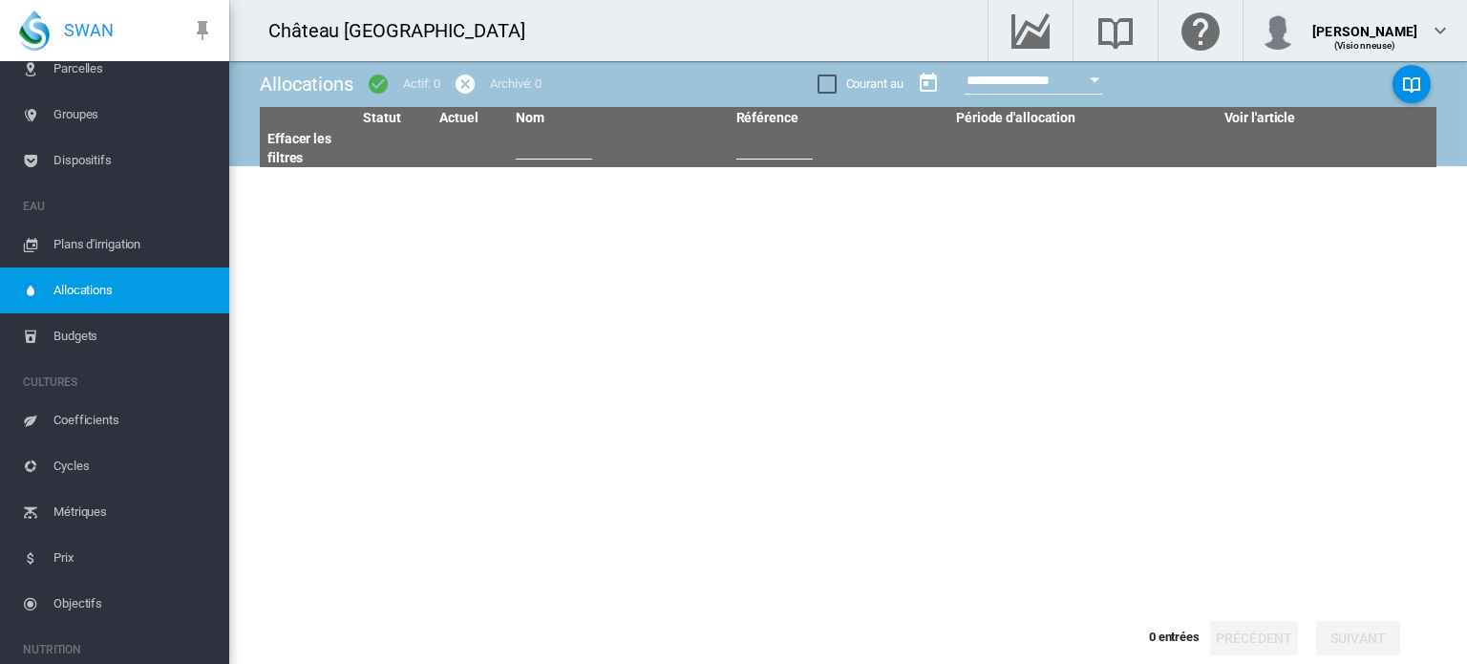
scroll to position [0, 0]
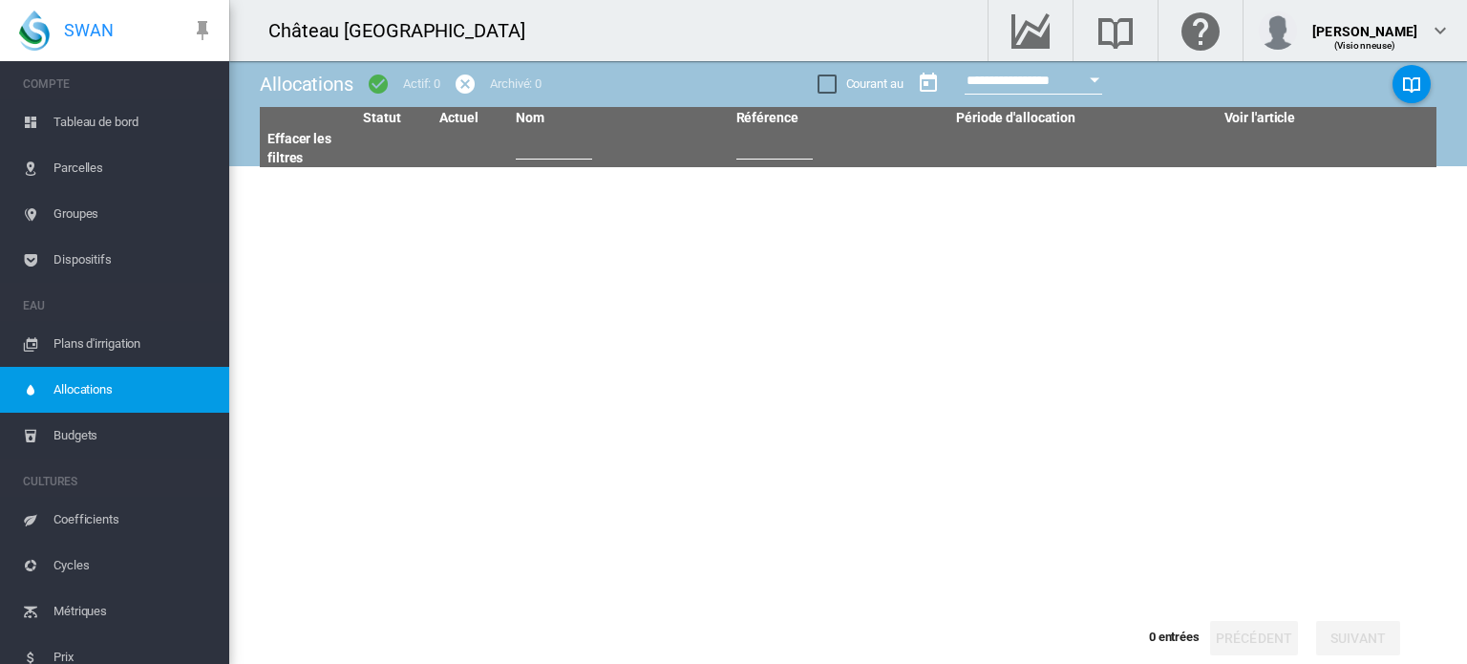
click at [76, 159] on span "Parcelles" at bounding box center [133, 168] width 160 height 46
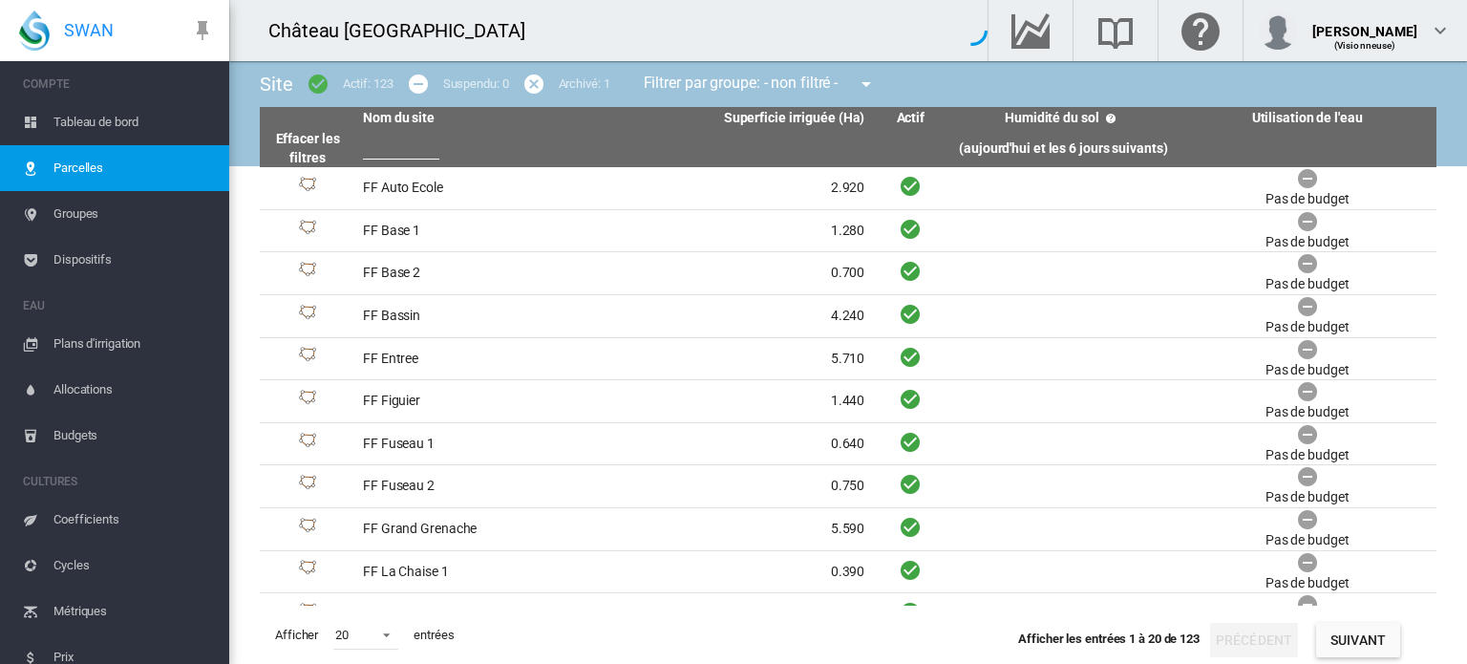
click at [392, 141] on input "text" at bounding box center [401, 145] width 76 height 29
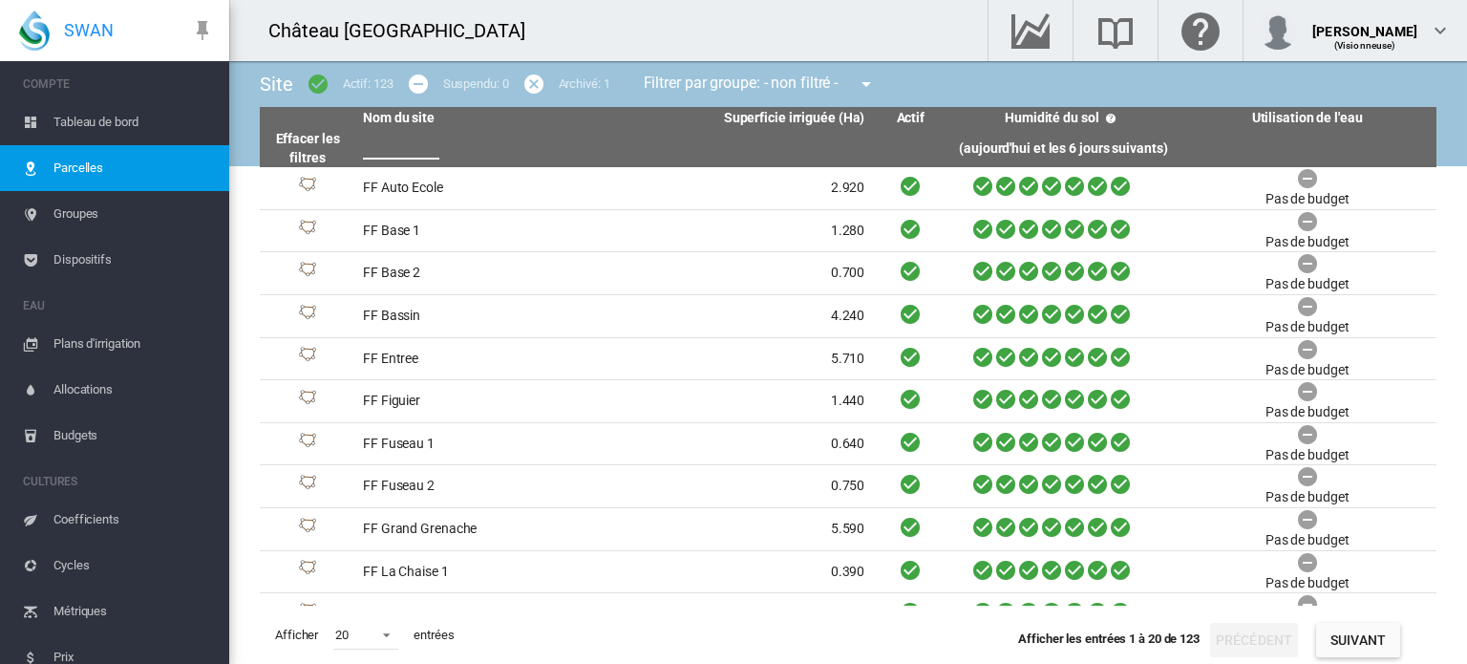
click at [869, 88] on md-icon "icon-menu-down" at bounding box center [866, 84] width 23 height 23
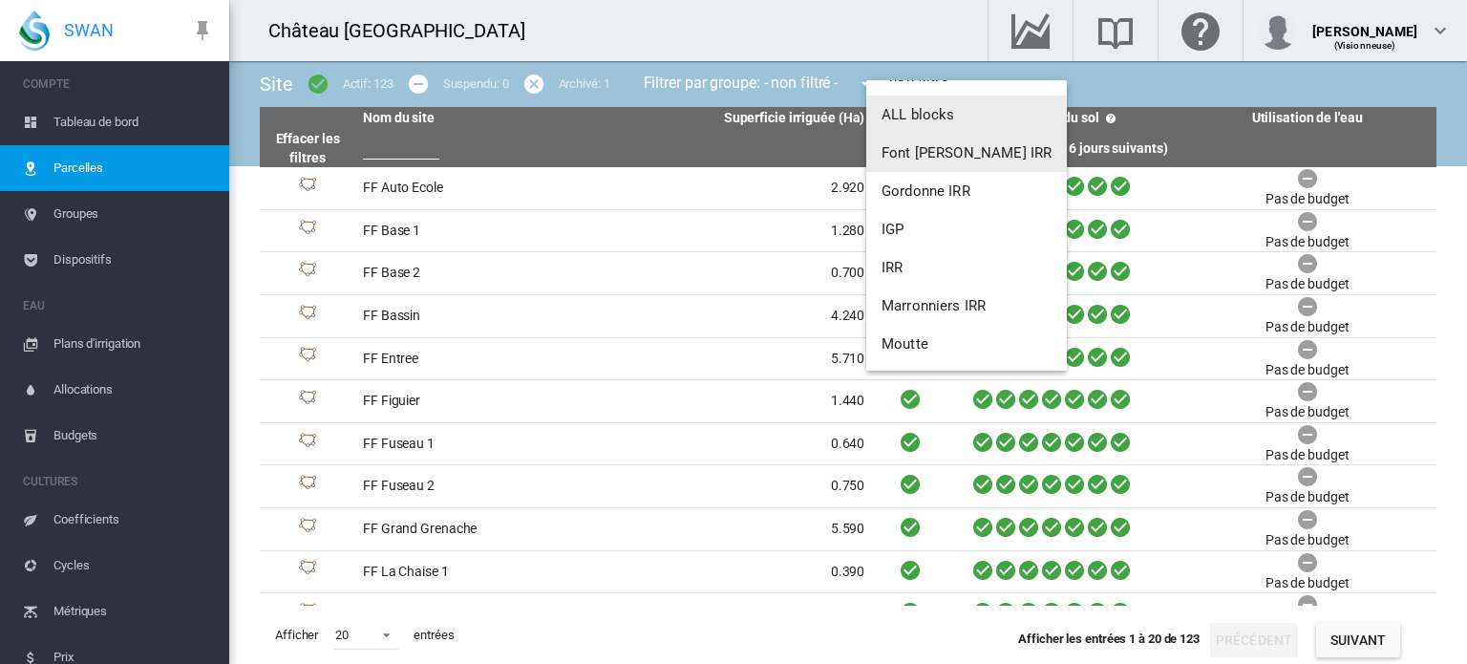
scroll to position [145, 0]
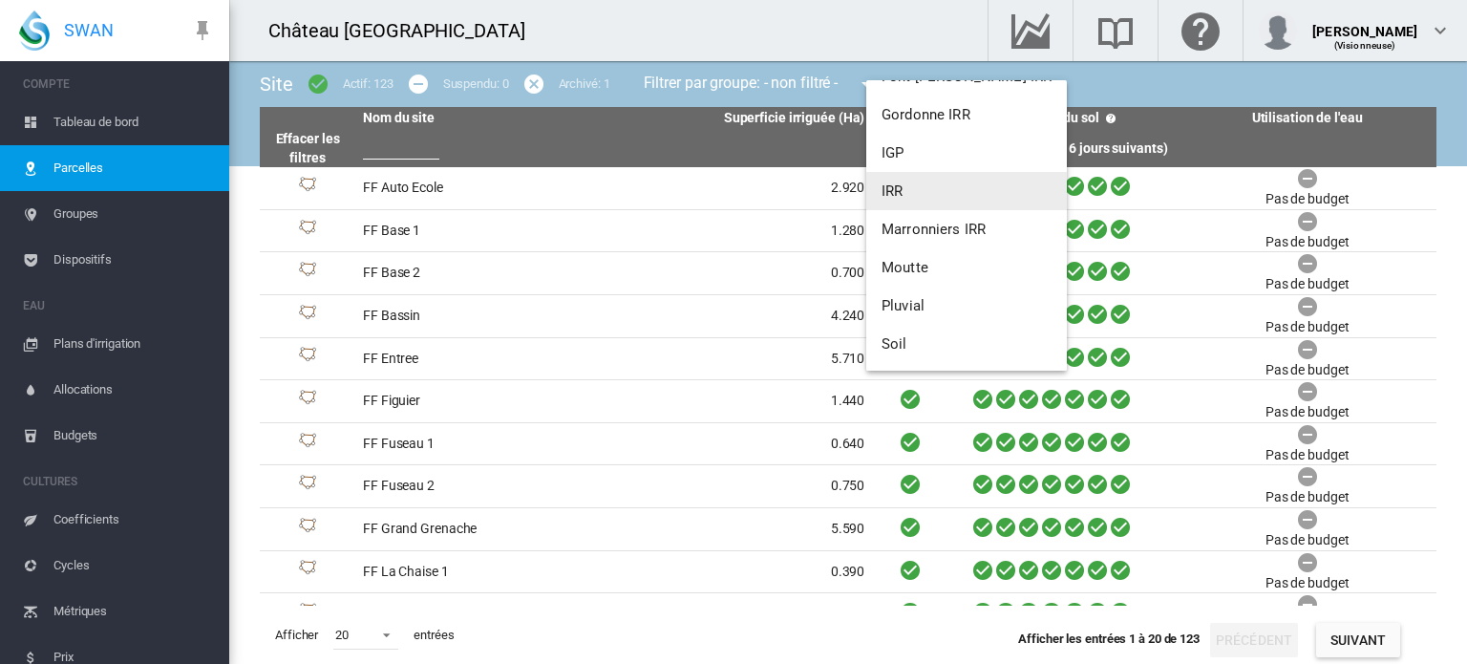
click at [927, 180] on button "IRR" at bounding box center [966, 191] width 201 height 38
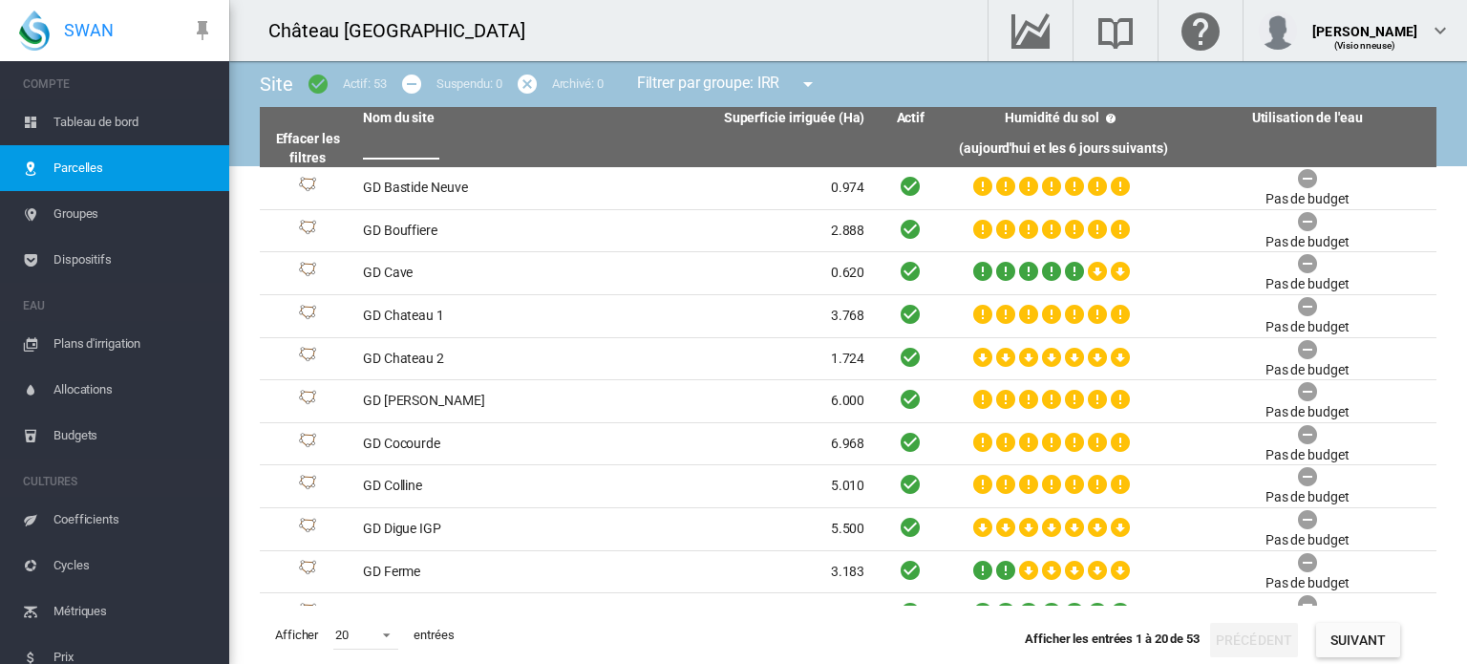
click at [380, 153] on input "text" at bounding box center [401, 145] width 76 height 29
type input "*"
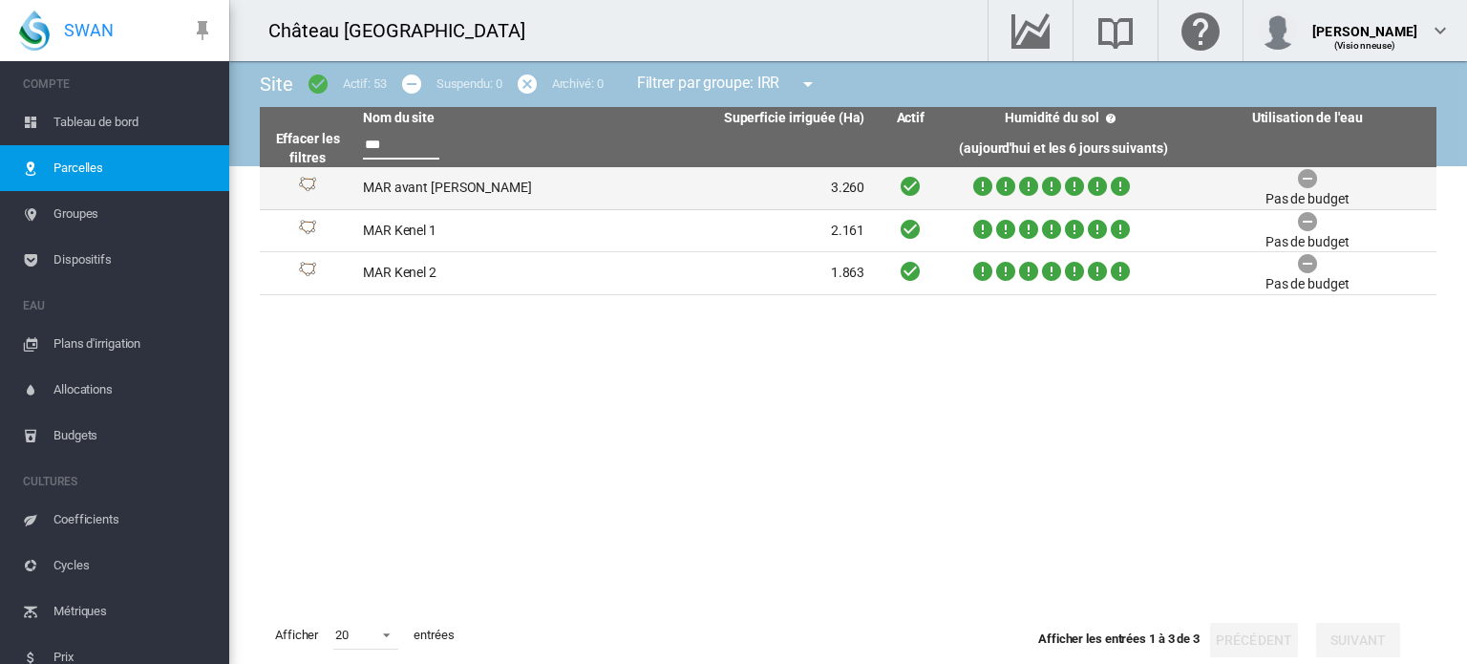
type input "***"
click at [416, 205] on td "MAR avant [PERSON_NAME]" at bounding box center [484, 188] width 259 height 42
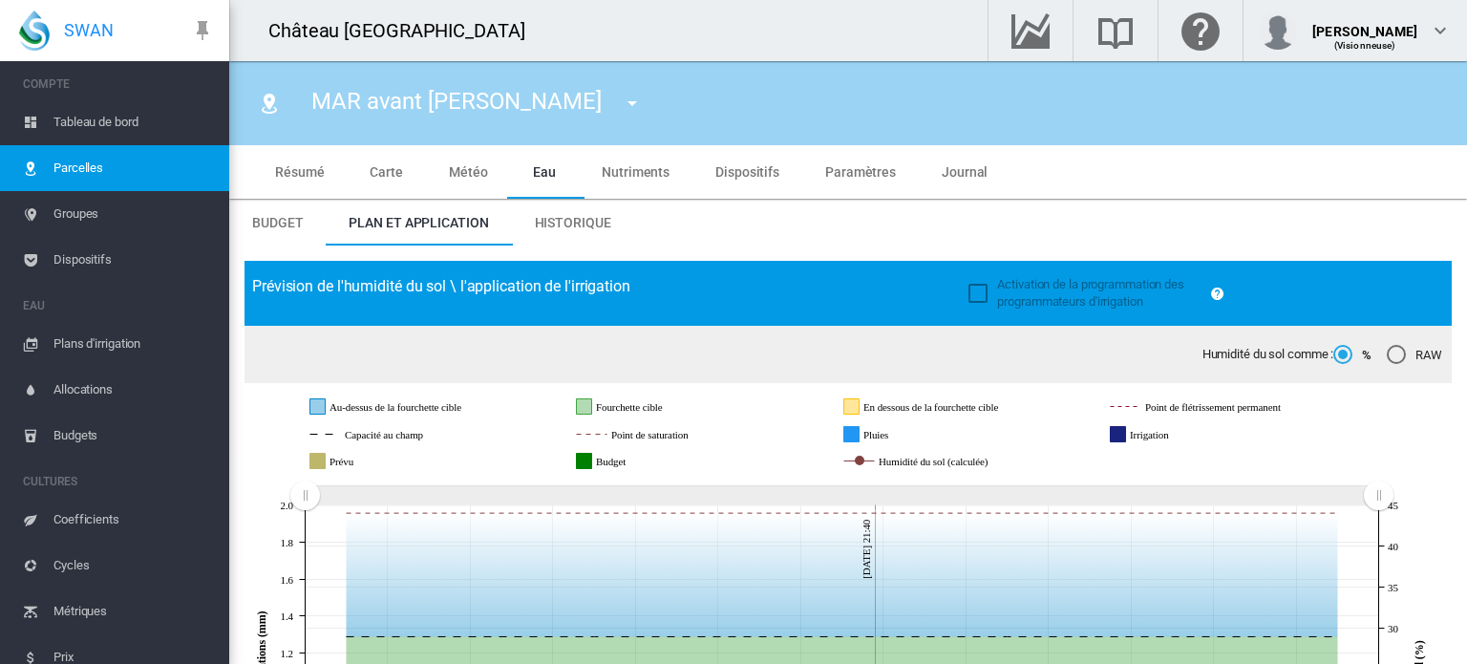
click at [132, 114] on span "Tableau de bord" at bounding box center [133, 122] width 160 height 46
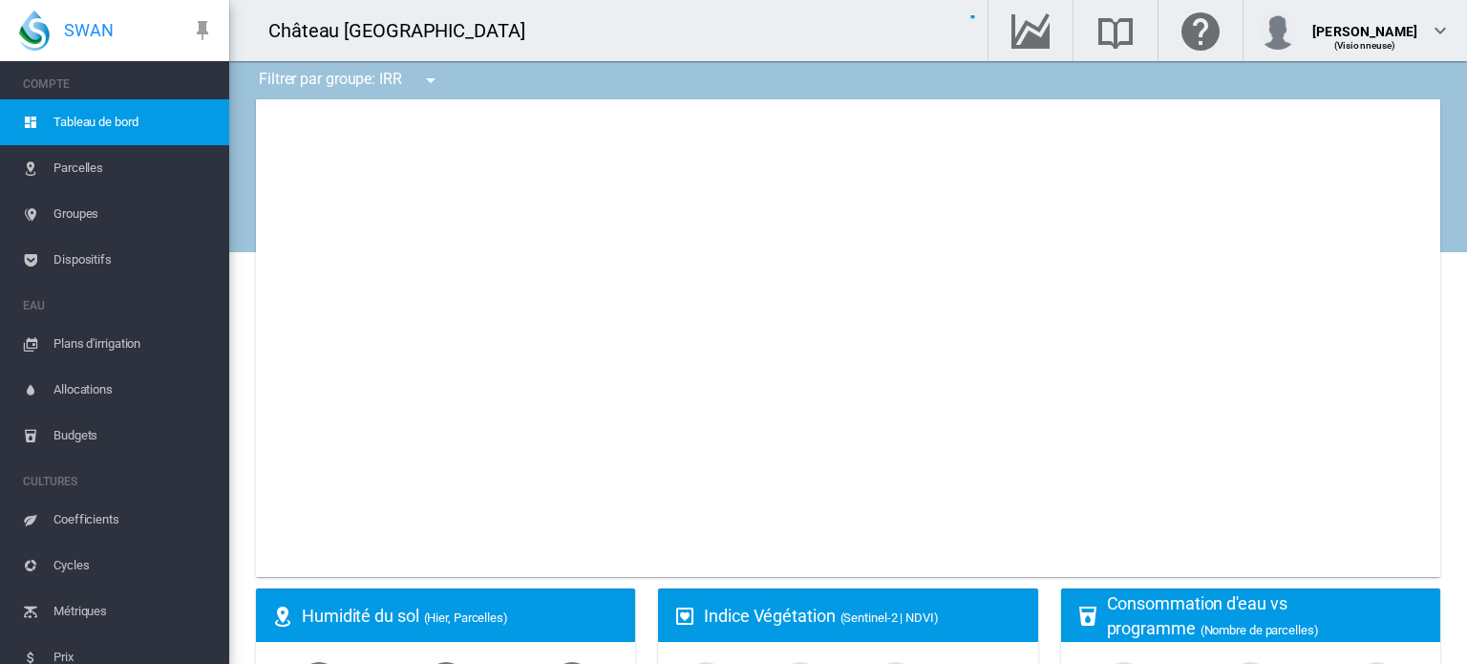
type input "**********"
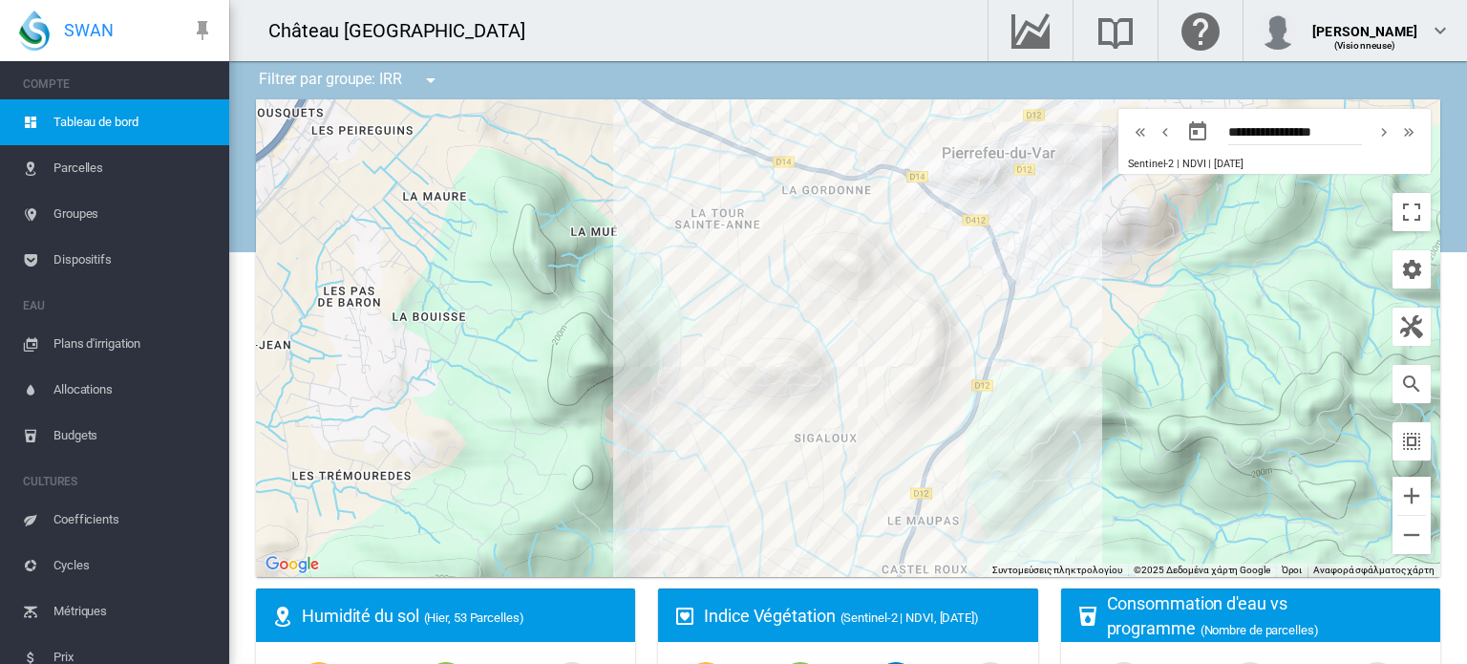
drag, startPoint x: 839, startPoint y: 273, endPoint x: 481, endPoint y: 243, distance: 359.3
click at [481, 243] on div at bounding box center [848, 337] width 1184 height 477
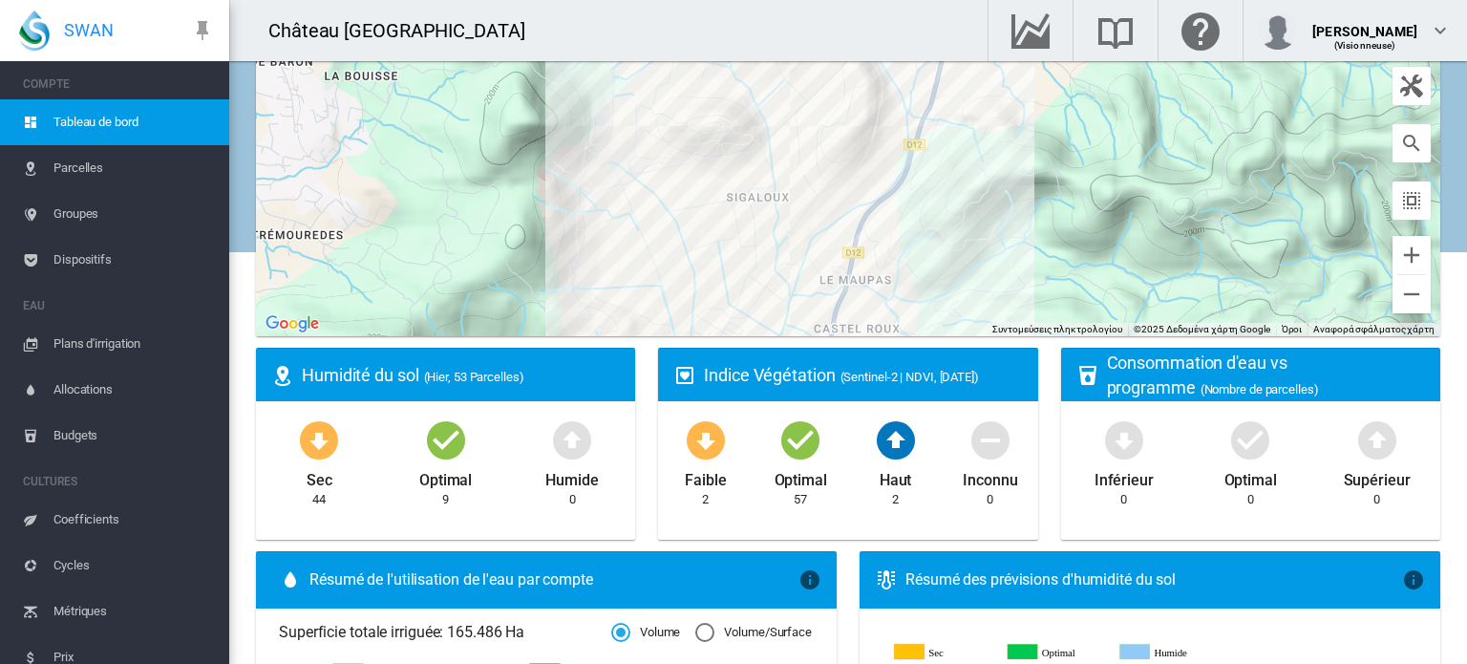
scroll to position [382, 0]
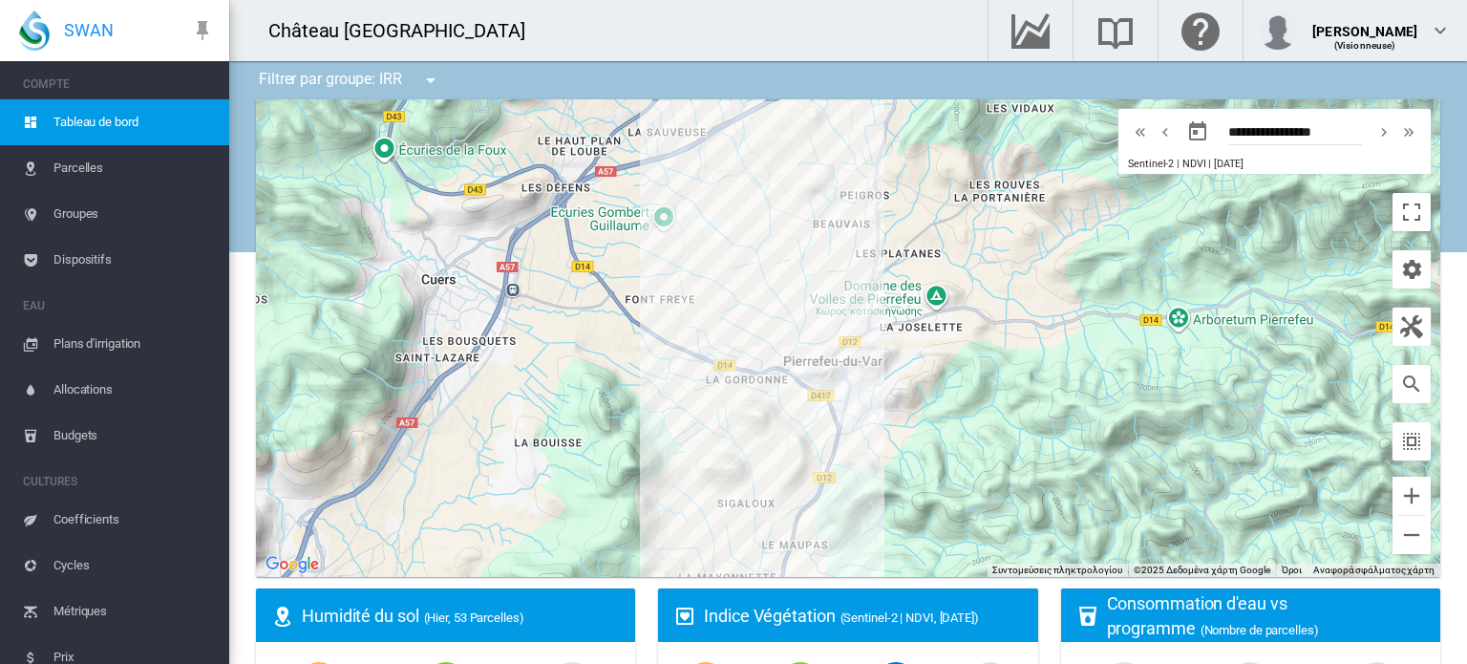
click at [429, 68] on button "button" at bounding box center [431, 80] width 38 height 38
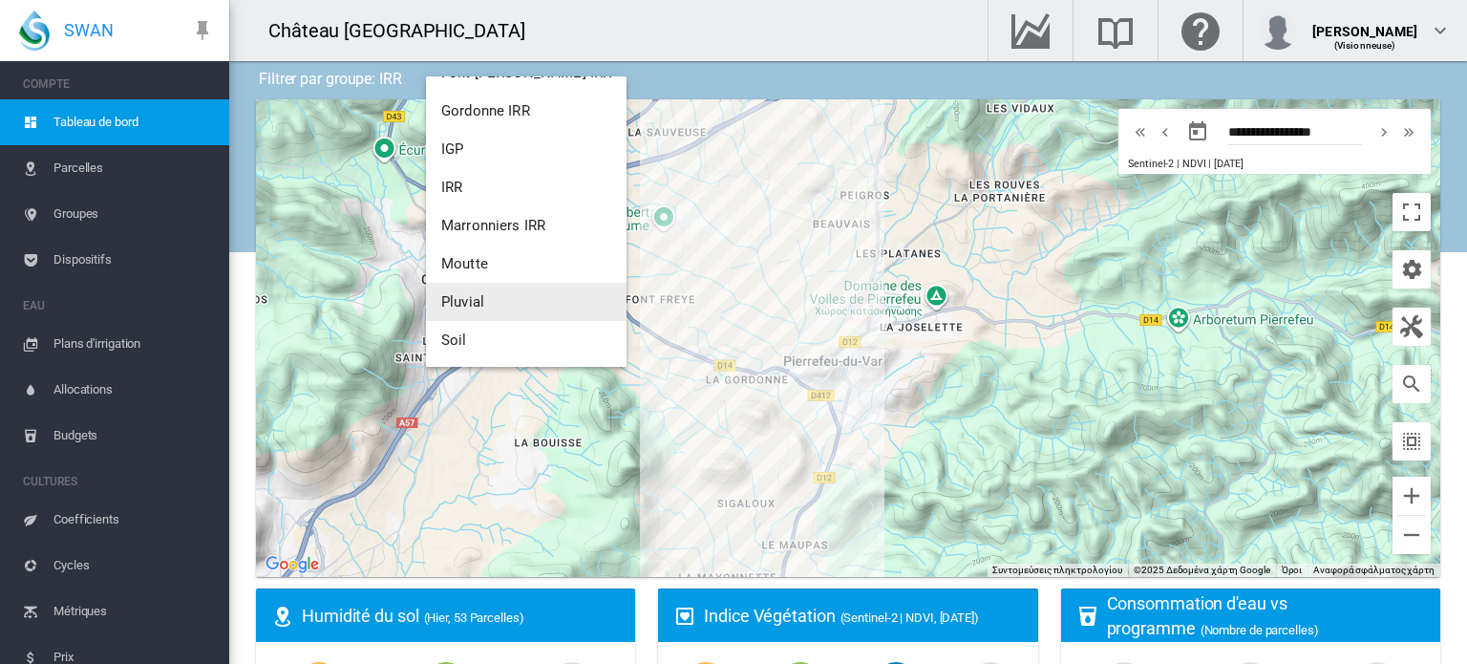
scroll to position [50, 0]
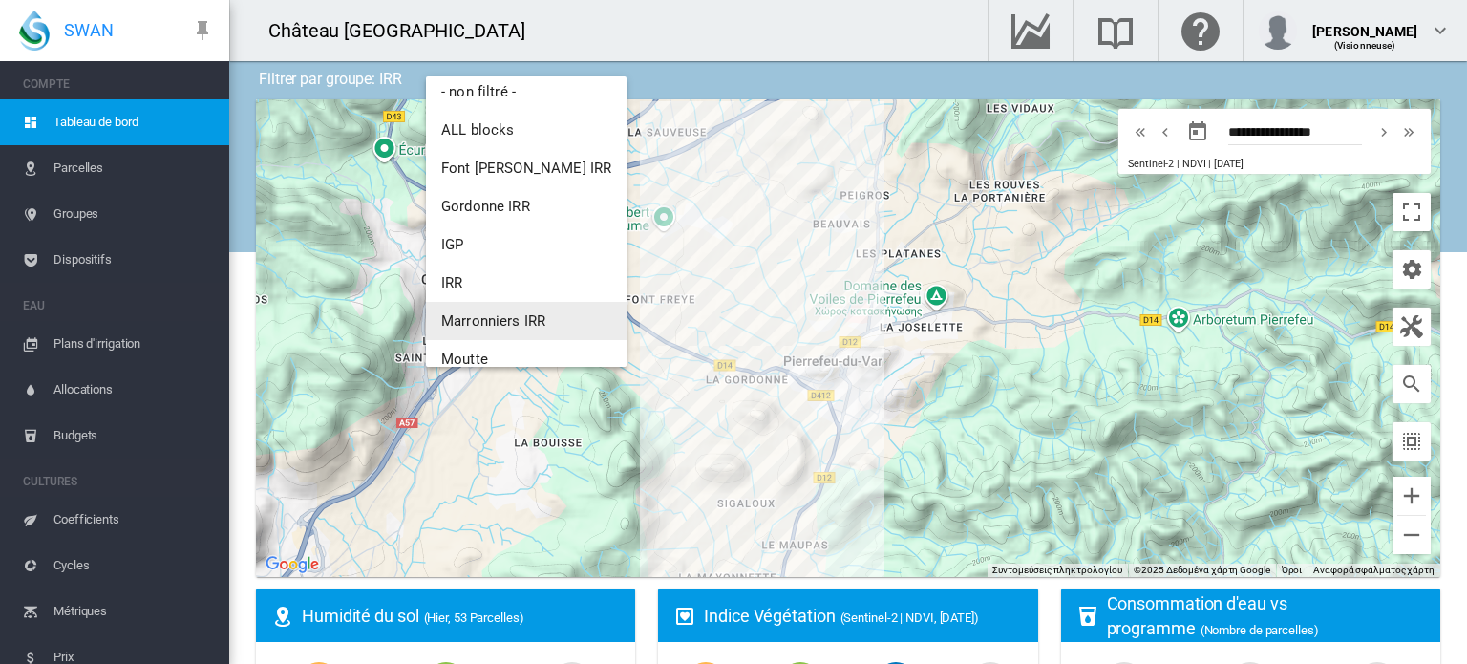
click at [466, 326] on span "Marronniers IRR" at bounding box center [493, 320] width 104 height 17
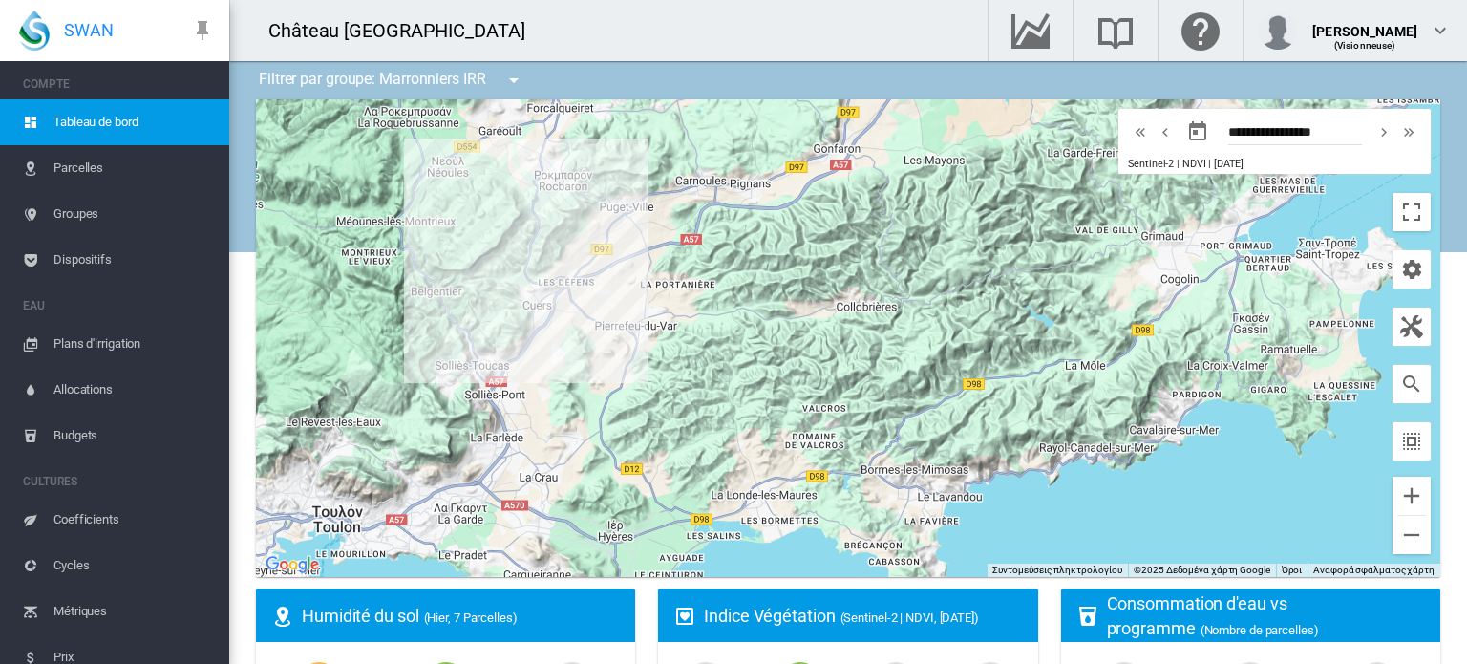
drag, startPoint x: 662, startPoint y: 351, endPoint x: 751, endPoint y: 347, distance: 88.9
click at [751, 347] on div at bounding box center [848, 337] width 1184 height 477
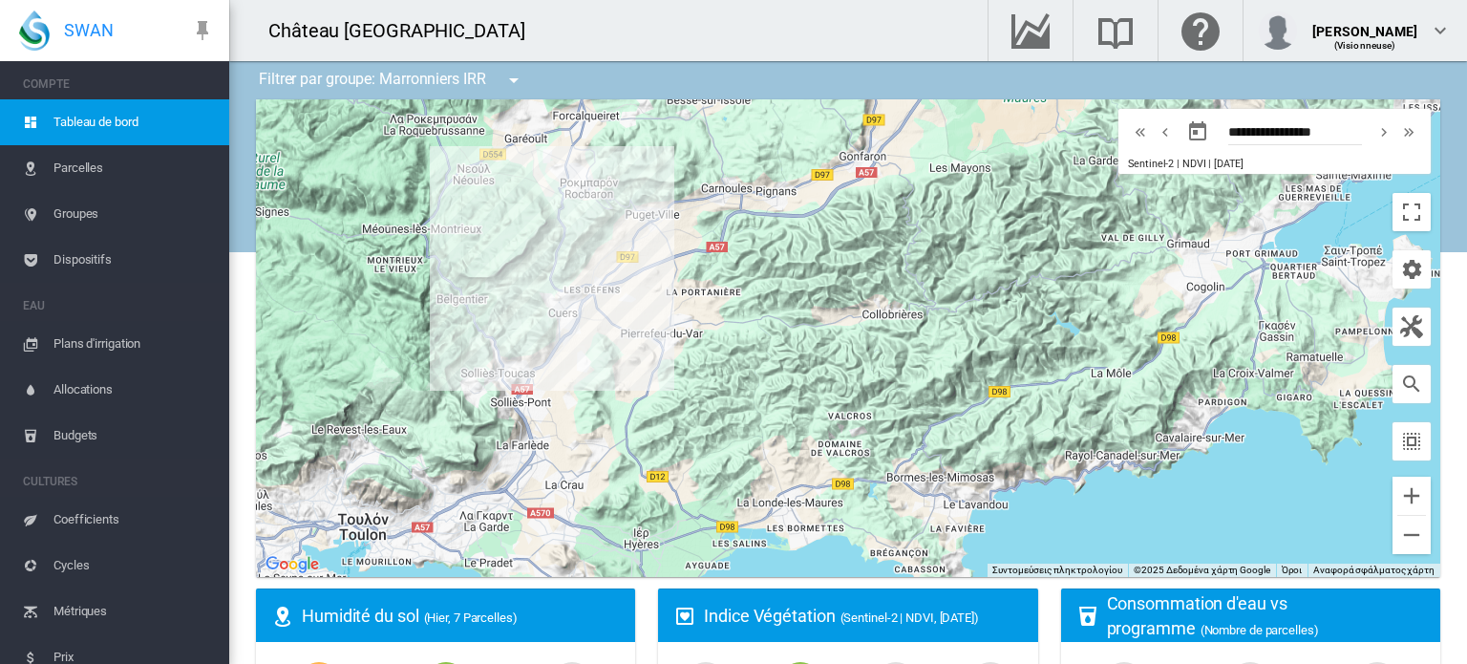
click at [513, 74] on md-icon "icon-menu-down" at bounding box center [513, 80] width 23 height 23
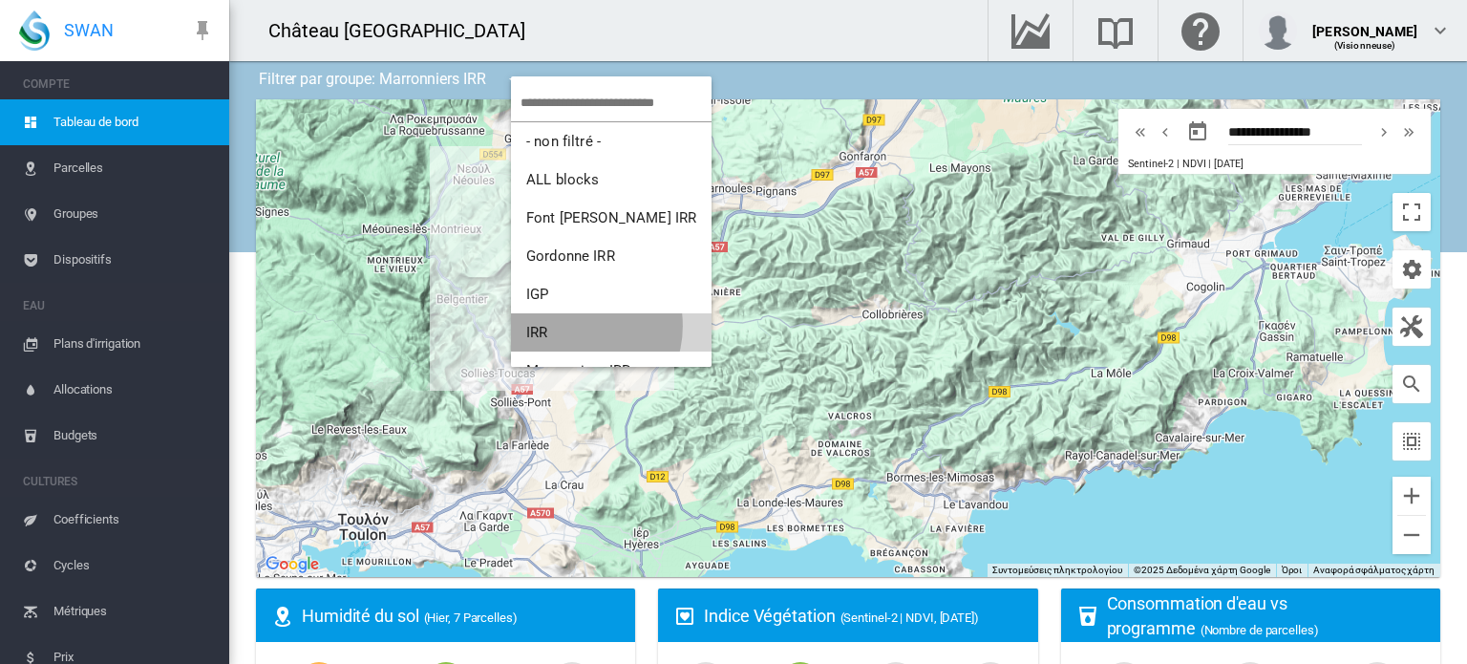
click at [569, 325] on button "IRR" at bounding box center [611, 332] width 201 height 38
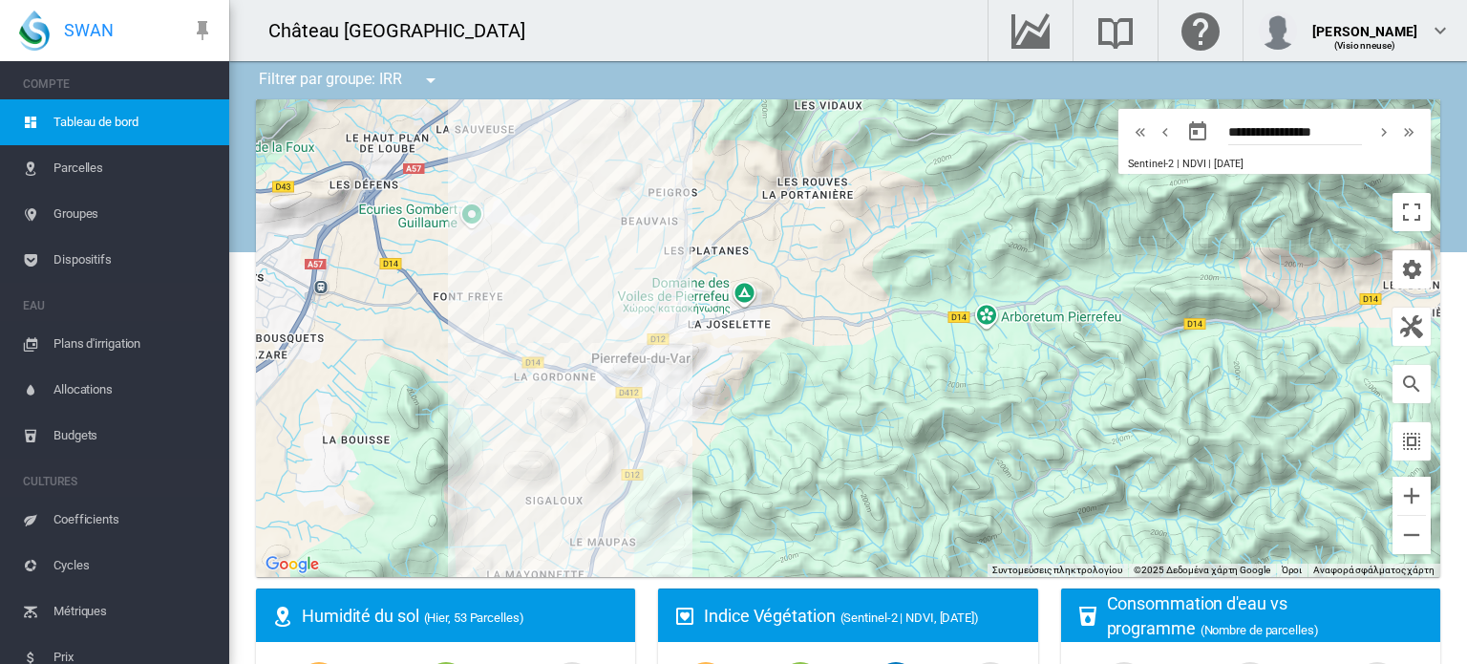
drag, startPoint x: 600, startPoint y: 354, endPoint x: 950, endPoint y: 335, distance: 351.0
click at [951, 335] on div at bounding box center [848, 337] width 1184 height 477
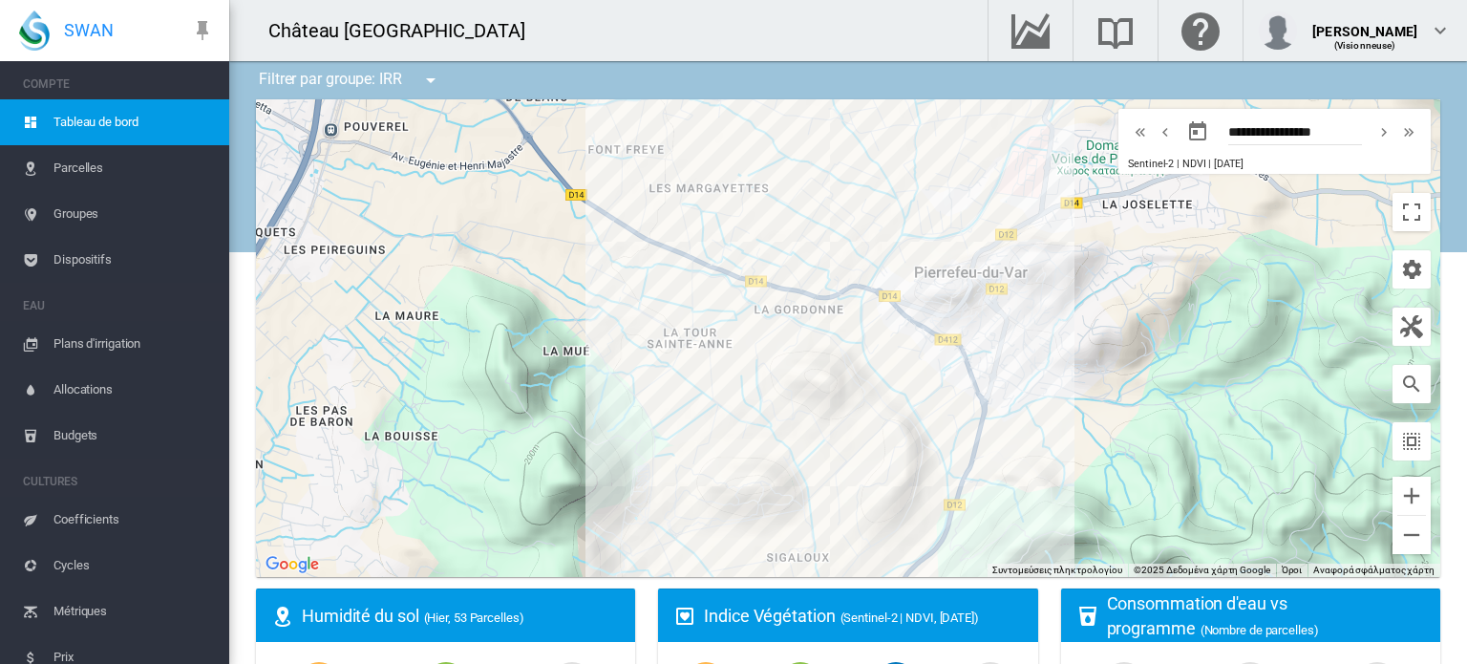
drag, startPoint x: 798, startPoint y: 406, endPoint x: 982, endPoint y: 336, distance: 196.1
click at [982, 342] on div at bounding box center [848, 337] width 1184 height 477
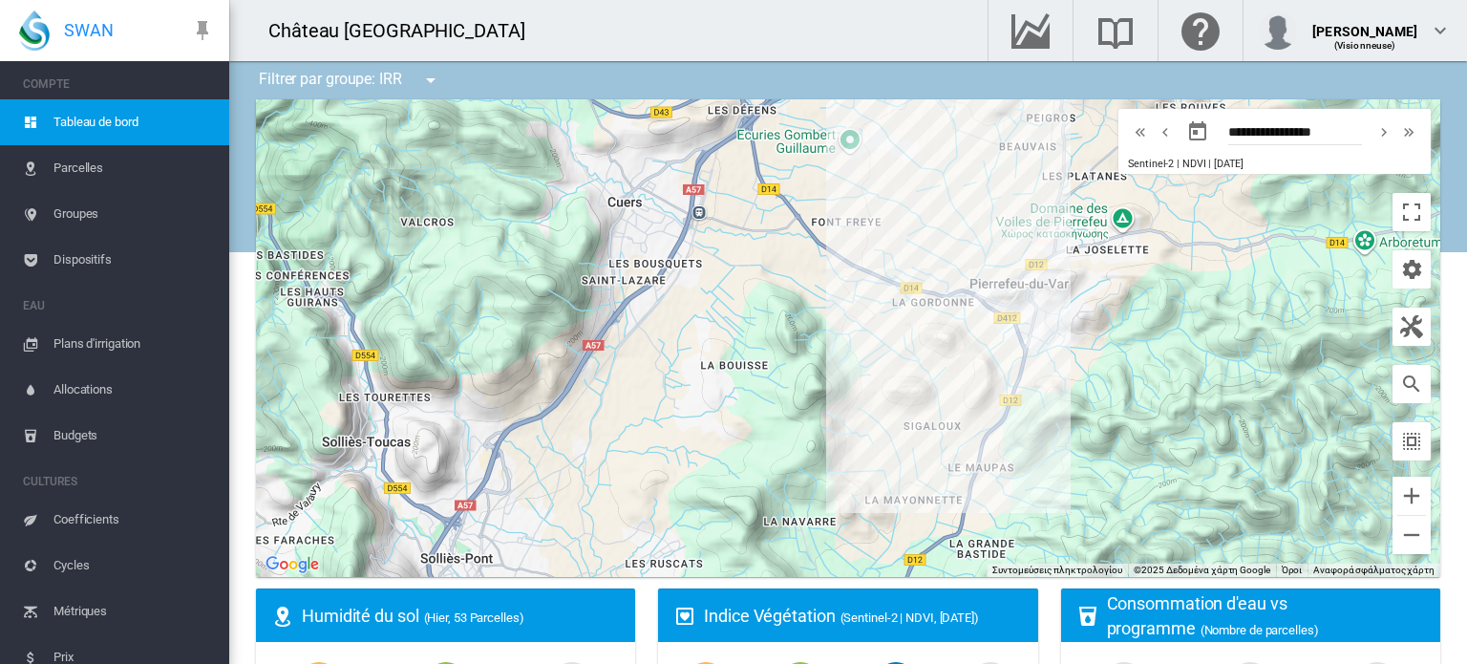
click at [1050, 29] on md-icon "Accéder au Data Hub" at bounding box center [1030, 30] width 46 height 23
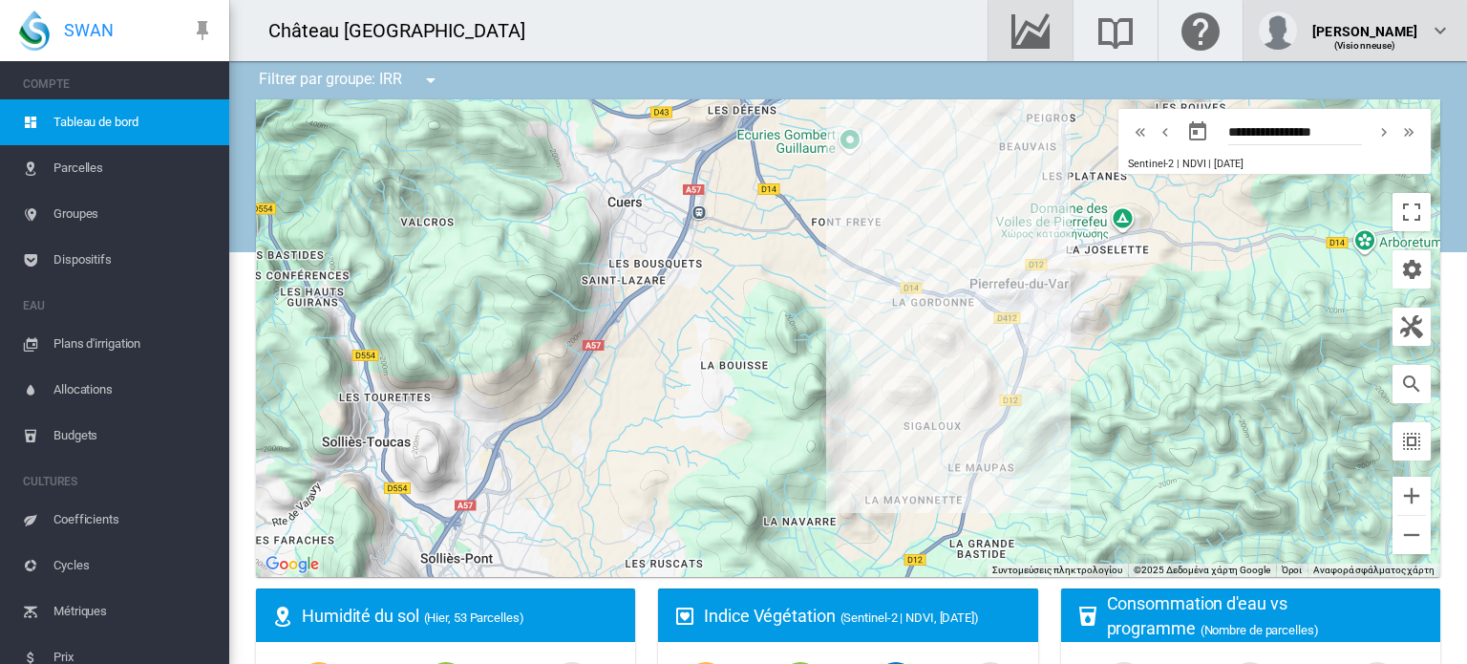
click at [1449, 26] on md-icon "icon-chevron-down" at bounding box center [1439, 30] width 23 height 23
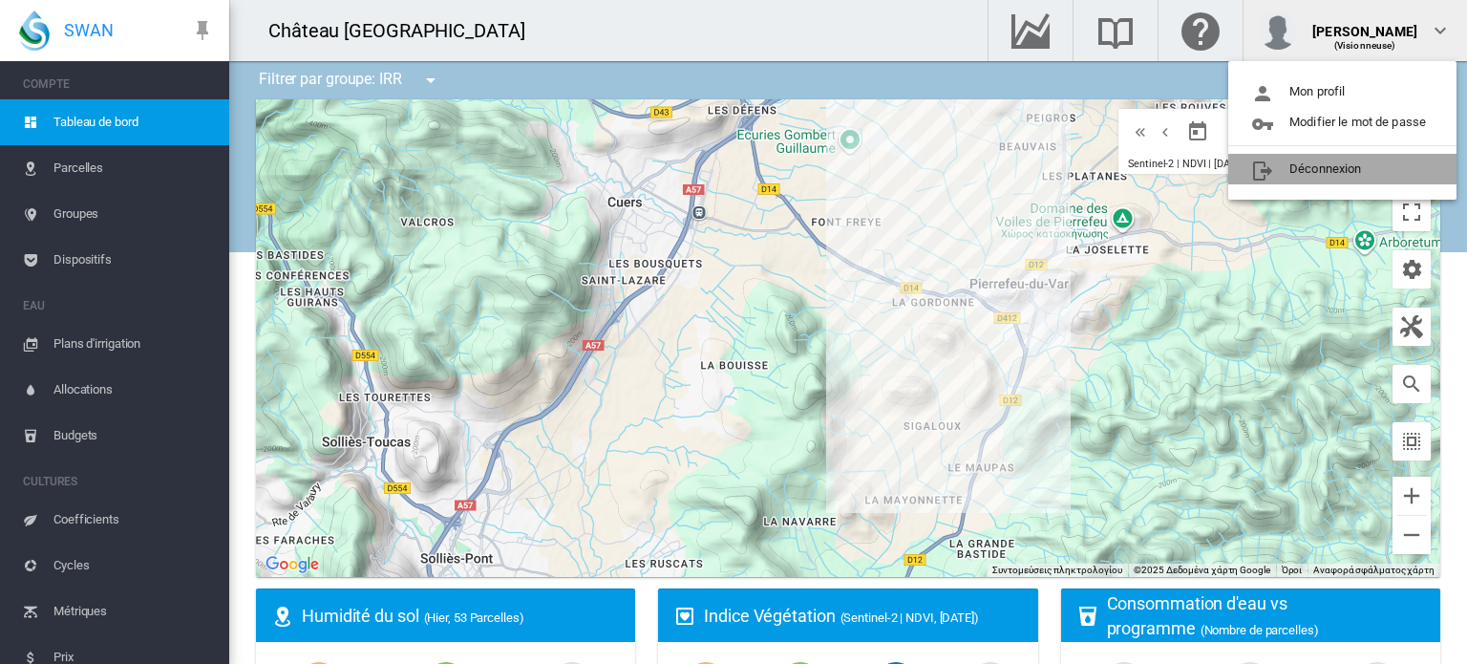
click at [1344, 167] on button "Déconnexion" at bounding box center [1342, 169] width 228 height 31
